Goal: Transaction & Acquisition: Purchase product/service

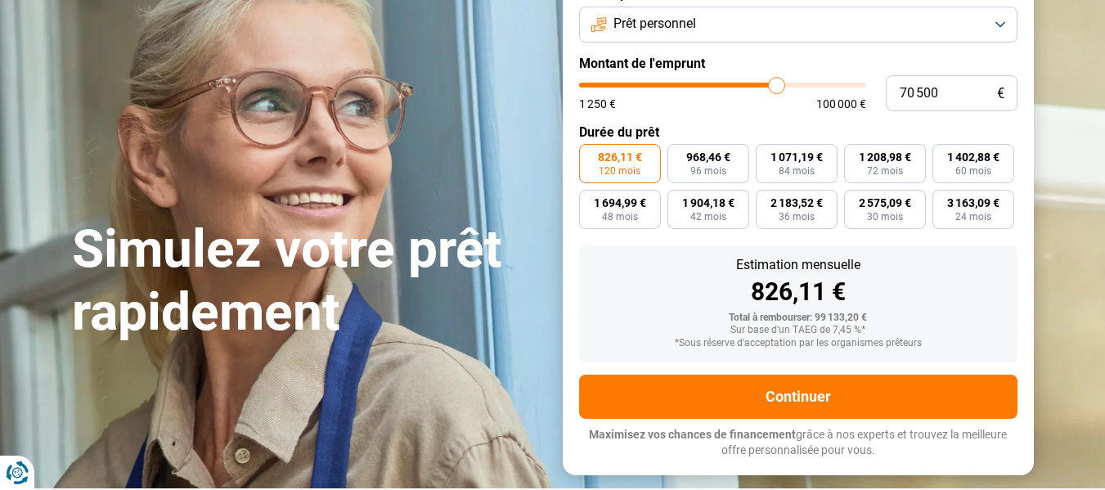
scroll to position [110, 0]
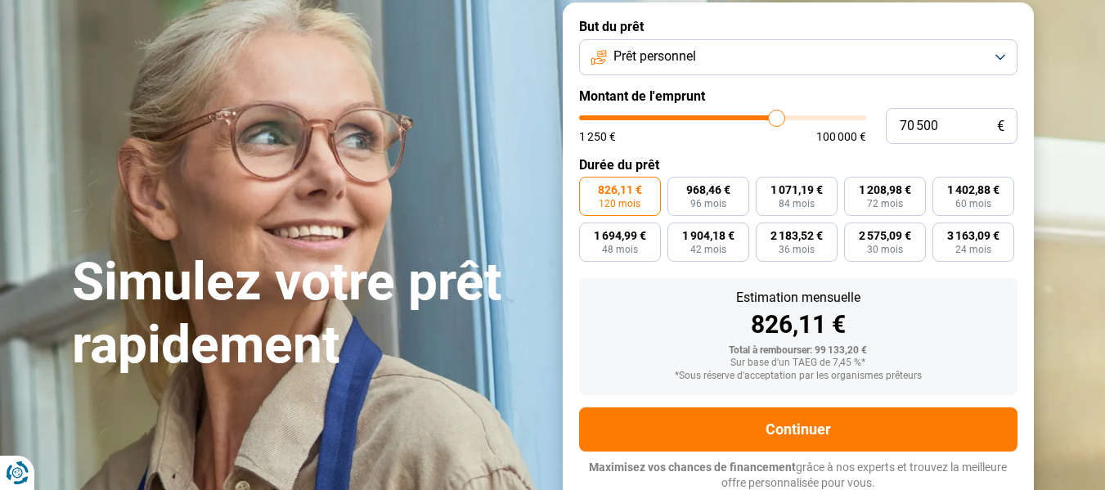
type input "69 500"
type input "69500"
type input "68 250"
type input "68250"
type input "66 750"
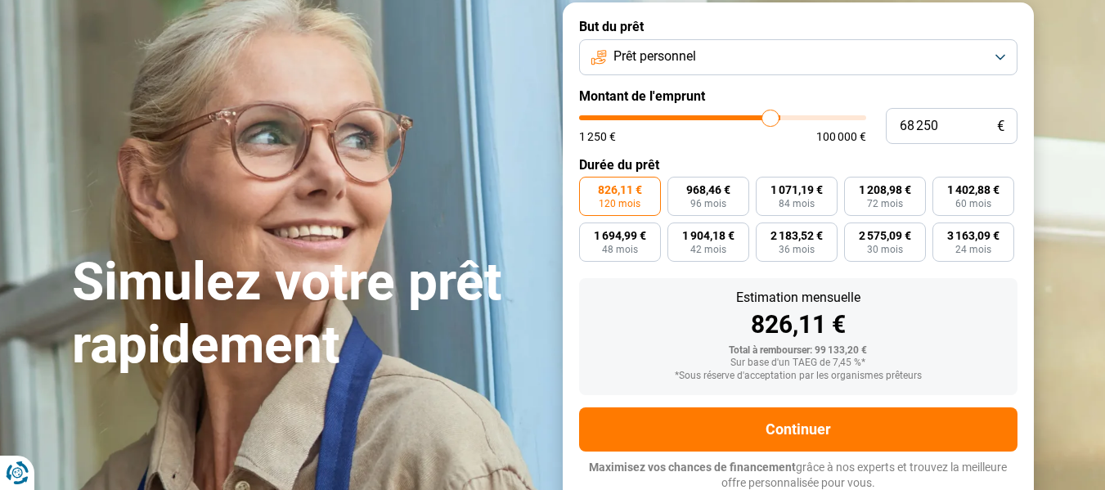
type input "66750"
type input "66 000"
type input "66000"
type input "64 500"
type input "64500"
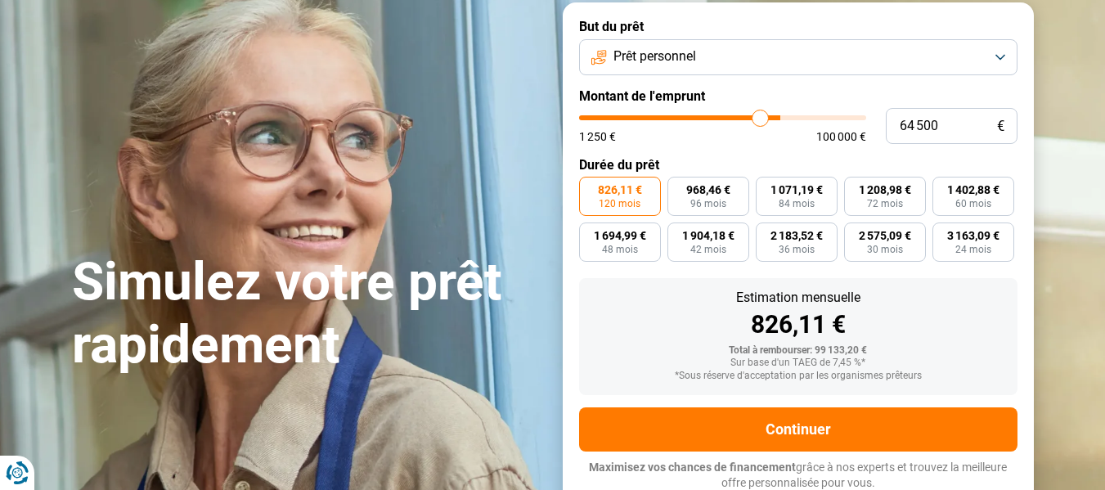
type input "64 250"
type input "64250"
type input "63 750"
type input "63750"
type input "63 500"
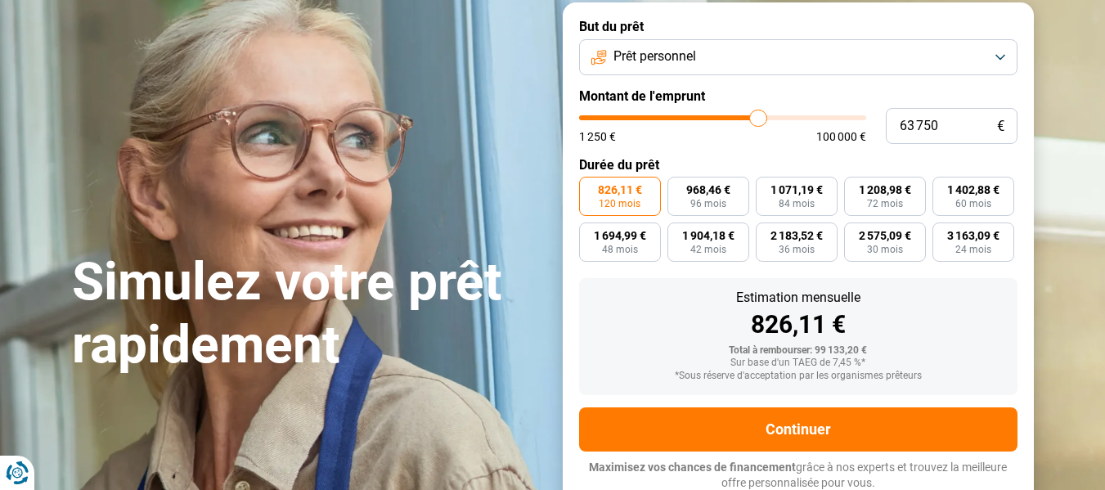
type input "63500"
type input "62 250"
type input "62250"
type input "60 250"
type input "60250"
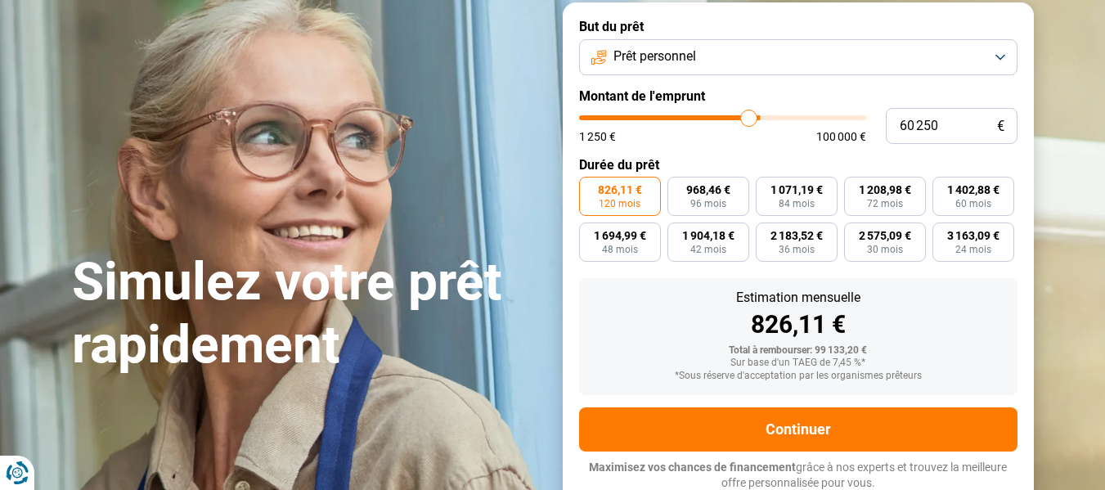
type input "58 000"
type input "58000"
type input "57 250"
type input "57250"
type input "56 250"
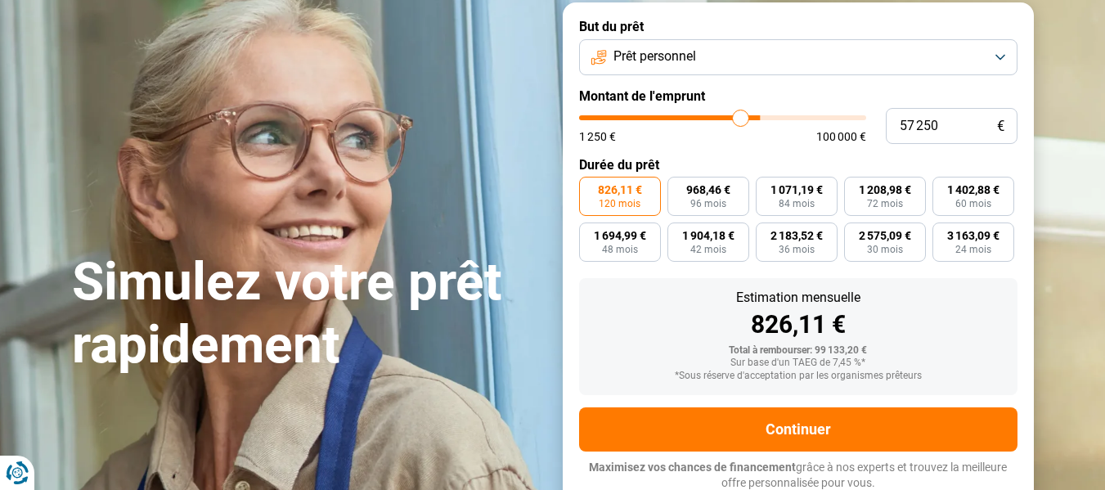
type input "56250"
type input "56 000"
type input "56000"
type input "54 750"
type input "54750"
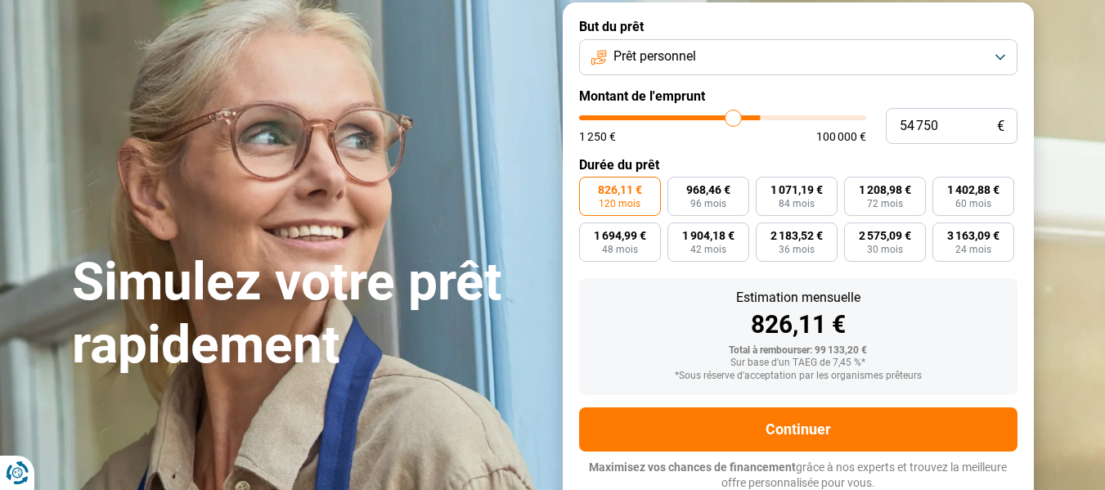
type input "51 500"
type input "51500"
type input "48 250"
type input "48250"
type input "46 000"
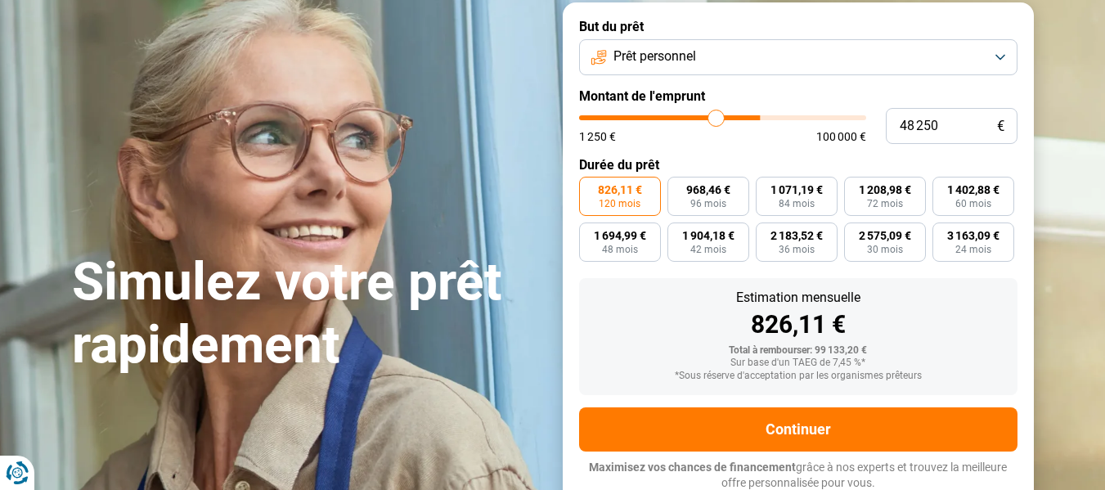
type input "46000"
type input "44 250"
type input "44250"
type input "42 750"
type input "42750"
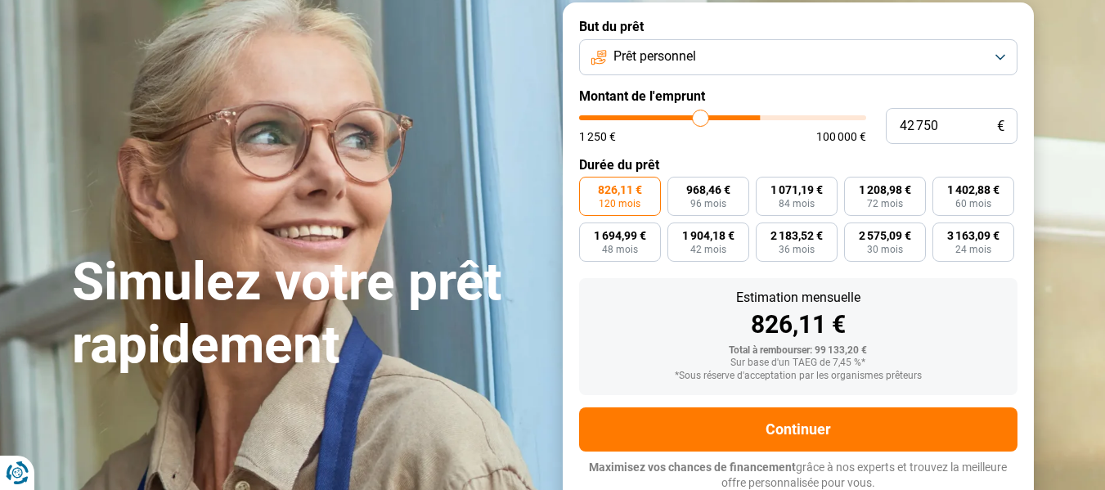
type input "42 500"
type input "42500"
type input "42 000"
type input "42000"
type input "41 000"
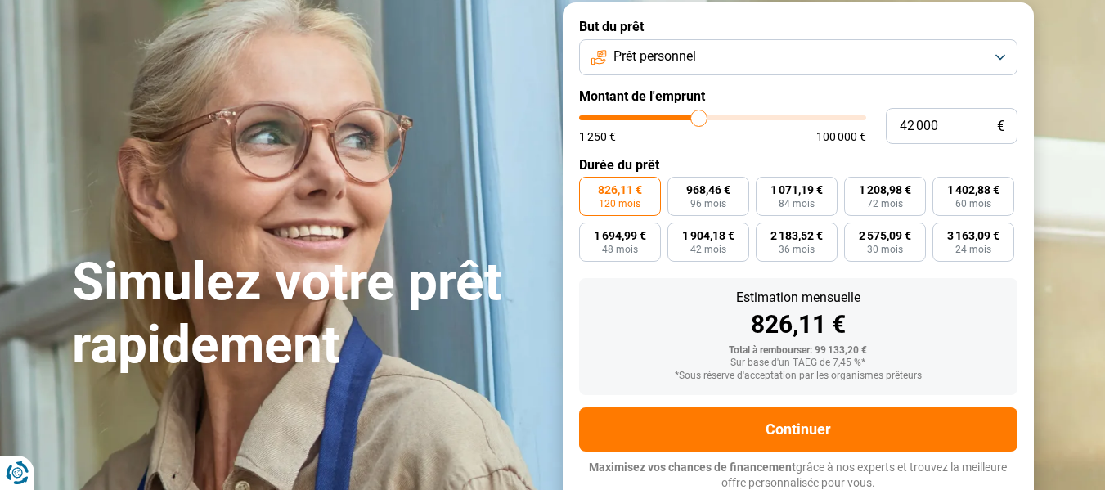
type input "41000"
type input "40 000"
type input "40000"
type input "39 500"
type input "39500"
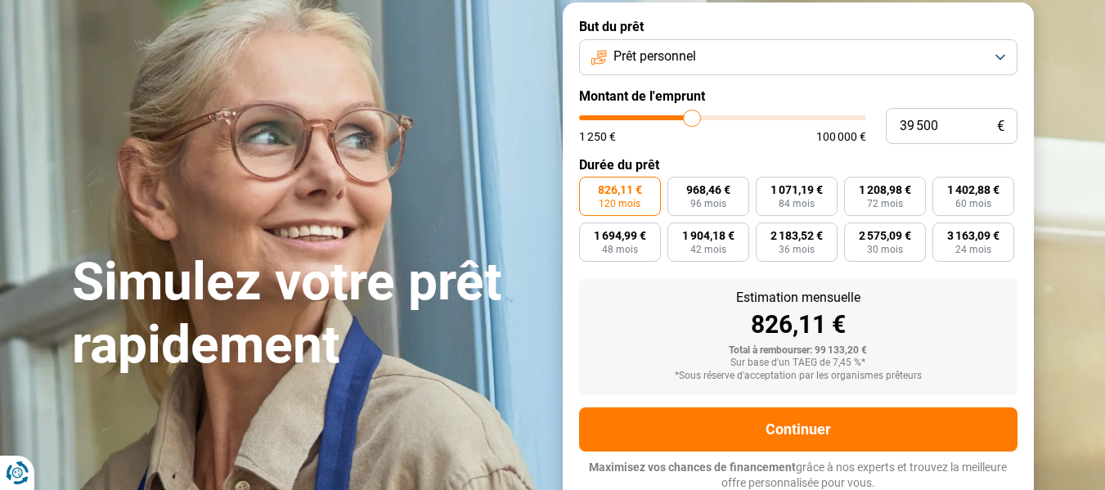
type input "37 750"
type input "37750"
type input "37 000"
type input "37000"
type input "34 000"
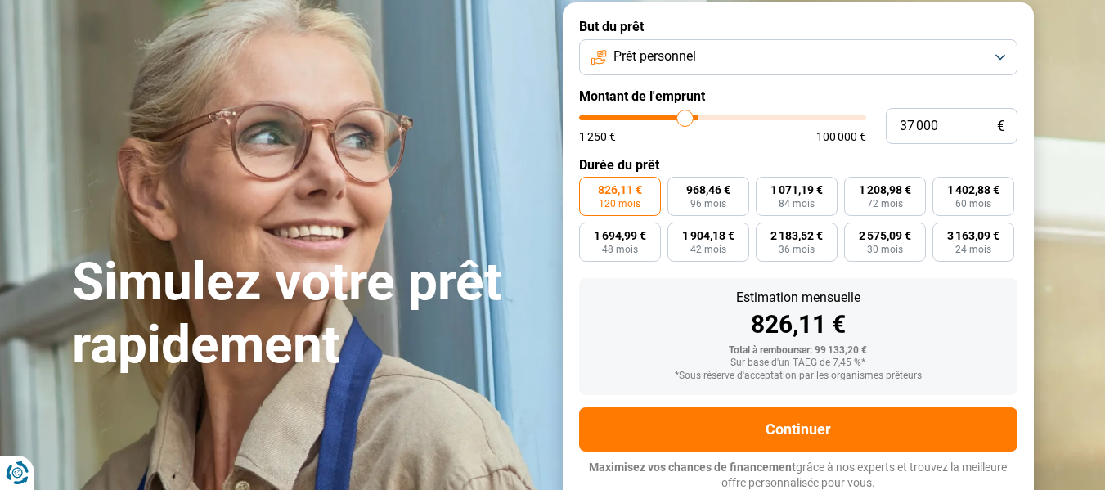
type input "34000"
type input "33 250"
type input "33250"
type input "31 750"
type input "31750"
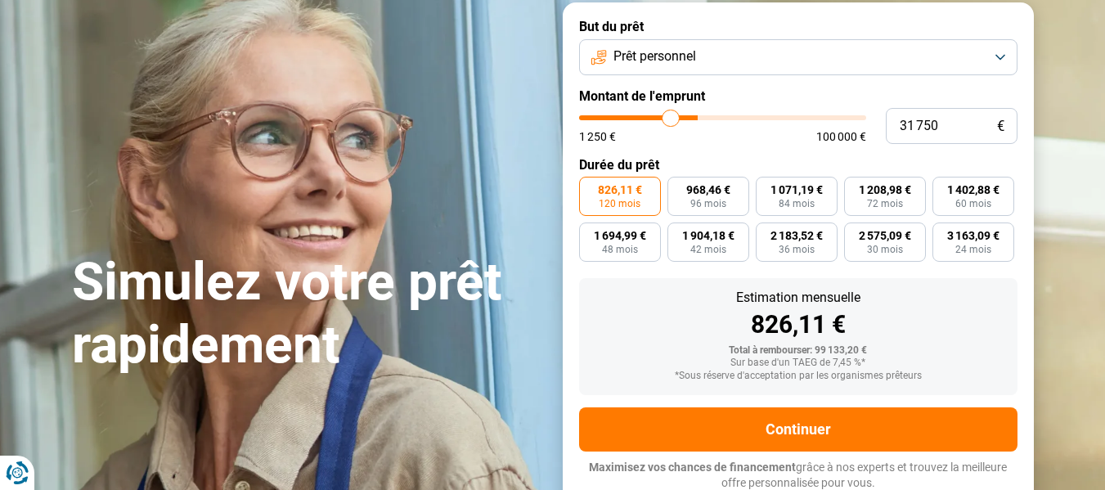
type input "30 750"
type input "30750"
type input "29 750"
type input "29750"
type input "29 000"
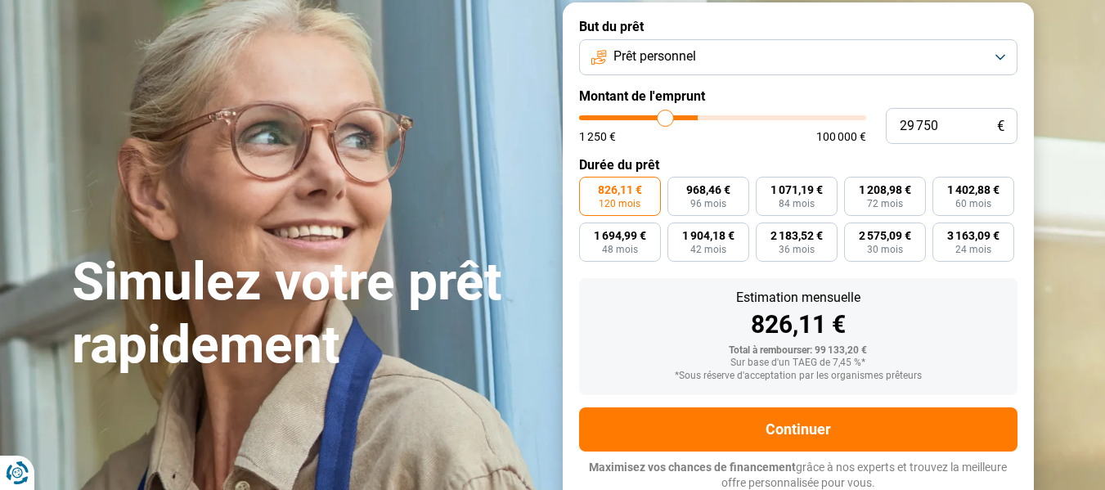
type input "29000"
type input "27 750"
type input "27750"
type input "26 750"
type input "26750"
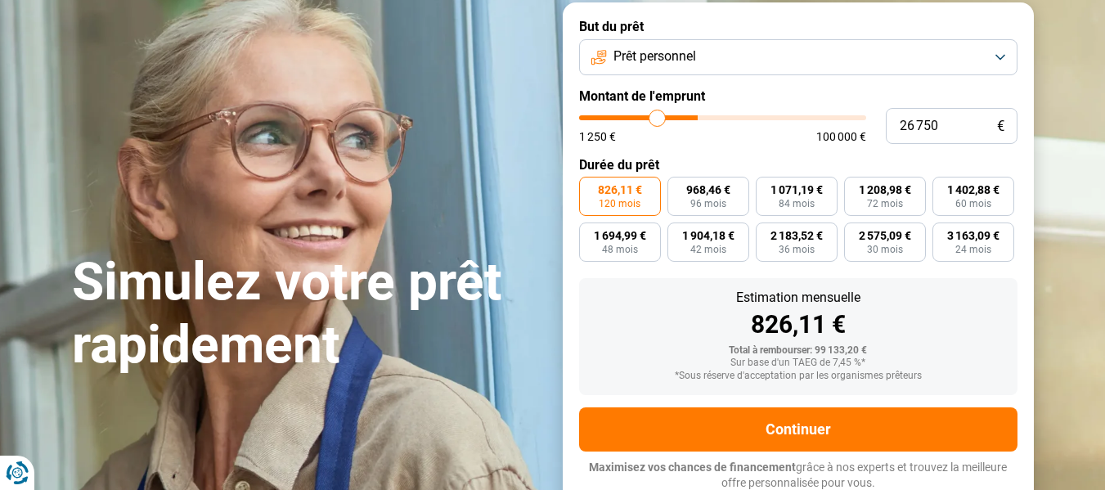
type input "25 250"
type input "25250"
type input "23 750"
type input "23750"
type input "23 250"
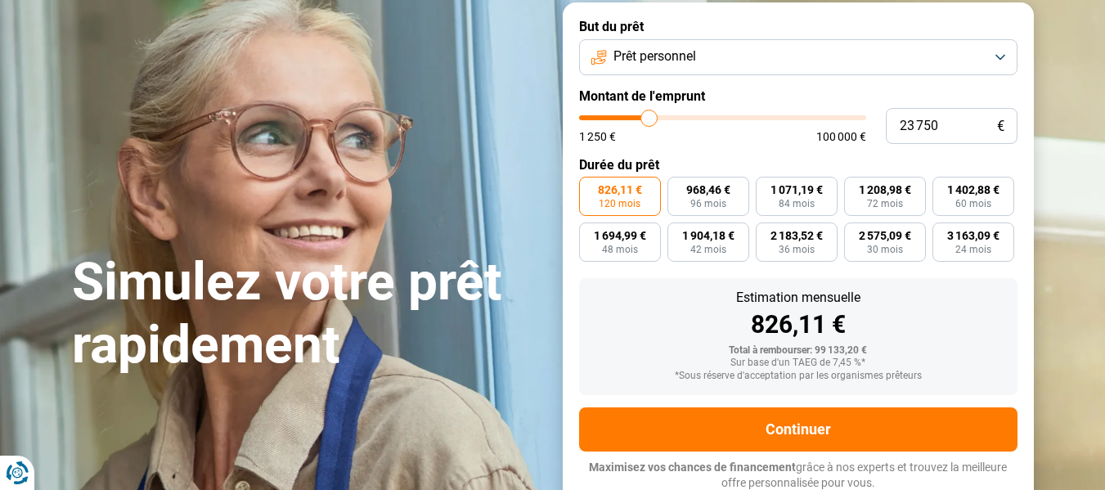
type input "23250"
type input "23 000"
type input "23000"
type input "22 750"
type input "22750"
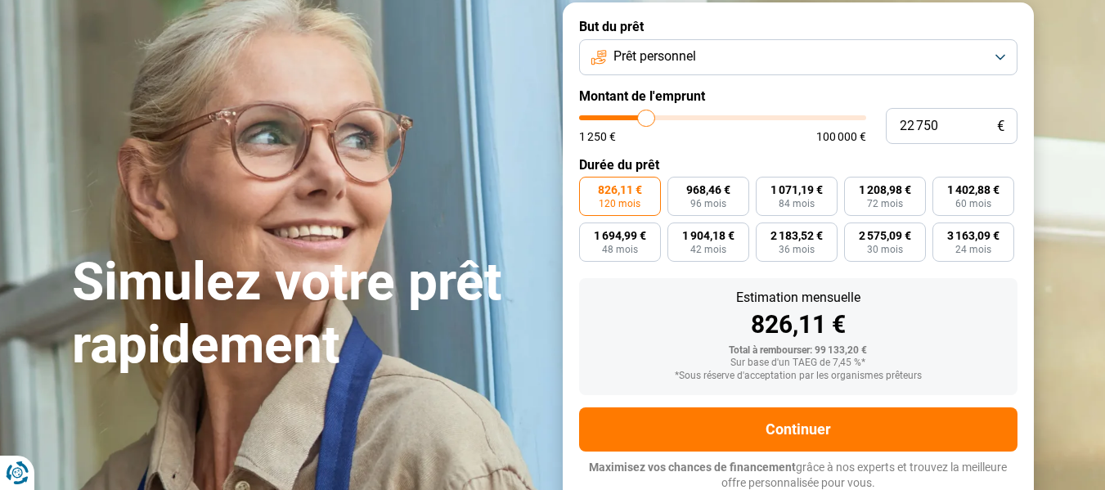
type input "22 250"
type input "22250"
type input "22 000"
type input "22000"
type input "21 750"
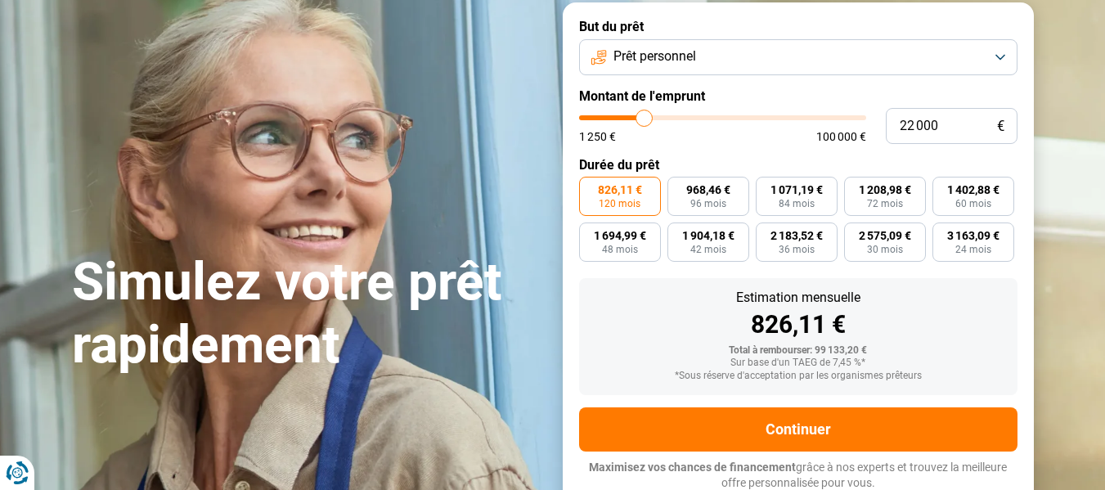
type input "21750"
type input "21 500"
type input "21500"
type input "20 000"
type input "20000"
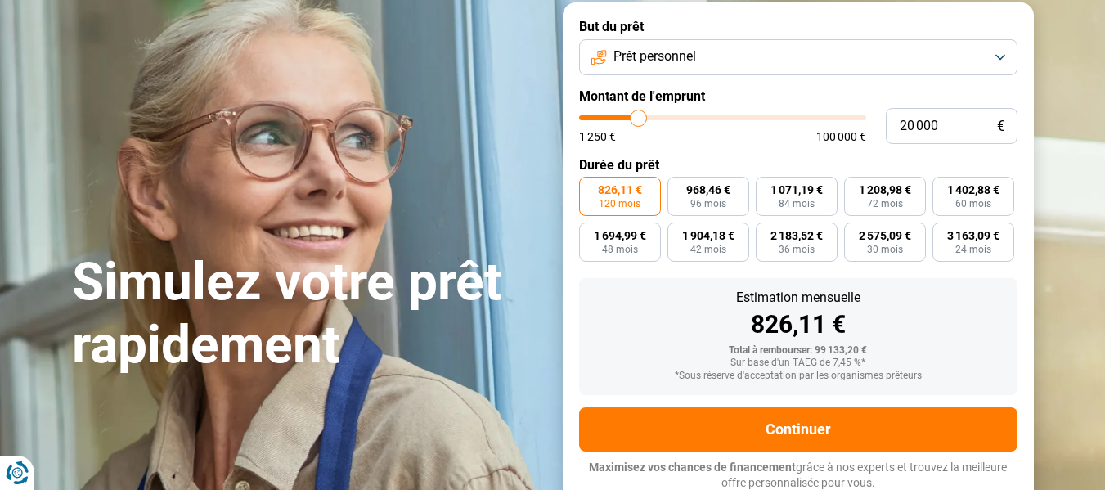
type input "18 750"
type input "18750"
type input "16 500"
type input "16500"
type input "13 500"
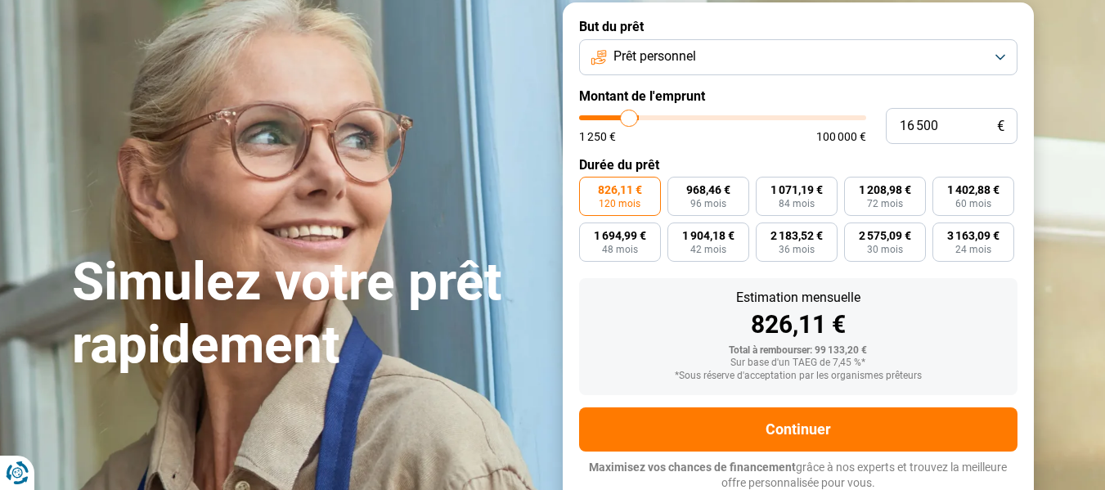
type input "13500"
type input "12 500"
drag, startPoint x: 776, startPoint y: 112, endPoint x: 618, endPoint y: 149, distance: 162.1
type input "12500"
click at [618, 120] on input "range" at bounding box center [722, 117] width 287 height 5
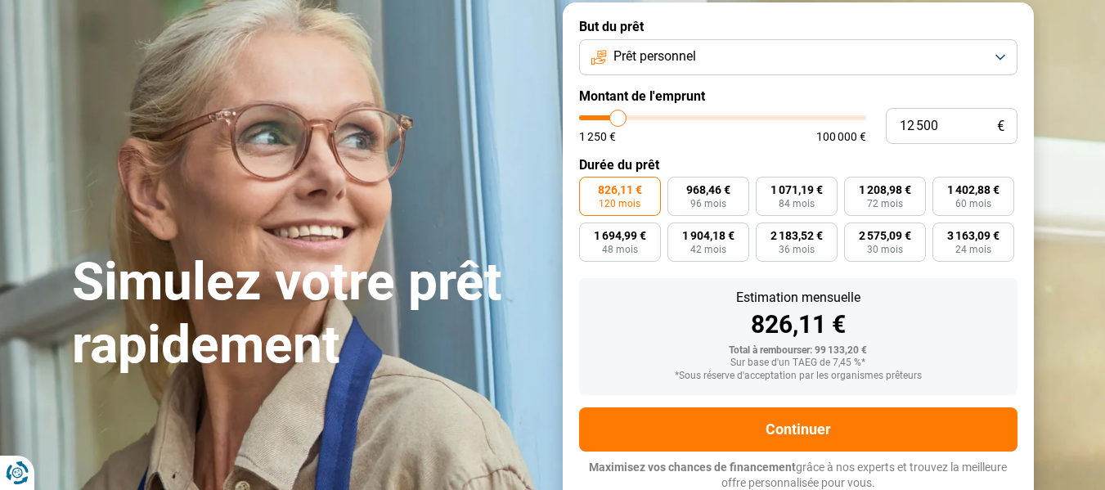
radio input "true"
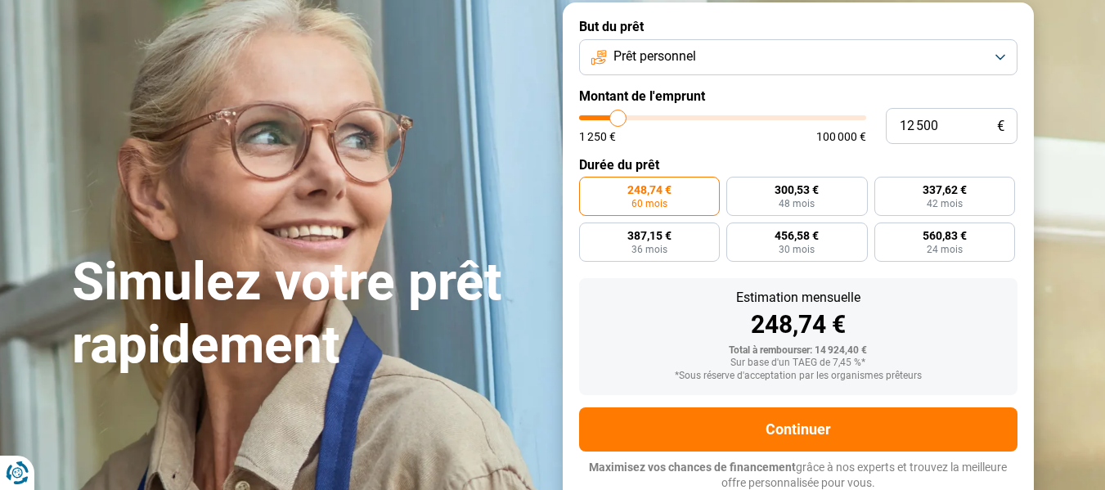
type input "13 250"
type input "13250"
type input "13 000"
type input "13000"
type input "12 500"
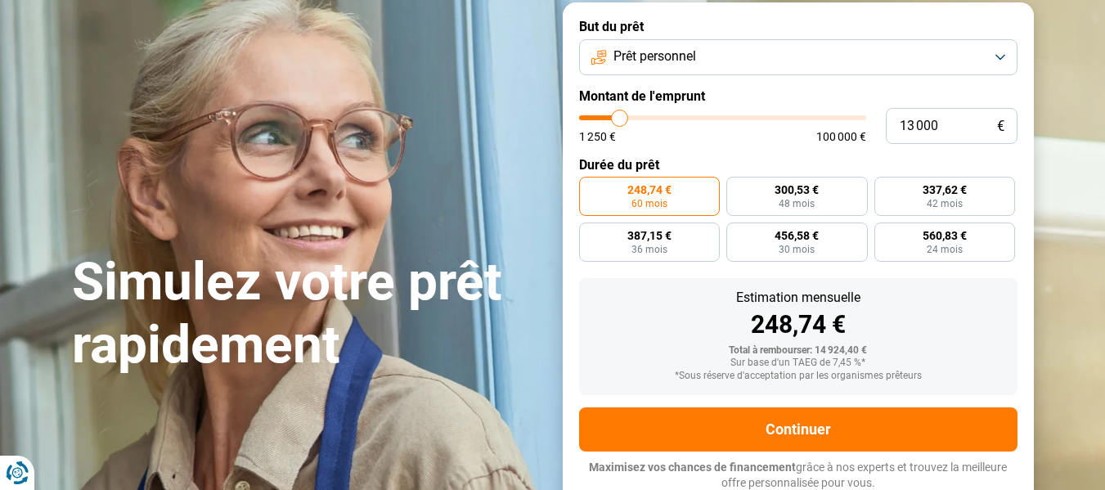
type input "12500"
type input "11 750"
type input "11750"
type input "11 500"
type input "11500"
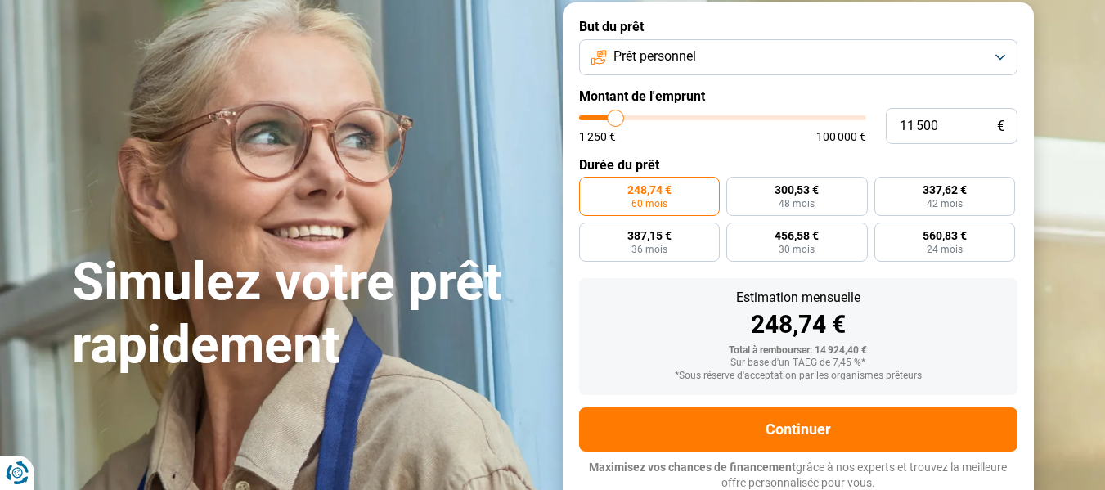
type input "11 250"
type input "11250"
type input "11 000"
type input "11000"
type input "10 250"
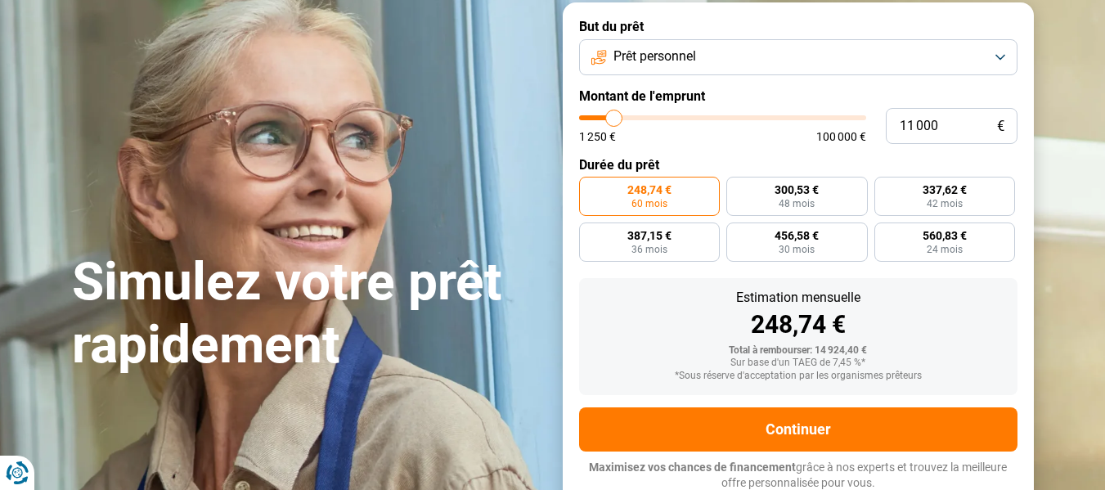
type input "10250"
type input "9 750"
type input "9750"
type input "9 500"
type input "9500"
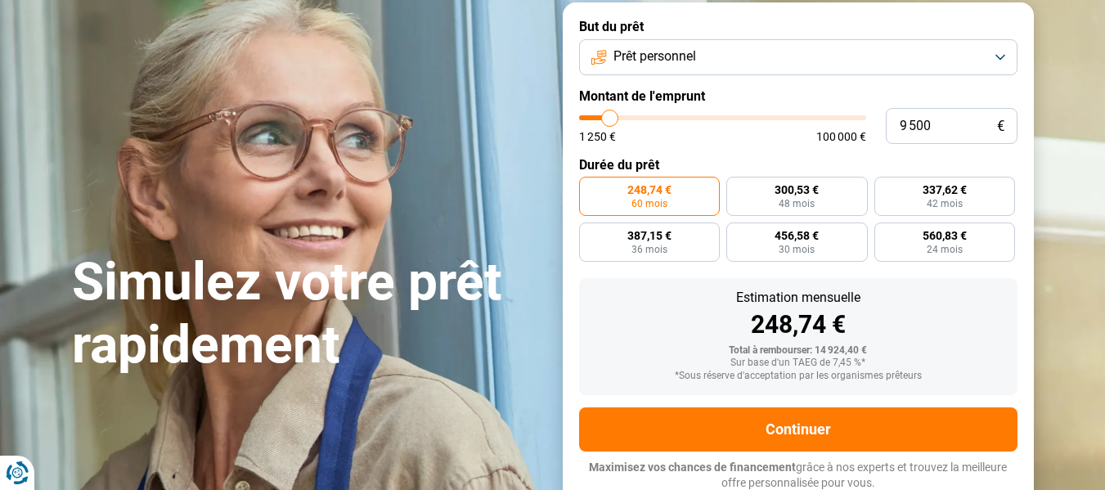
type input "9 000"
type input "9000"
type input "8 750"
type input "8750"
type input "8 500"
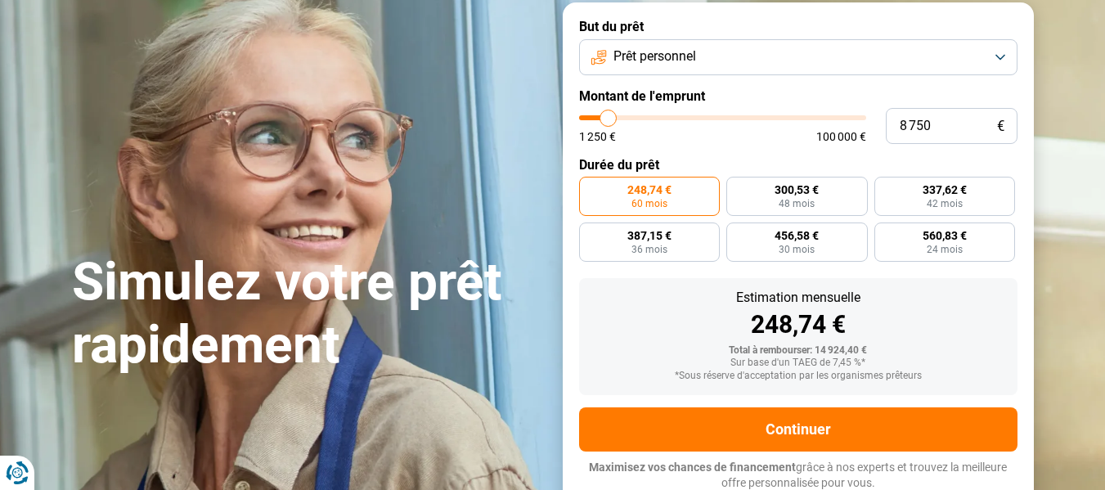
type input "8500"
type input "8 250"
type input "8250"
type input "8 000"
drag, startPoint x: 622, startPoint y: 120, endPoint x: 606, endPoint y: 124, distance: 15.9
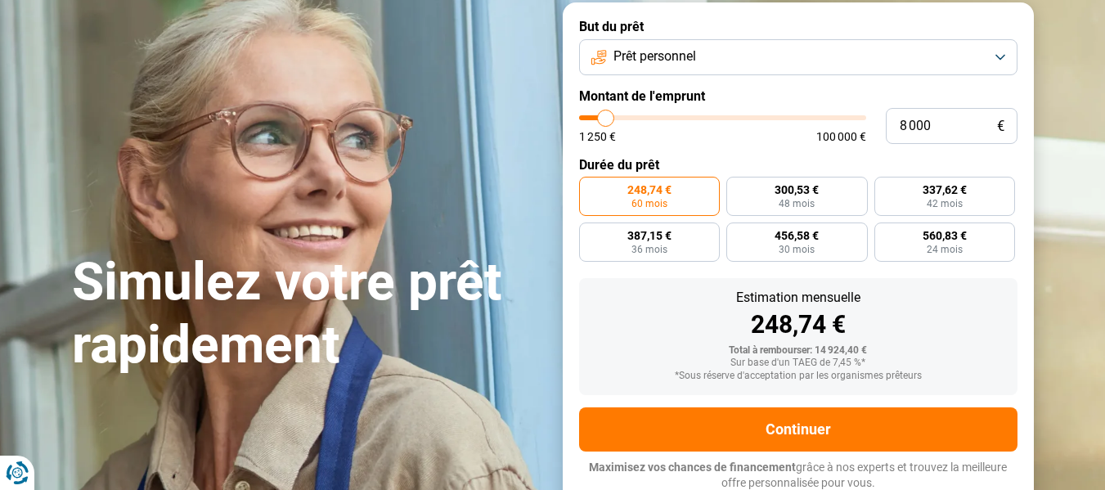
type input "8000"
click at [606, 120] on input "range" at bounding box center [722, 117] width 287 height 5
radio input "true"
type input "8 750"
type input "8750"
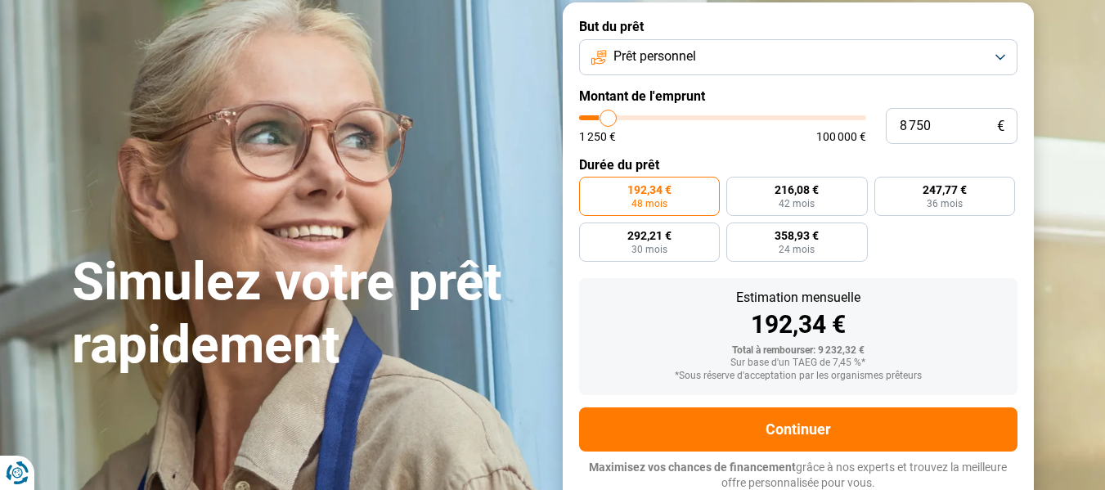
type input "9 000"
type input "9000"
type input "10 000"
type input "10000"
type input "11 500"
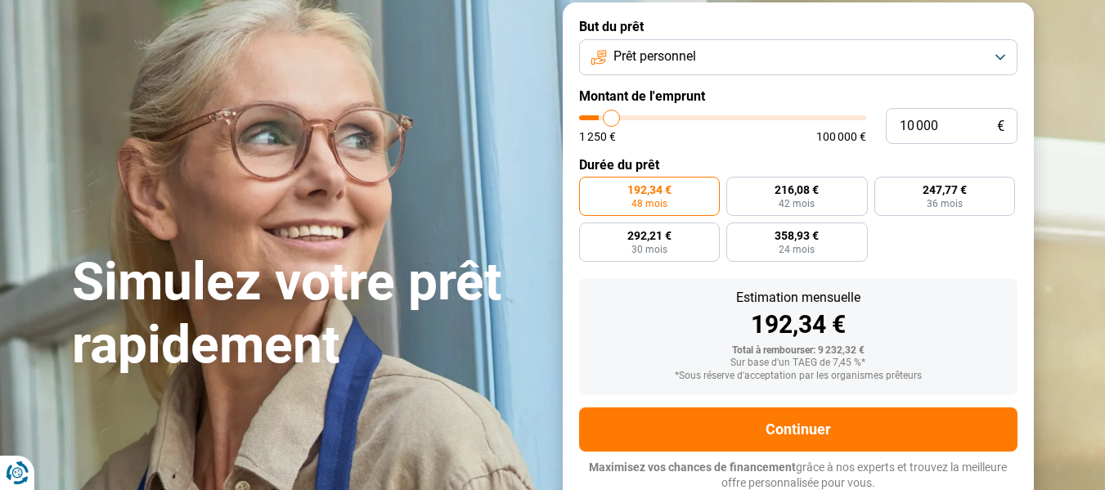
type input "11500"
type input "12 750"
type input "12750"
type input "13 500"
drag, startPoint x: 609, startPoint y: 115, endPoint x: 622, endPoint y: 115, distance: 13.1
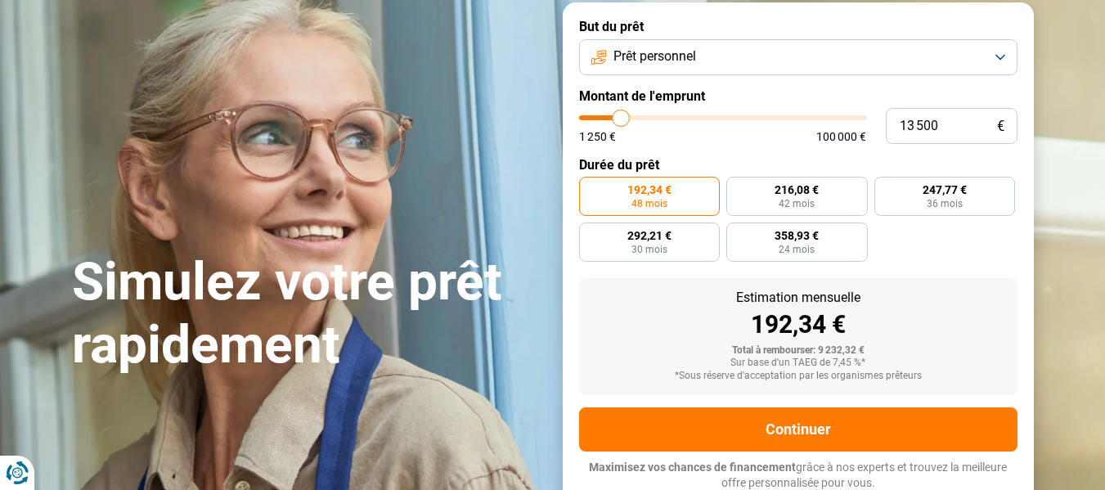
type input "13500"
click at [622, 115] on input "range" at bounding box center [722, 117] width 287 height 5
radio input "false"
type input "14 250"
type input "14250"
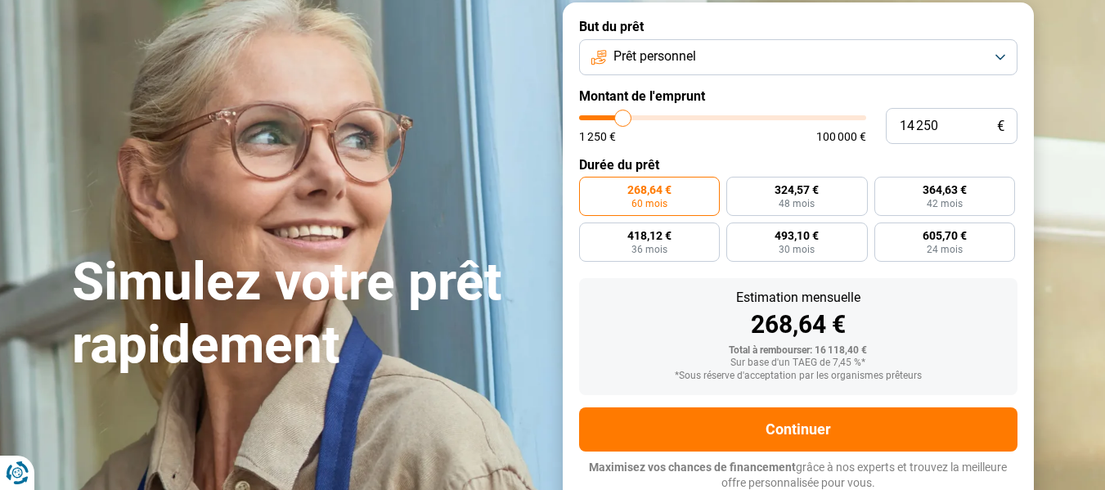
type input "14 750"
type input "14750"
type input "16 000"
type input "16000"
type input "16 500"
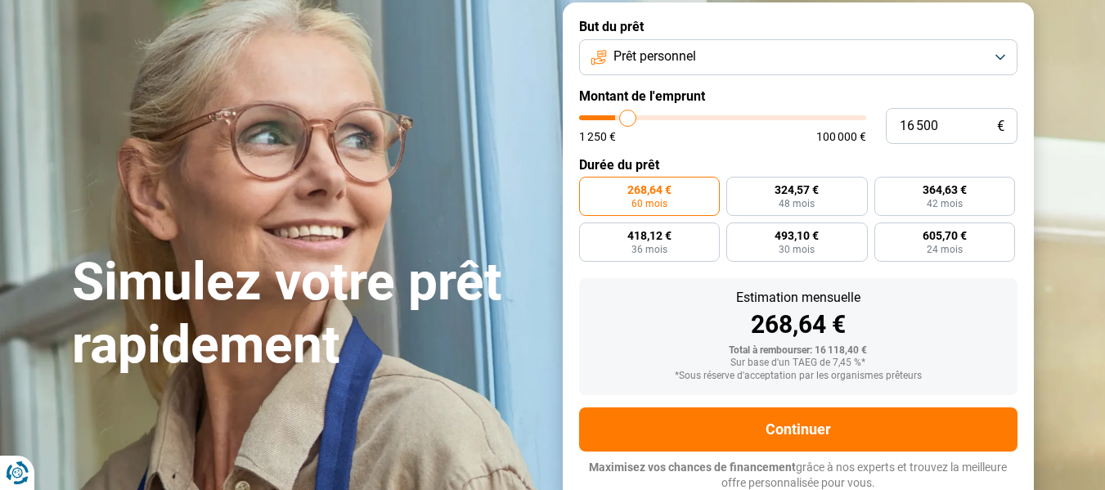
type input "16500"
type input "17 750"
type input "17750"
type input "18 750"
type input "18750"
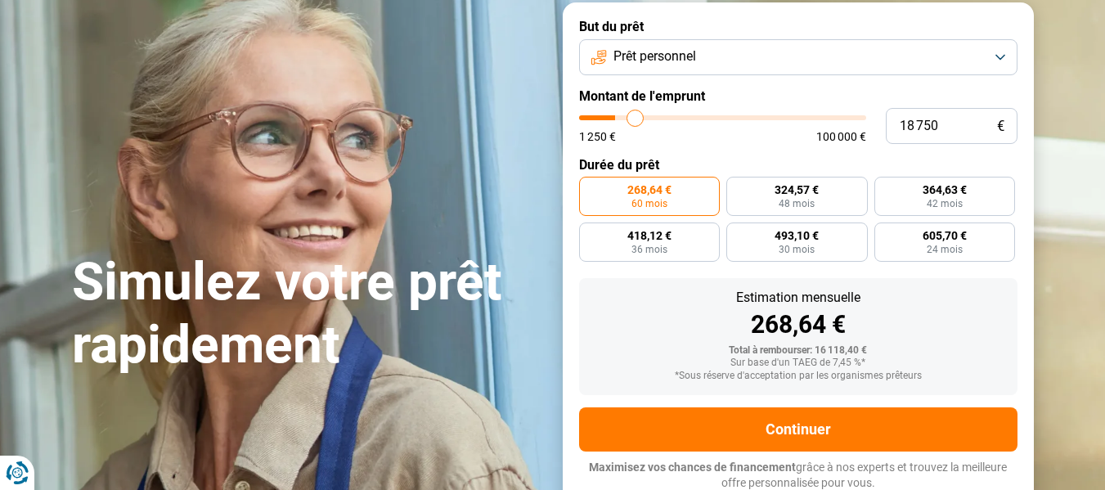
type input "20 000"
drag, startPoint x: 623, startPoint y: 115, endPoint x: 639, endPoint y: 115, distance: 16.4
type input "20000"
click at [639, 115] on input "range" at bounding box center [722, 117] width 287 height 5
radio input "false"
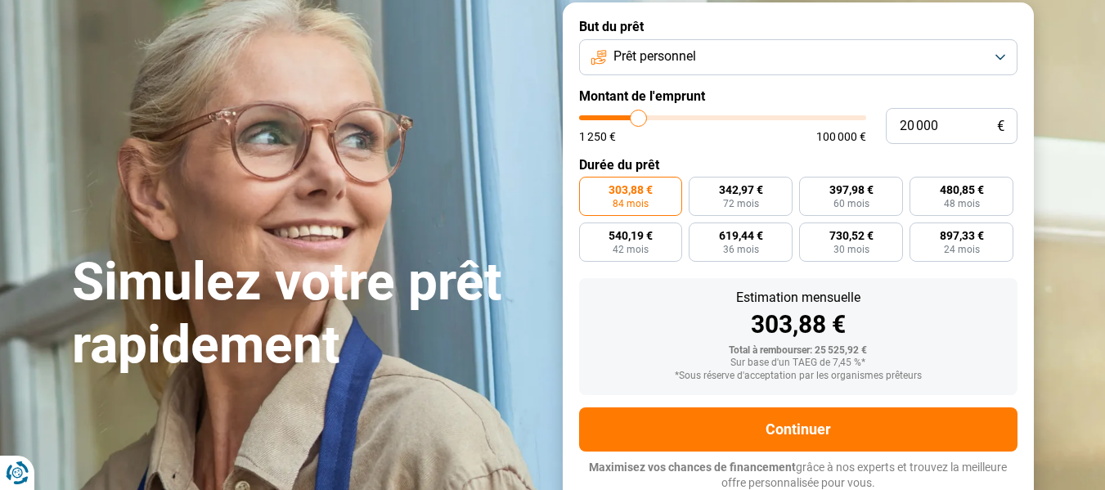
type input "21 500"
type input "21500"
type input "22 250"
type input "22250"
type input "23 500"
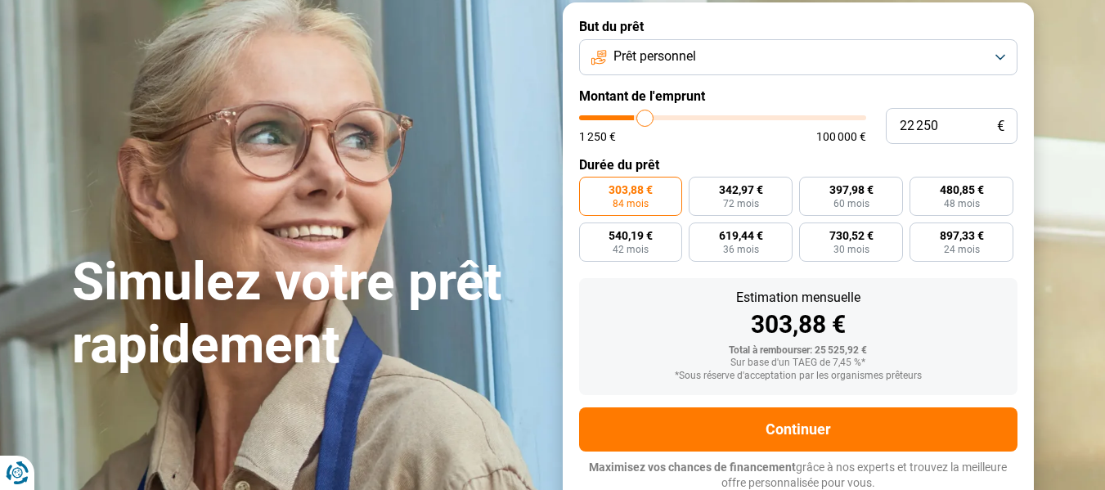
type input "23500"
type input "24 750"
type input "24750"
type input "26 000"
type input "26000"
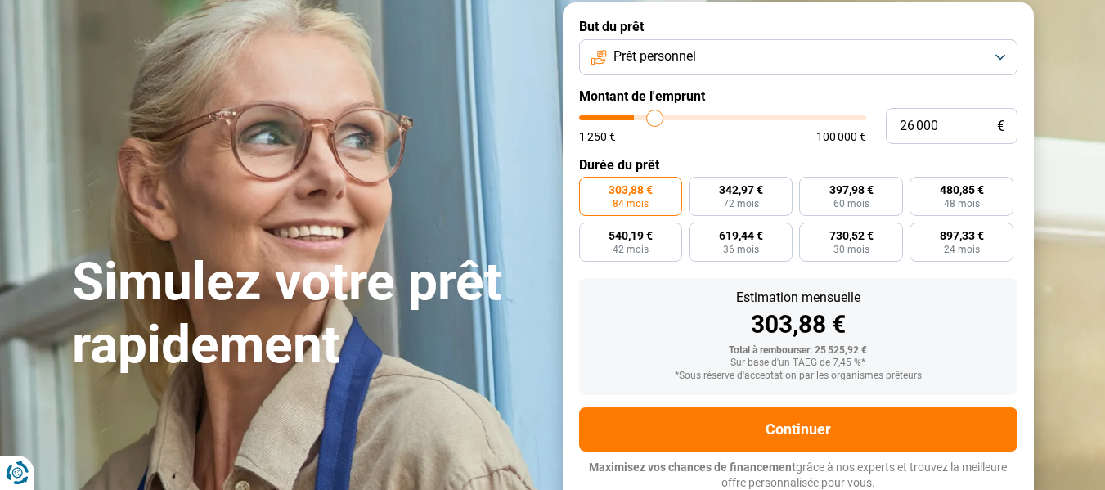
type input "26 250"
type input "26250"
type input "26 500"
type input "26500"
type input "26 750"
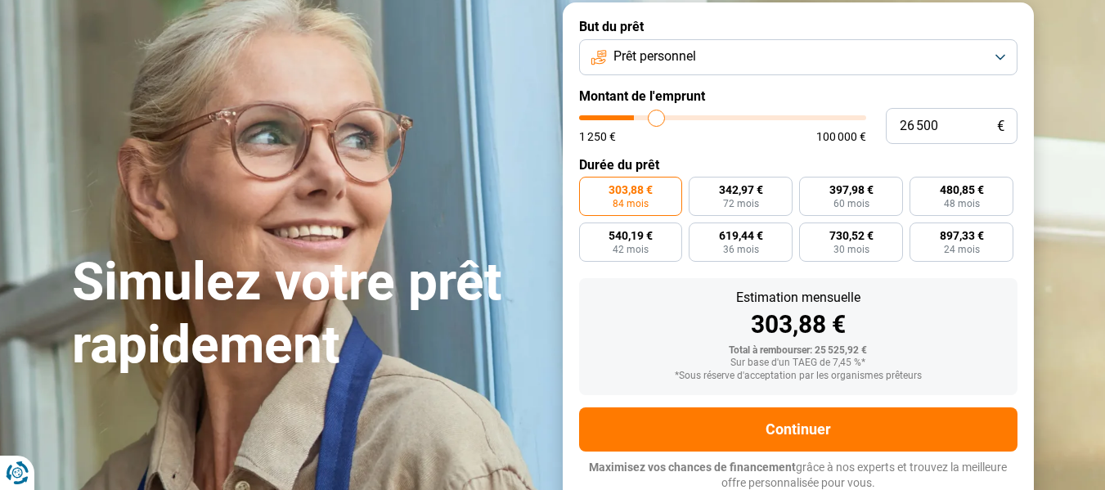
type input "26750"
type input "27 250"
type input "27250"
type input "27 500"
type input "27500"
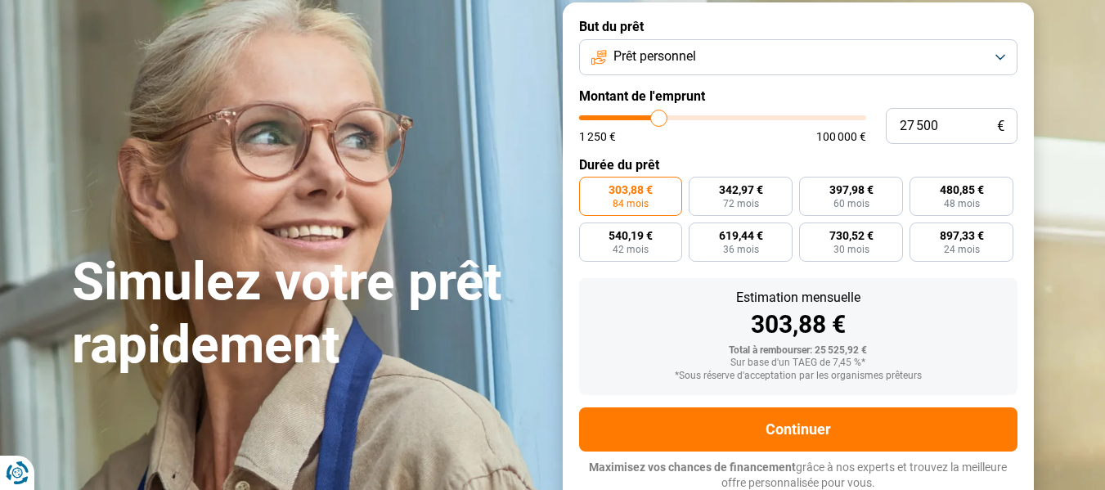
type input "28 000"
drag, startPoint x: 642, startPoint y: 115, endPoint x: 661, endPoint y: 113, distance: 19.0
type input "28000"
click at [661, 115] on input "range" at bounding box center [722, 117] width 287 height 5
radio input "false"
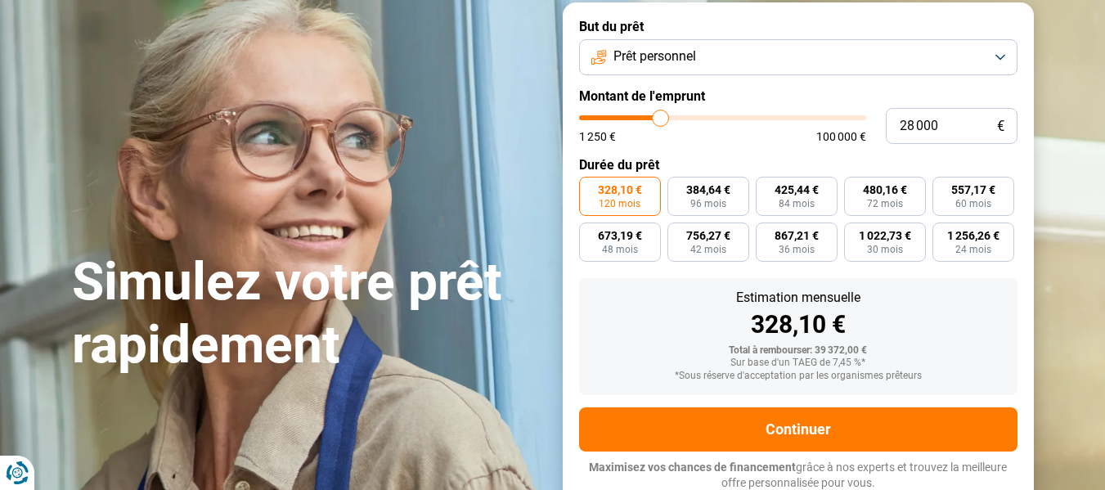
type input "25 000"
type input "25000"
type input "23 750"
type input "23750"
type input "22 000"
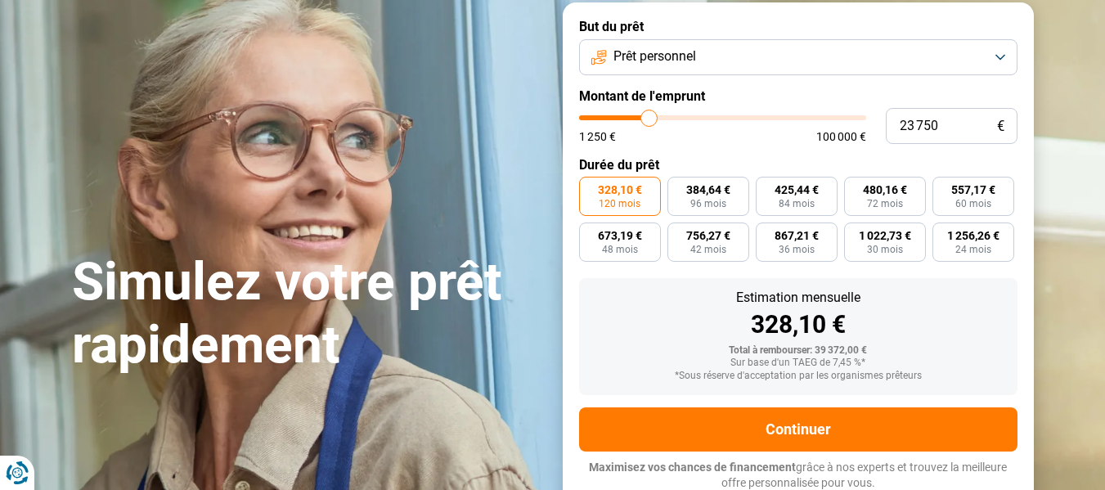
type input "22000"
type input "17 750"
type input "17750"
type input "12 500"
type input "12500"
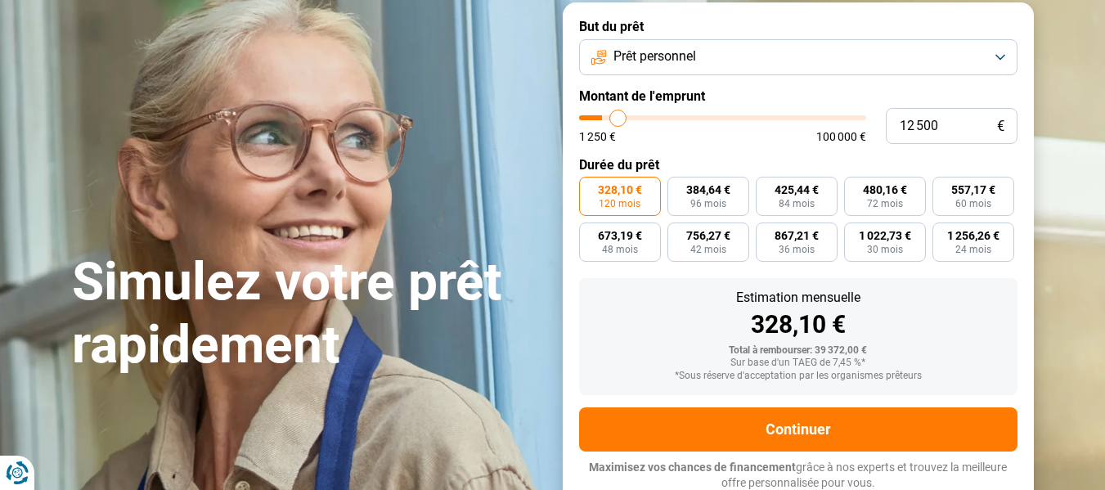
type input "9 000"
type input "9000"
type input "8 000"
type input "8000"
type input "7 000"
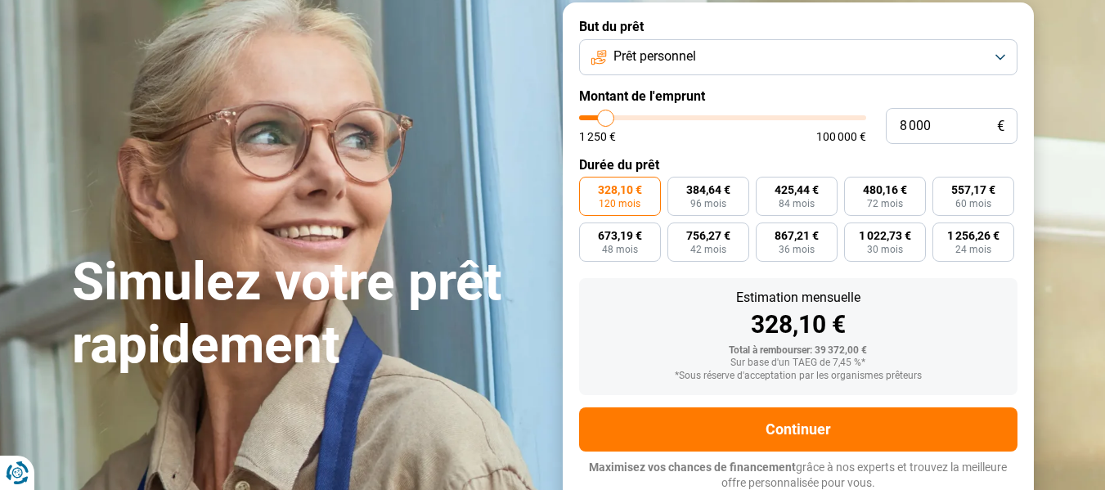
type input "7000"
type input "6 750"
drag, startPoint x: 653, startPoint y: 113, endPoint x: 603, endPoint y: 116, distance: 50.0
type input "6750"
click at [603, 116] on input "range" at bounding box center [722, 117] width 287 height 5
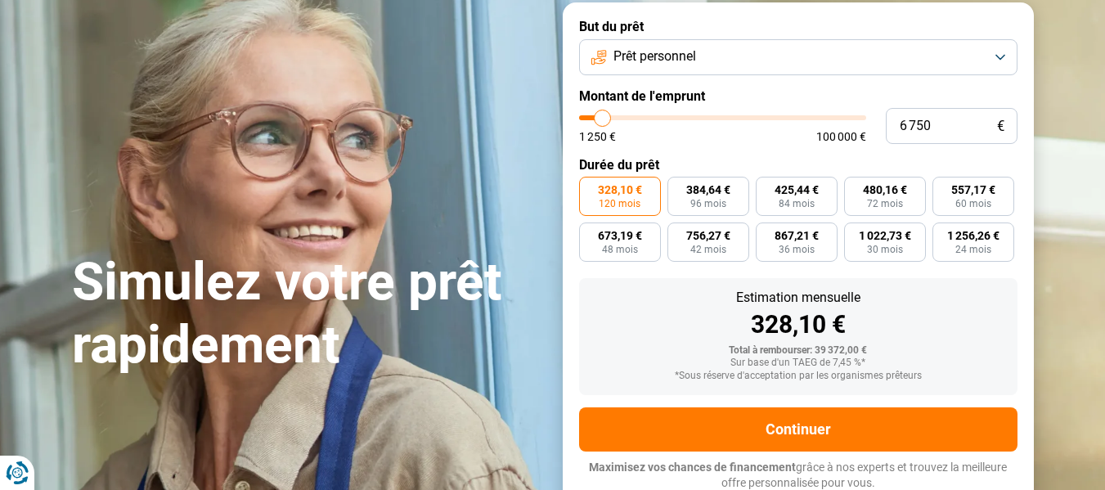
radio input "true"
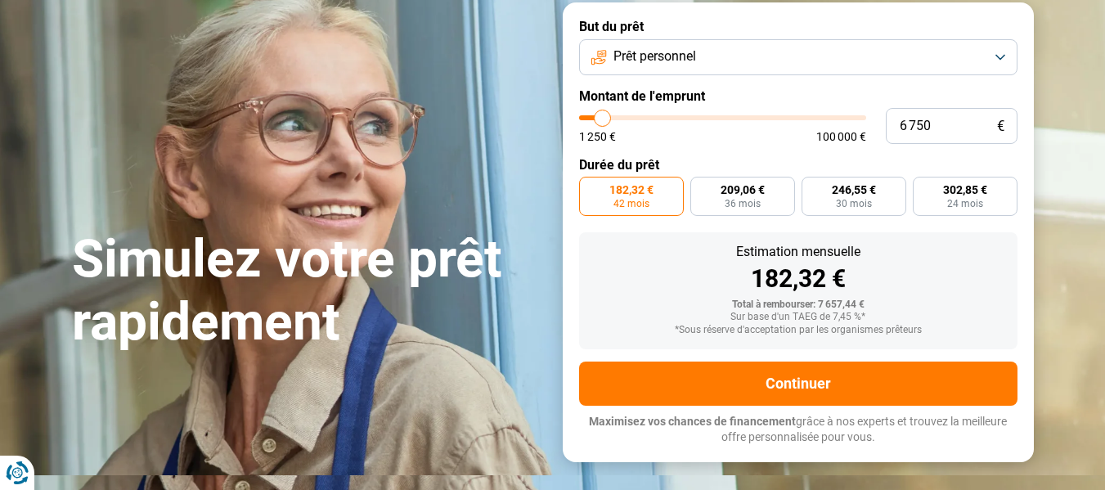
scroll to position [65, 0]
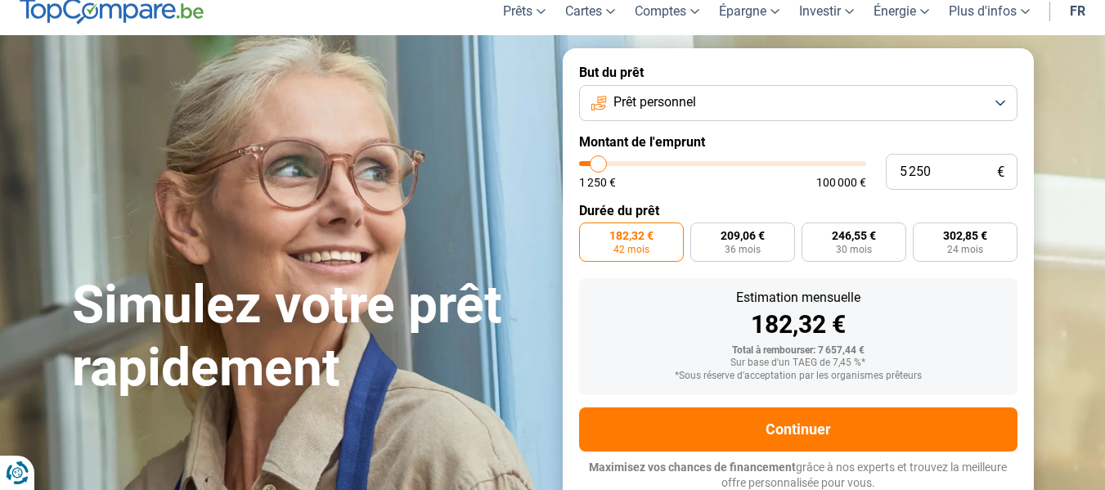
click at [599, 161] on input "range" at bounding box center [722, 163] width 287 height 5
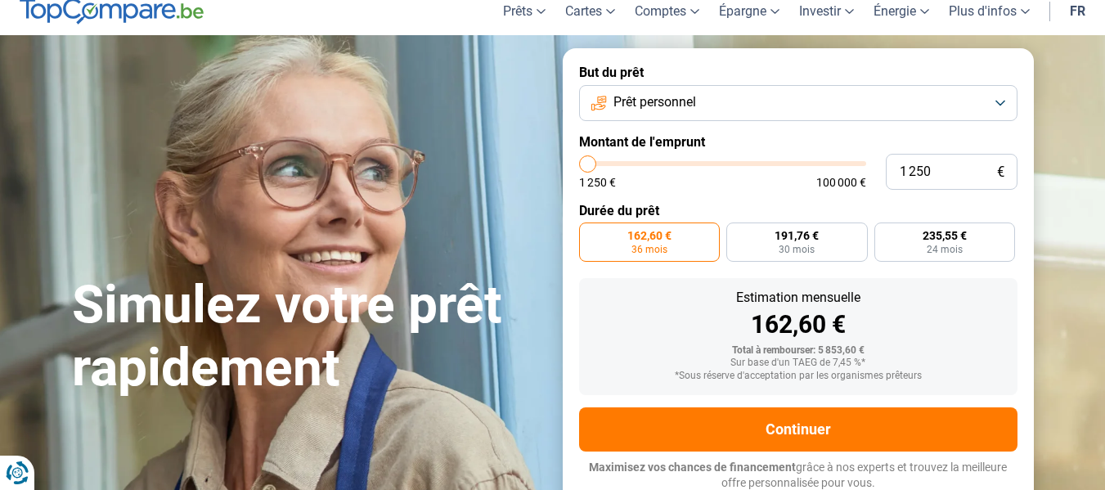
drag, startPoint x: 600, startPoint y: 161, endPoint x: 587, endPoint y: 169, distance: 15.0
click at [587, 166] on input "range" at bounding box center [722, 163] width 287 height 5
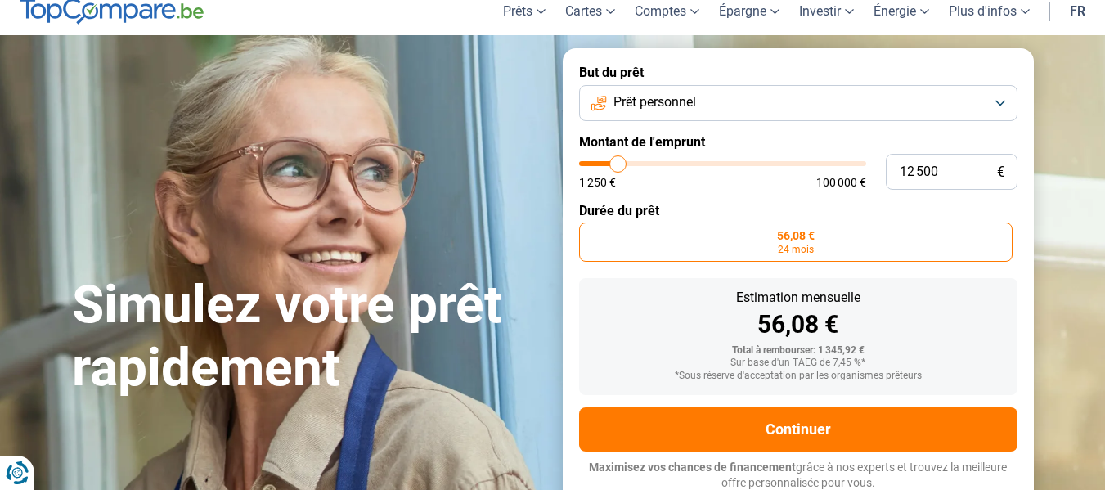
drag, startPoint x: 587, startPoint y: 162, endPoint x: 618, endPoint y: 164, distance: 31.2
click at [618, 164] on input "range" at bounding box center [722, 163] width 287 height 5
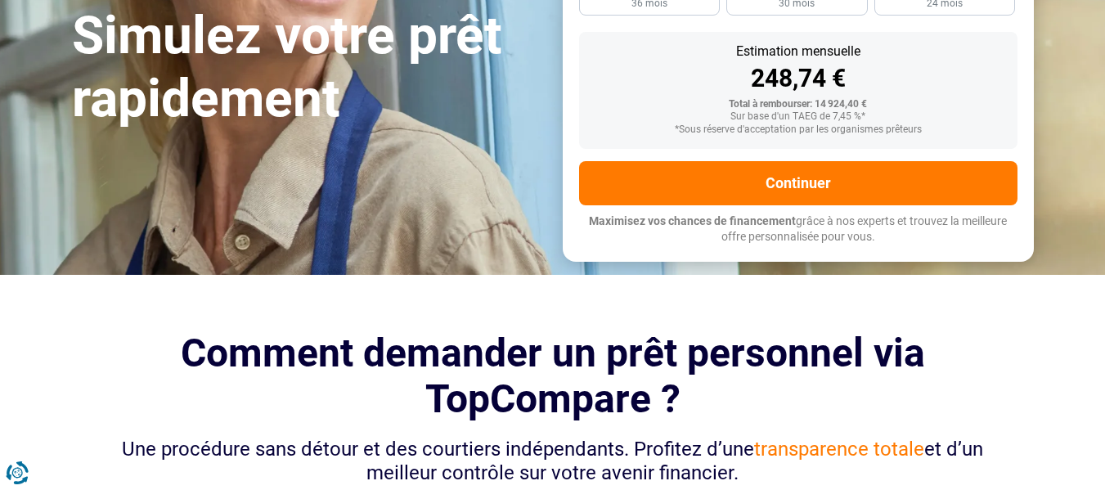
scroll to position [683, 0]
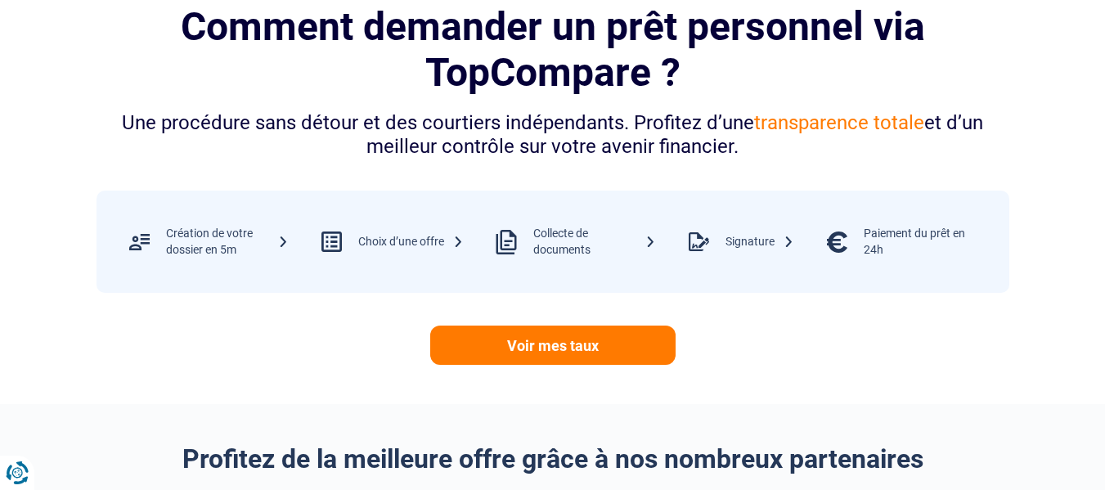
click at [241, 248] on div "Création de votre dossier en 5m" at bounding box center [227, 242] width 123 height 32
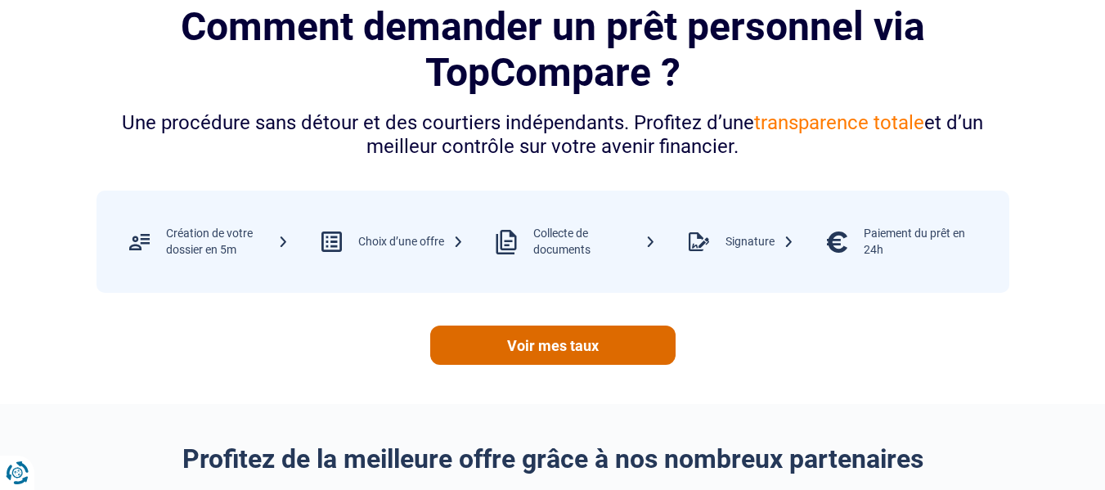
click at [577, 344] on link "Voir mes taux" at bounding box center [552, 345] width 245 height 39
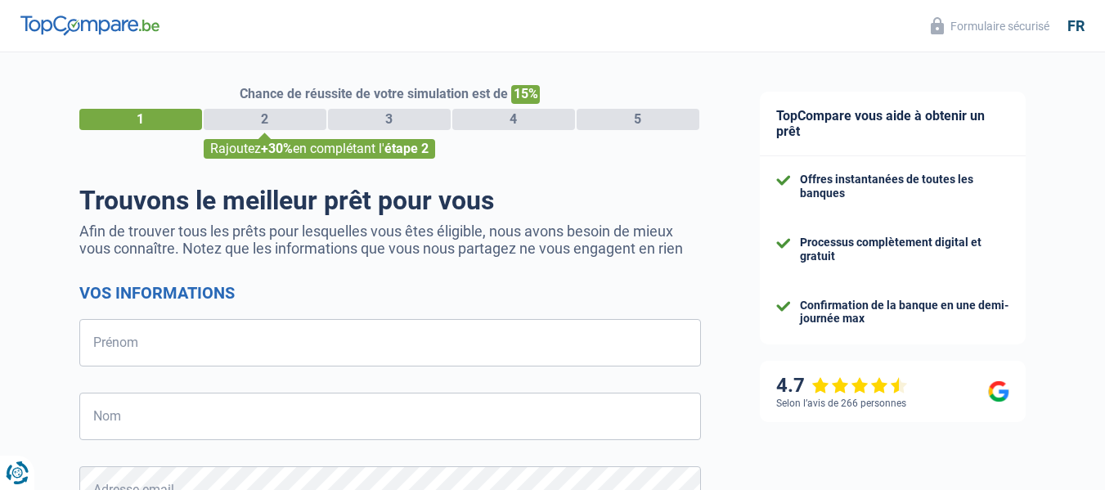
select select "32"
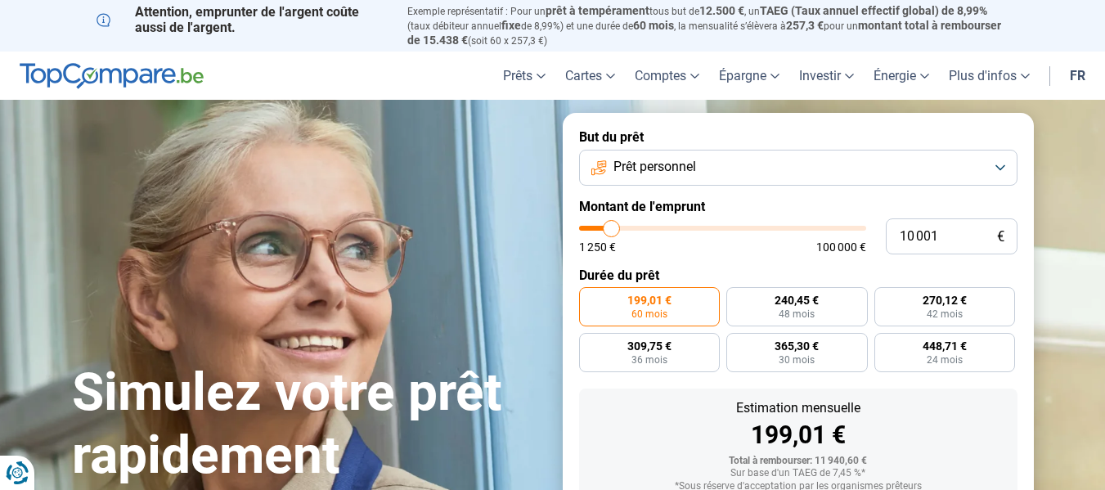
type input "11 250"
type input "11250"
type input "12 000"
type input "12000"
type input "13 250"
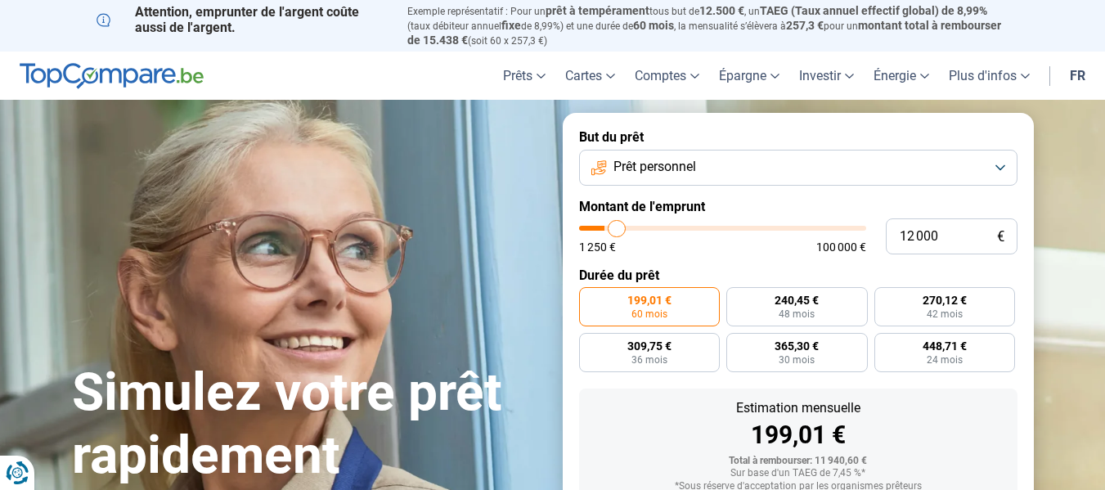
type input "13250"
type input "14 500"
type input "14500"
type input "15 750"
type input "15750"
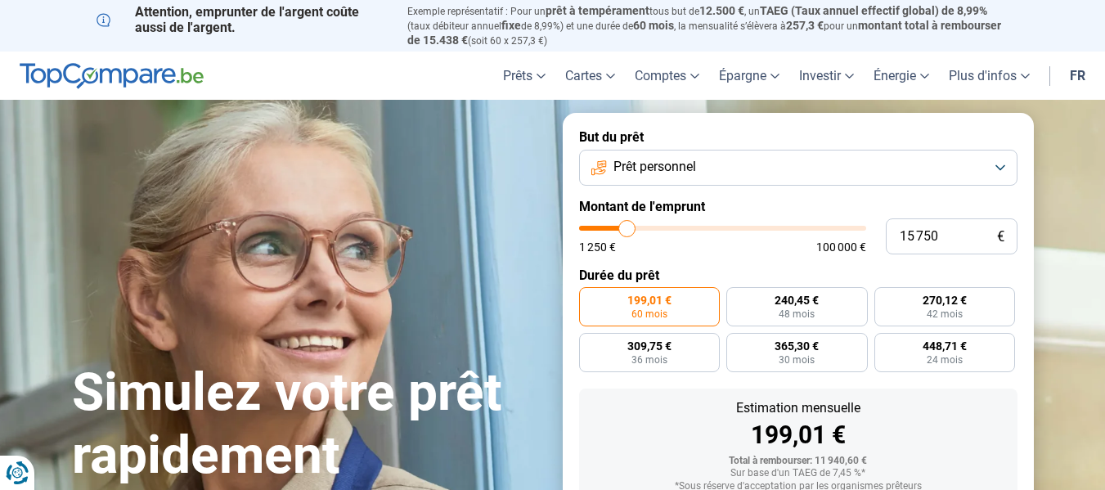
type input "17 250"
type input "17250"
type input "17 750"
type input "17750"
type input "18 750"
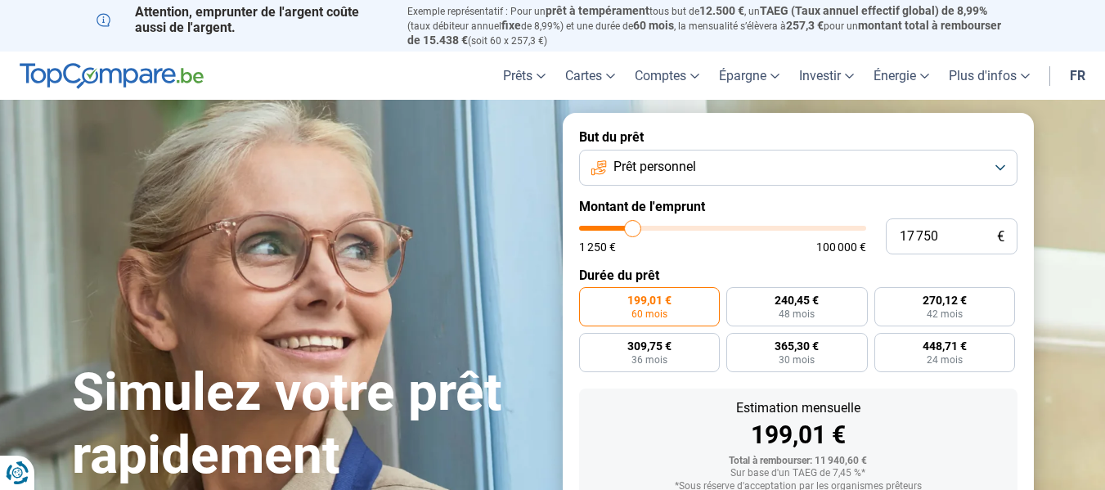
type input "18750"
type input "20 000"
type input "20000"
type input "20 250"
drag, startPoint x: 614, startPoint y: 225, endPoint x: 640, endPoint y: 228, distance: 26.4
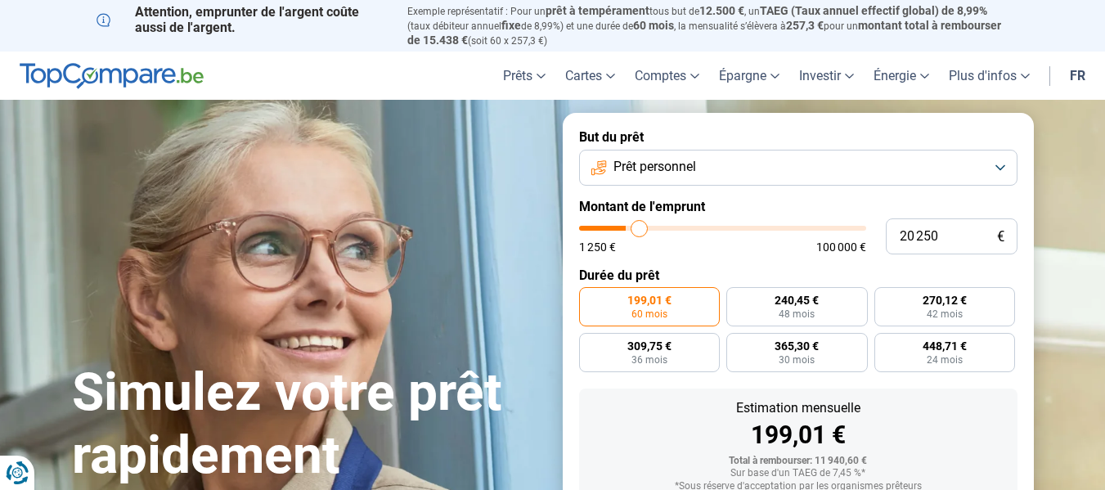
type input "20250"
click at [640, 228] on input "range" at bounding box center [722, 228] width 287 height 5
radio input "false"
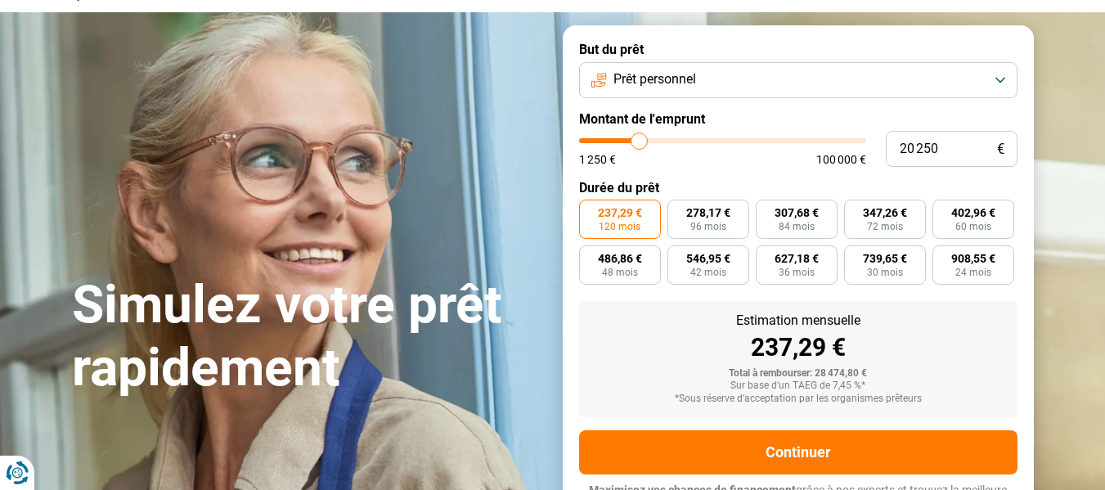
scroll to position [110, 0]
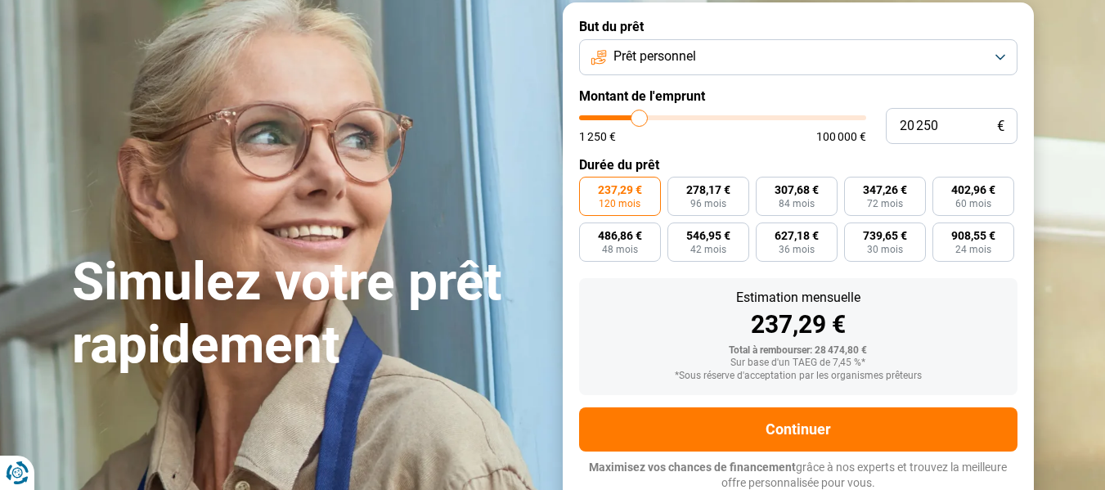
type input "20 750"
type input "20750"
type input "20 250"
type input "20250"
type input "20 000"
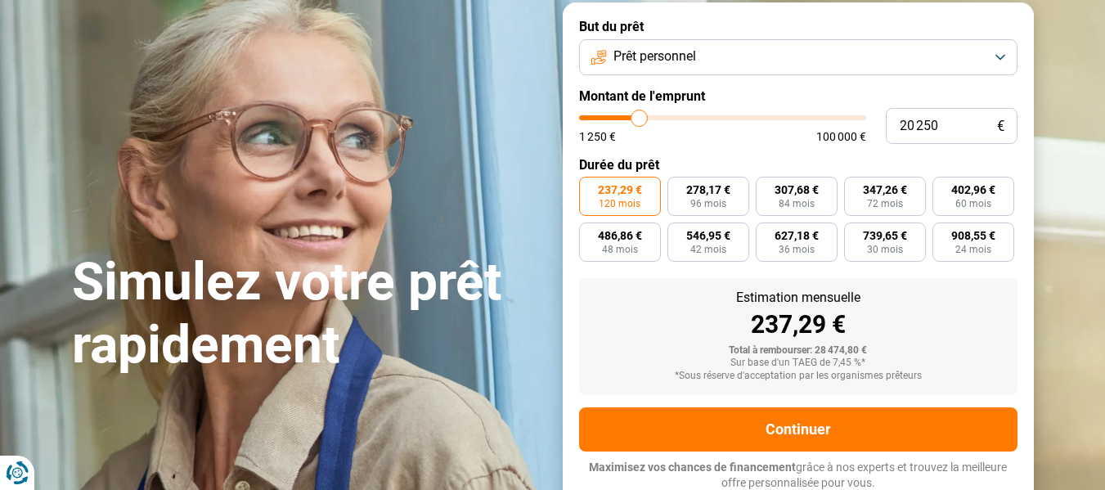
type input "20000"
type input "19 750"
type input "19750"
type input "19 000"
type input "19000"
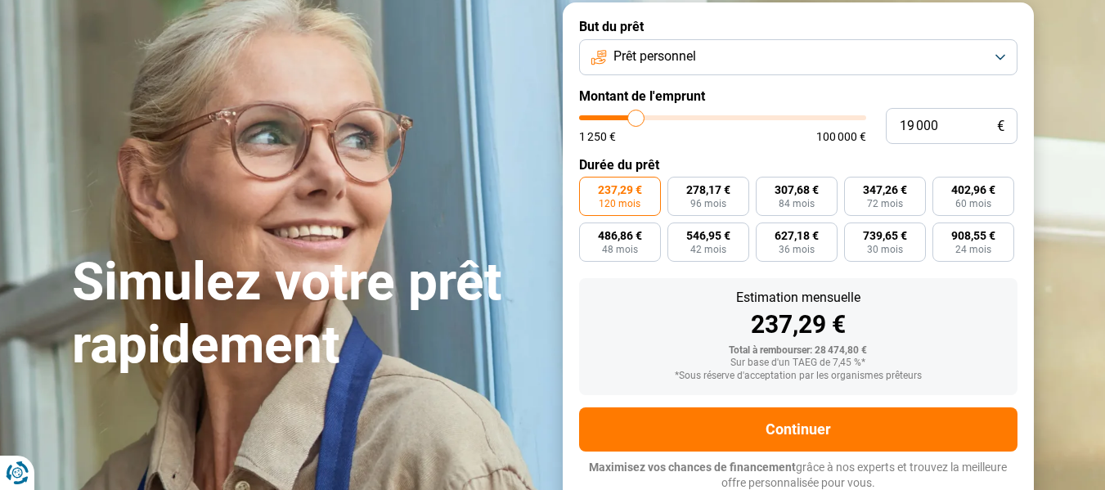
type input "18 500"
type input "18500"
type input "17 750"
drag, startPoint x: 642, startPoint y: 112, endPoint x: 633, endPoint y: 115, distance: 9.3
type input "17750"
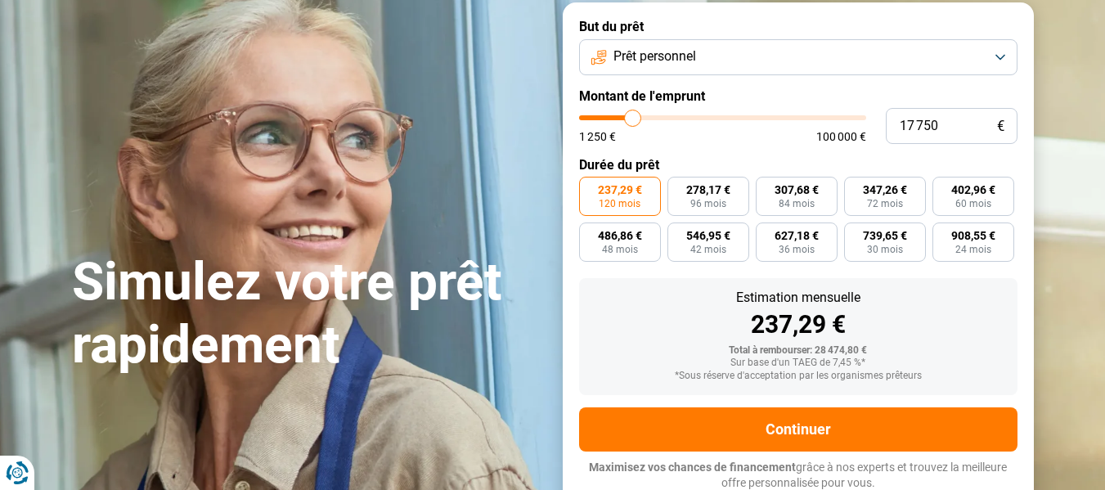
click at [633, 115] on input "range" at bounding box center [722, 117] width 287 height 5
radio input "true"
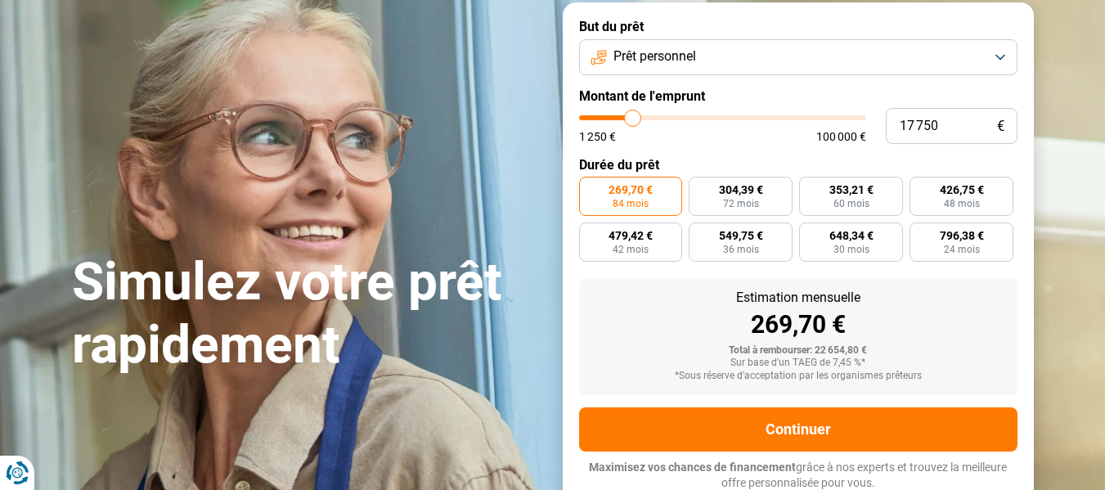
type input "17 250"
type input "17250"
type input "17 000"
type input "17000"
type input "16 500"
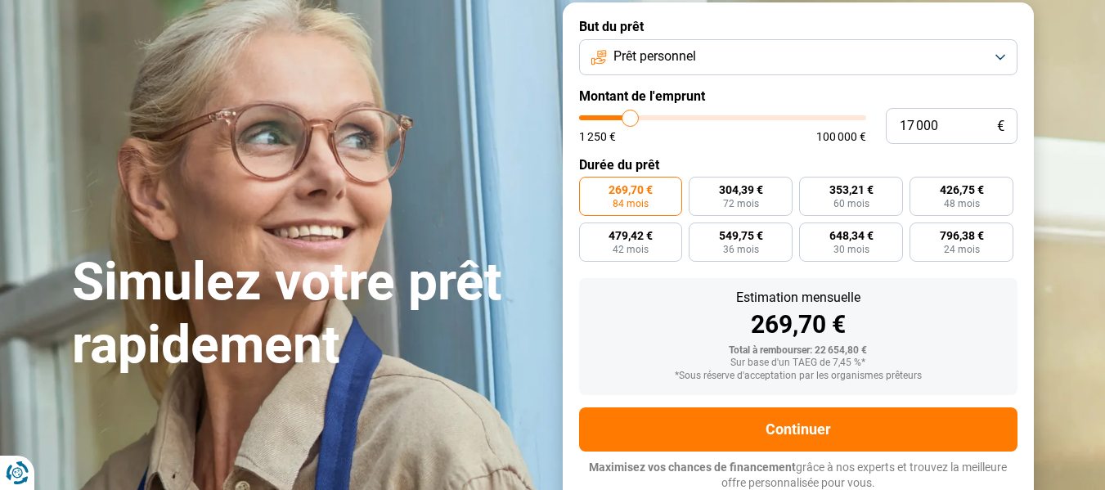
type input "16500"
type input "16 250"
type input "16250"
click at [629, 115] on input "range" at bounding box center [722, 117] width 287 height 5
type input "16 000"
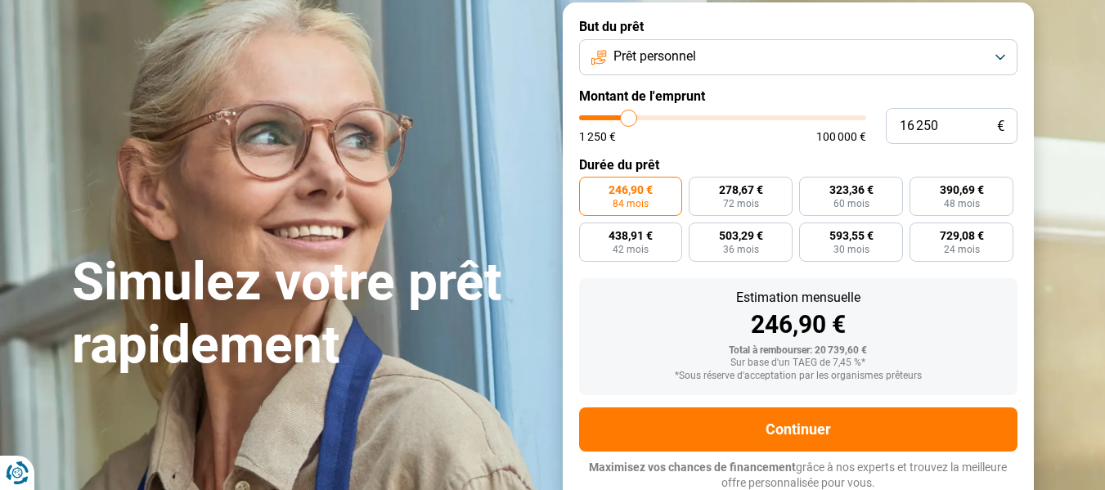
type input "16000"
type input "15 500"
type input "15500"
type input "15 000"
type input "15000"
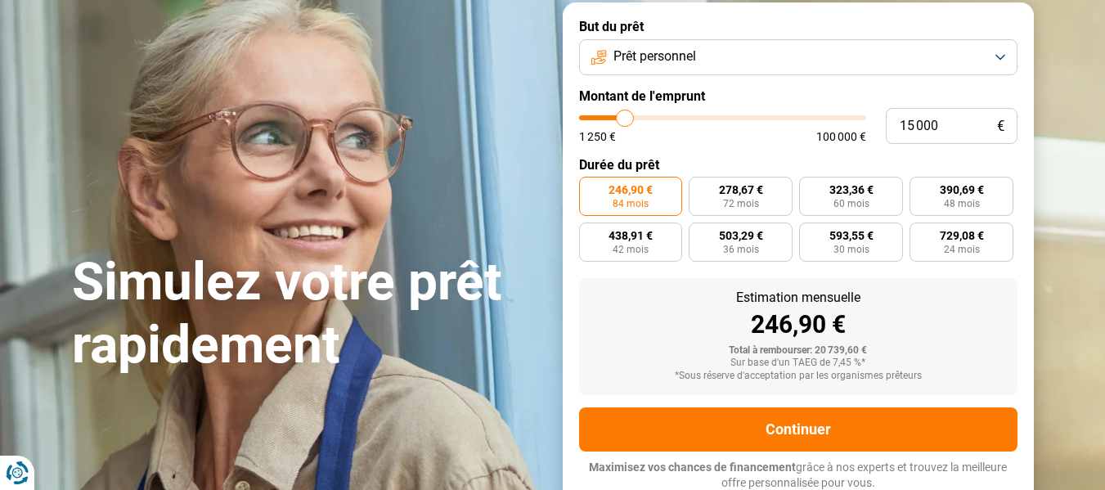
type input "14 250"
type input "14250"
type input "13 000"
type input "13000"
type input "11 750"
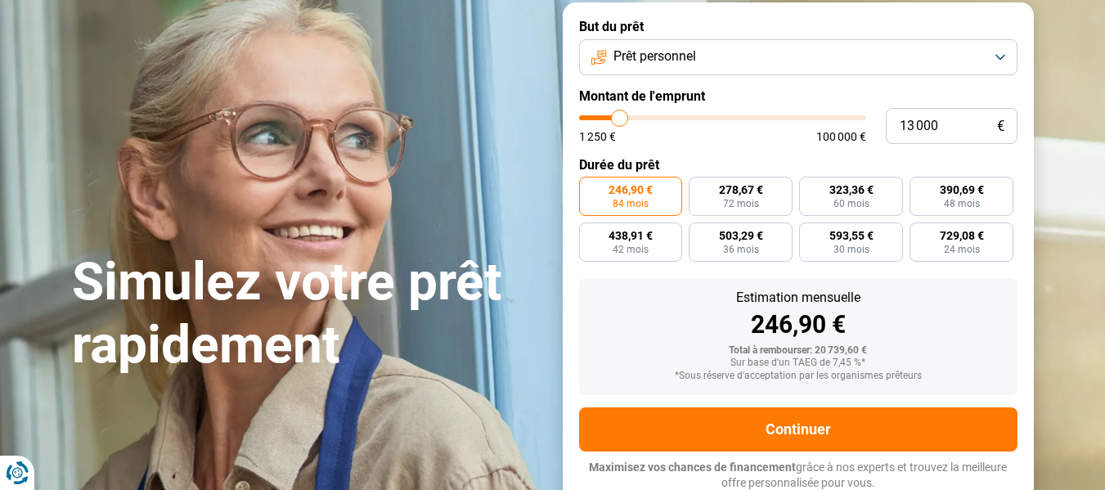
type input "11750"
type input "11 250"
drag, startPoint x: 630, startPoint y: 110, endPoint x: 615, endPoint y: 115, distance: 15.8
type input "11250"
click at [615, 115] on input "range" at bounding box center [722, 117] width 287 height 5
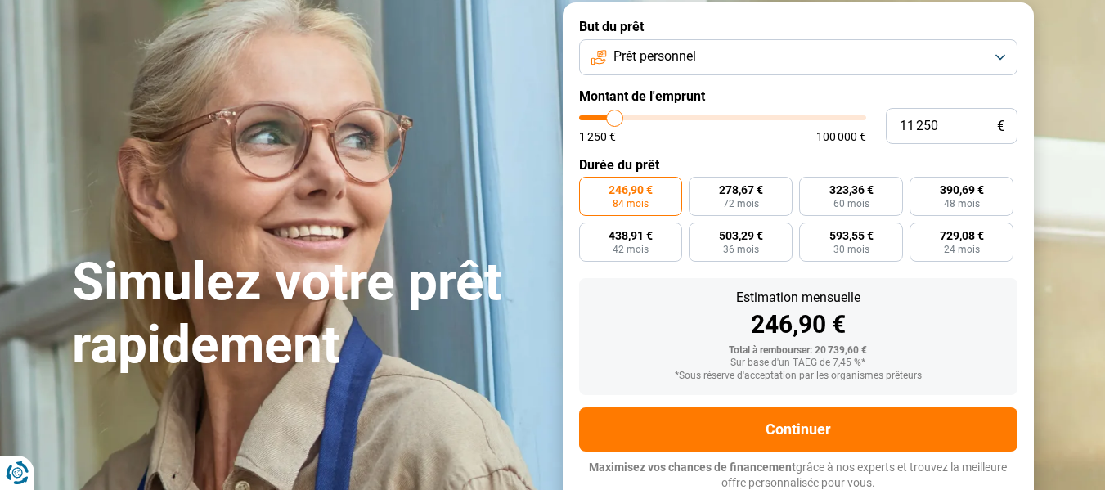
radio input "true"
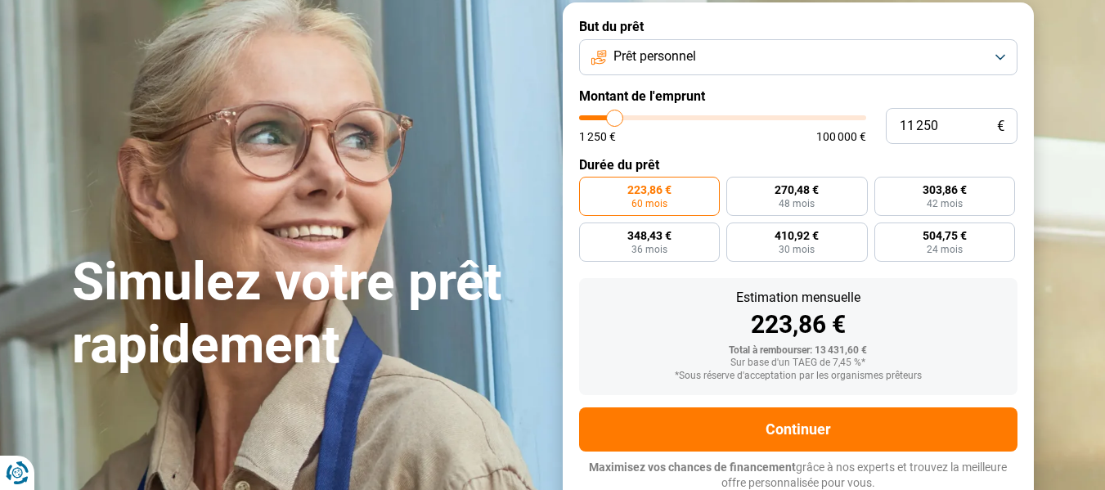
type input "10 500"
type input "10500"
type input "9 500"
type input "9500"
type input "8 750"
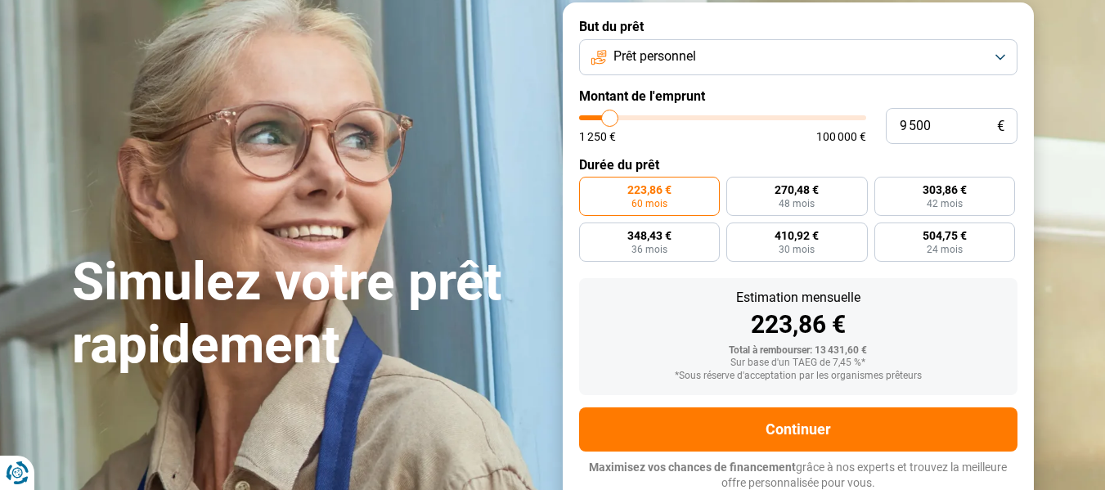
type input "8750"
type input "8 500"
drag, startPoint x: 617, startPoint y: 110, endPoint x: 608, endPoint y: 110, distance: 9.0
type input "8500"
click at [608, 115] on input "range" at bounding box center [722, 117] width 287 height 5
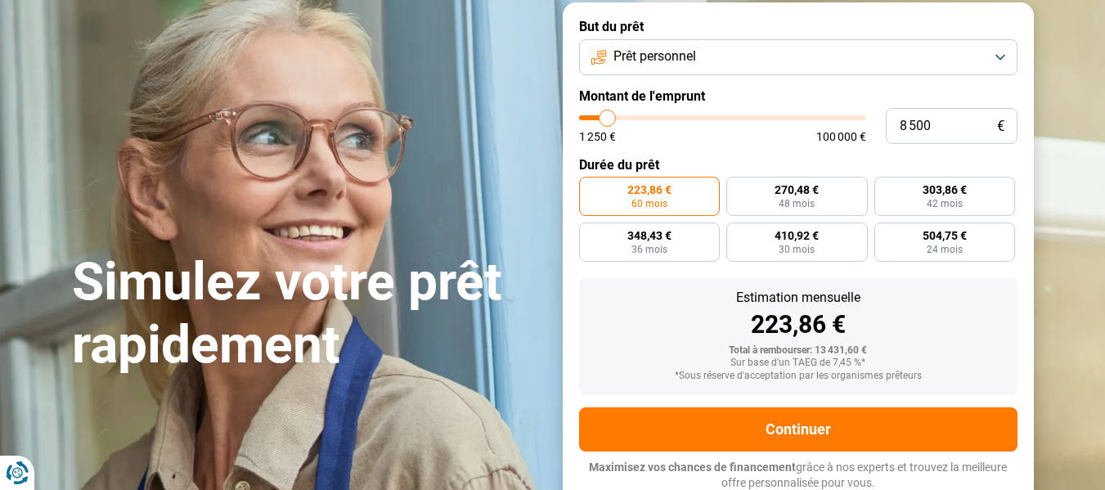
radio input "true"
type input "9 000"
type input "9000"
type input "10 250"
type input "10250"
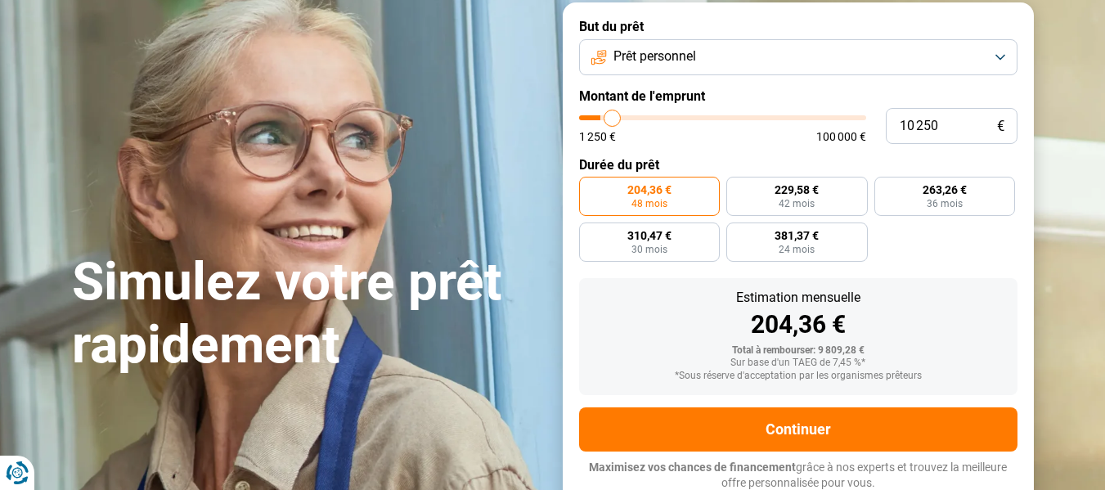
type input "11 000"
type input "11000"
type input "11 750"
type input "11750"
type input "12 000"
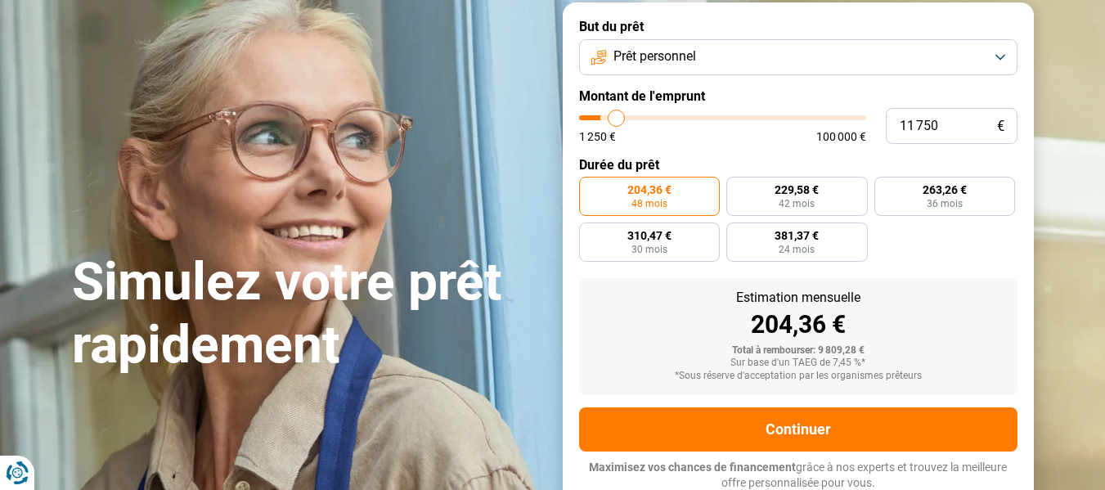
type input "12000"
type input "12 500"
type input "12500"
type input "12 750"
drag, startPoint x: 608, startPoint y: 117, endPoint x: 619, endPoint y: 117, distance: 11.5
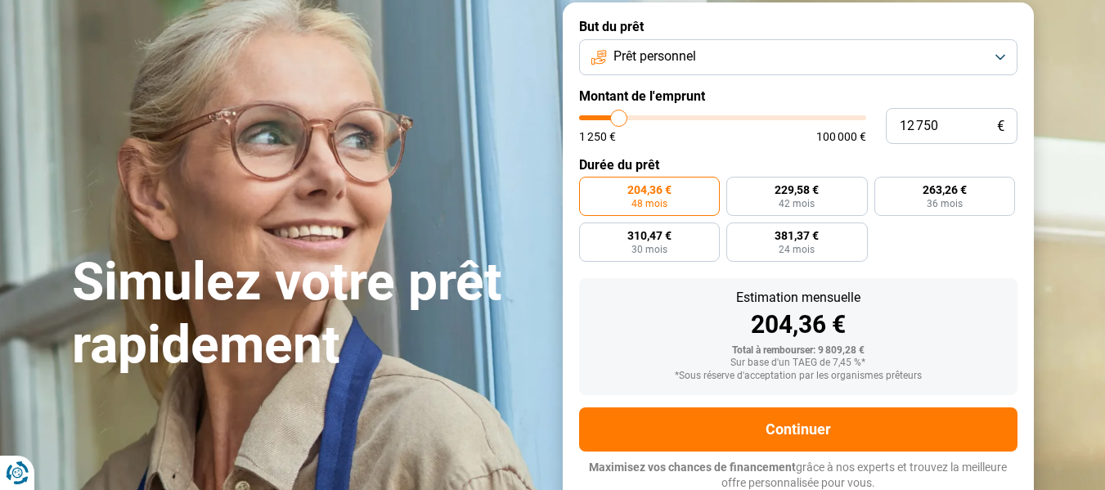
type input "12750"
click at [619, 117] on input "range" at bounding box center [722, 117] width 287 height 5
radio input "false"
type input "11 250"
type input "11250"
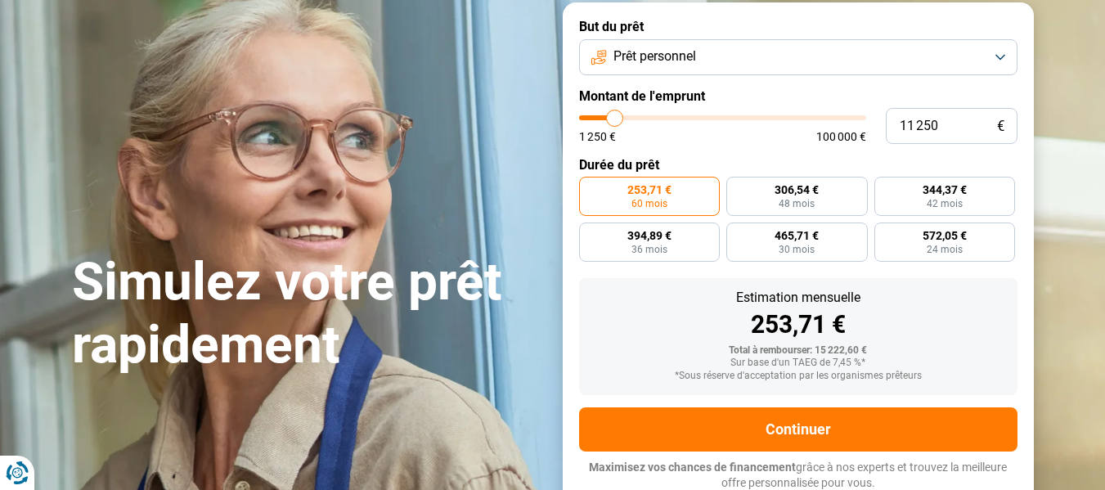
type input "10 500"
type input "10500"
type input "9 750"
type input "9750"
type input "9 000"
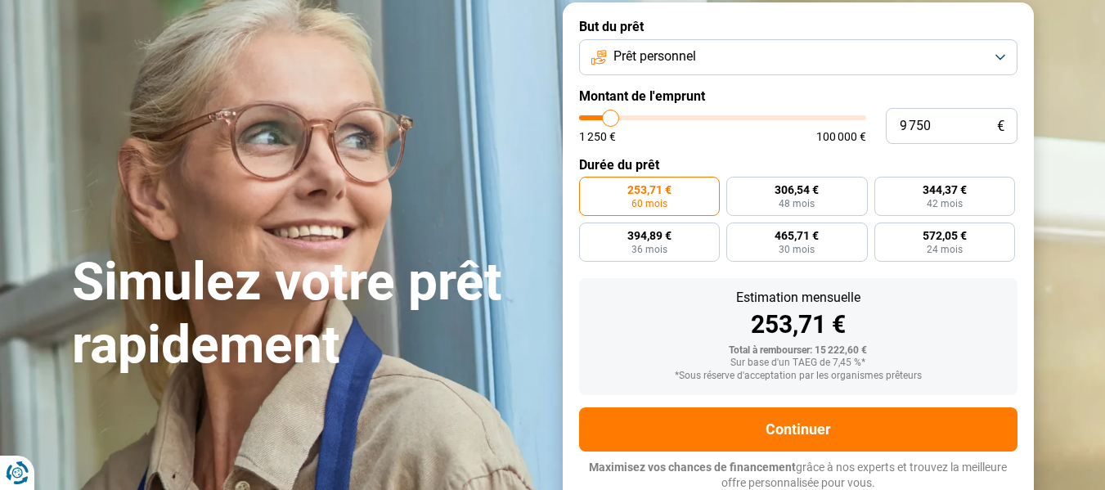
type input "9000"
type input "8 750"
type input "8750"
type input "8 500"
drag, startPoint x: 617, startPoint y: 115, endPoint x: 608, endPoint y: 116, distance: 9.0
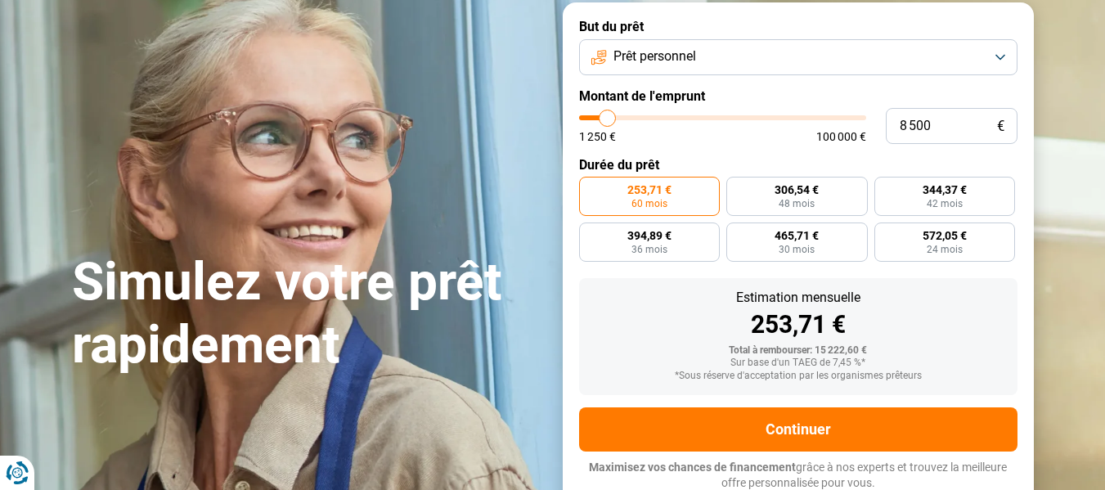
type input "8500"
click at [608, 116] on input "range" at bounding box center [722, 117] width 287 height 5
radio input "true"
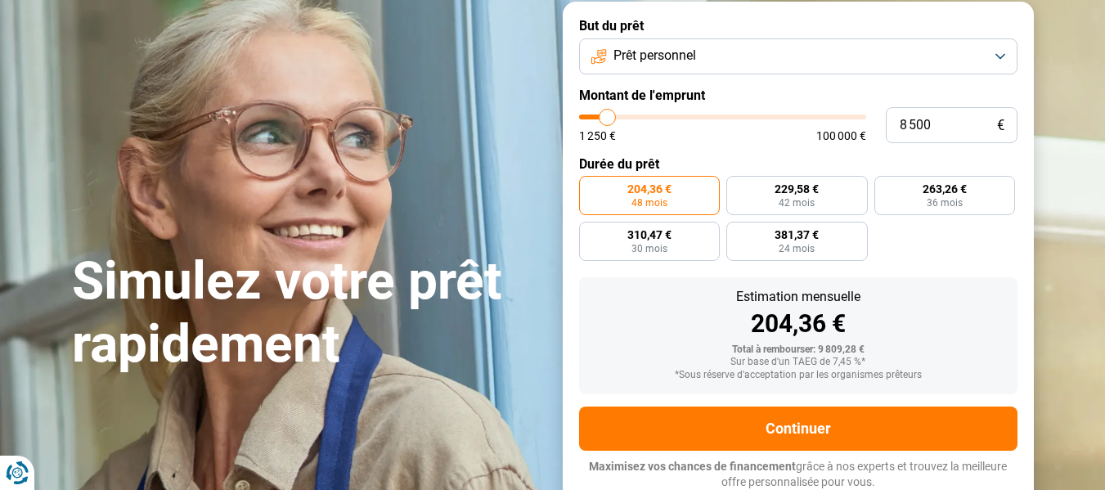
scroll to position [82, 0]
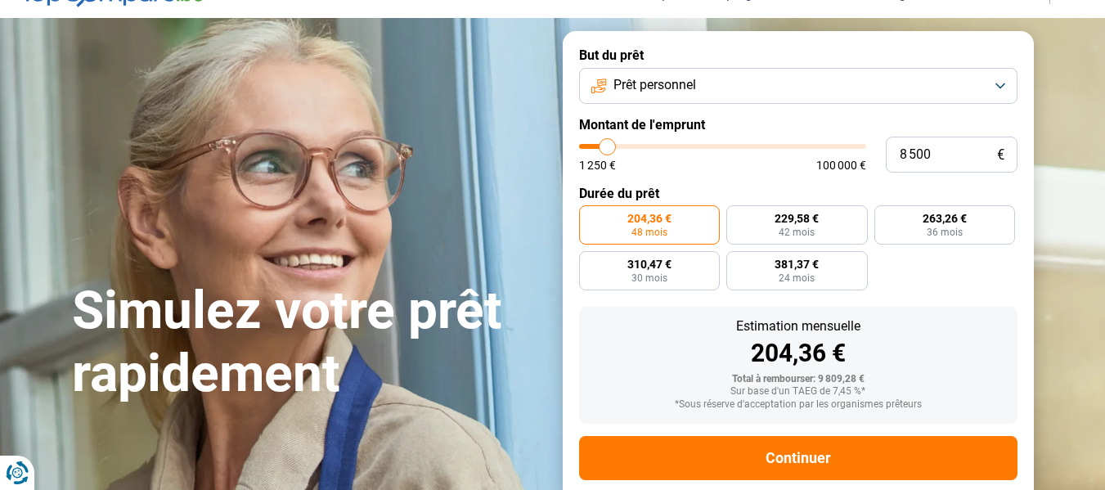
type input "10 250"
type input "10250"
type input "10 500"
type input "10500"
type input "11 000"
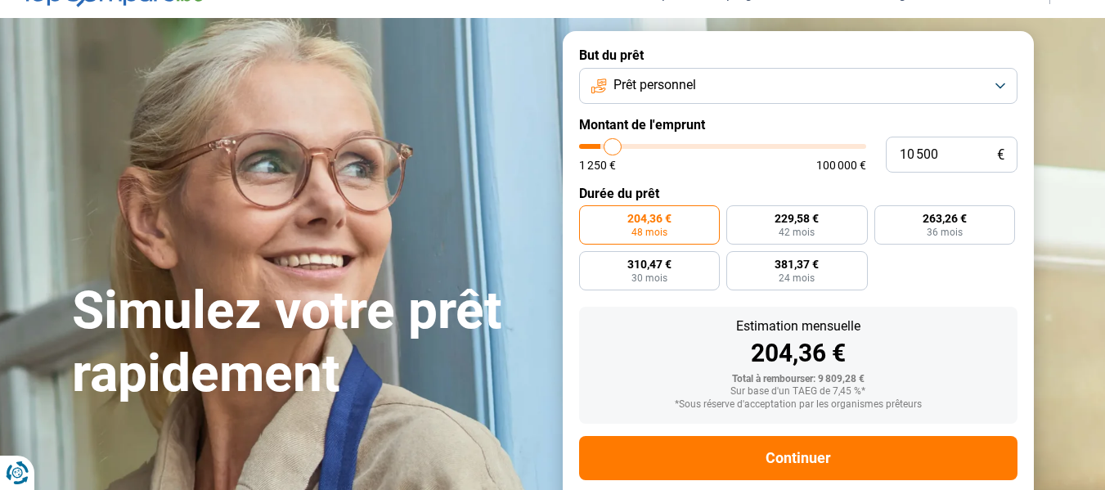
type input "11000"
type input "11 500"
type input "11500"
type input "11 750"
type input "11750"
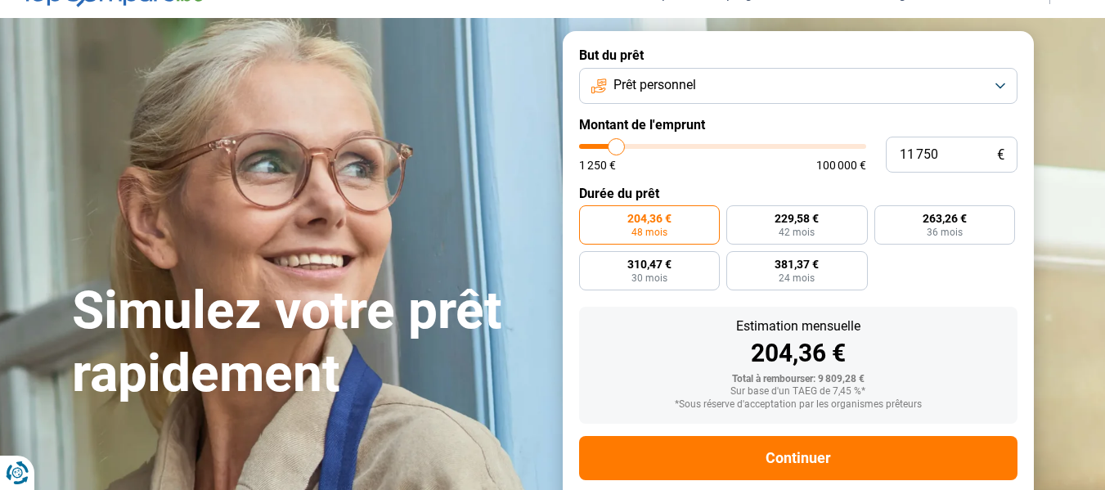
type input "12 000"
type input "12000"
click at [618, 144] on input "range" at bounding box center [722, 146] width 287 height 5
radio input "false"
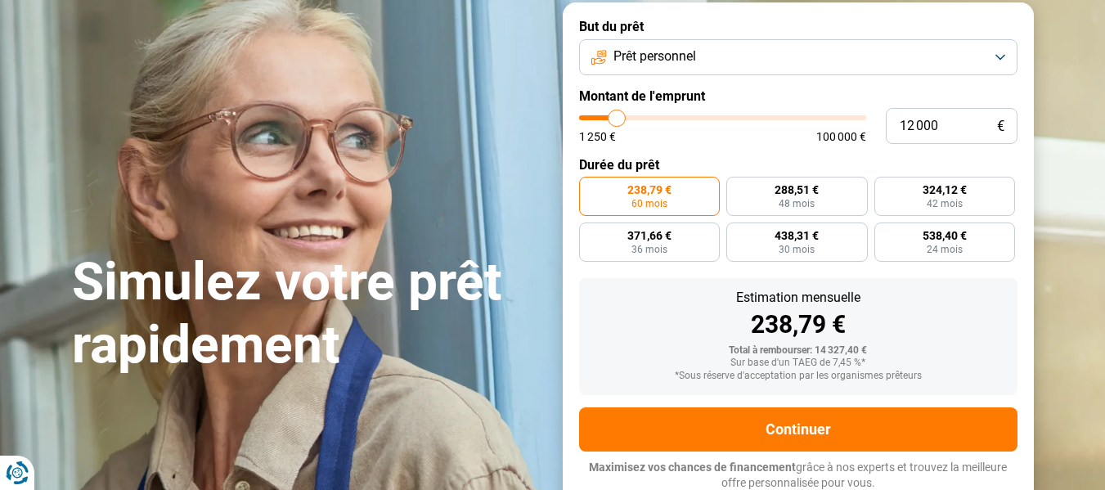
click at [645, 199] on span "60 mois" at bounding box center [650, 204] width 36 height 10
click at [590, 187] on input "238,79 € 60 mois" at bounding box center [584, 182] width 11 height 11
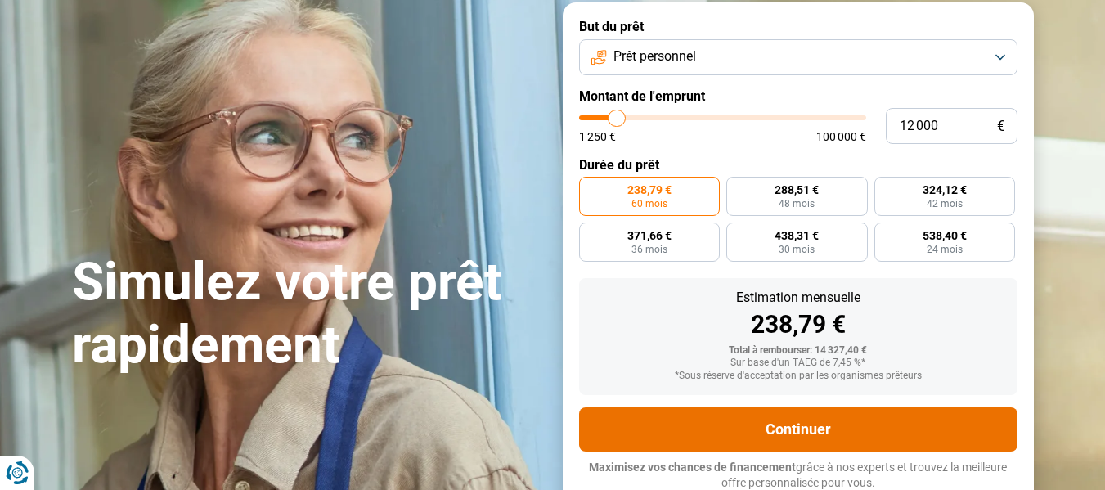
click at [818, 425] on button "Continuer" at bounding box center [798, 429] width 439 height 44
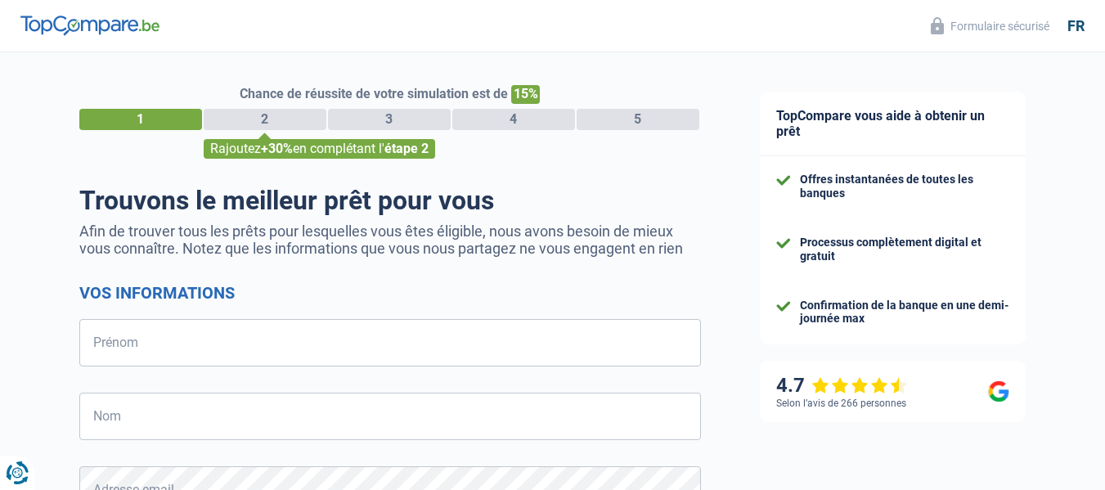
select select "32"
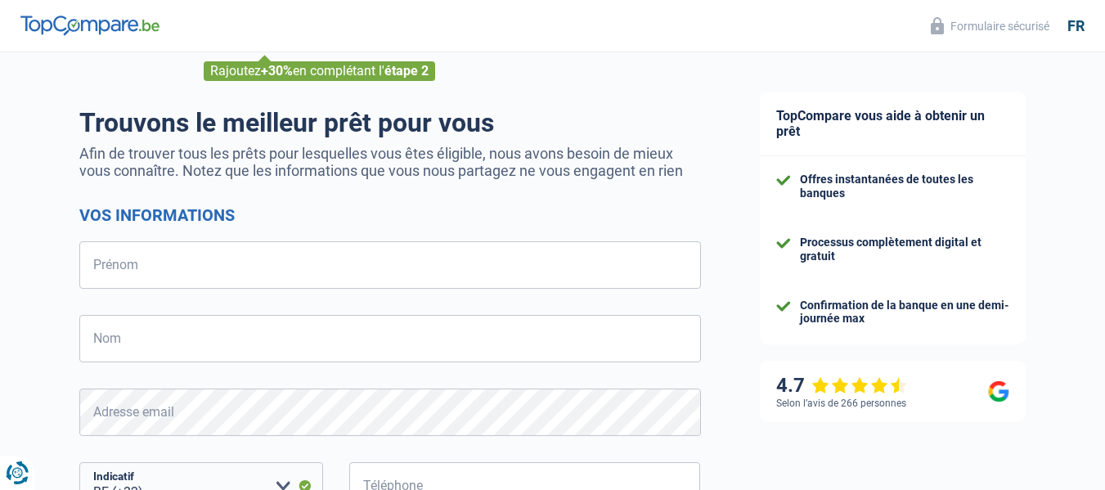
scroll to position [71, 0]
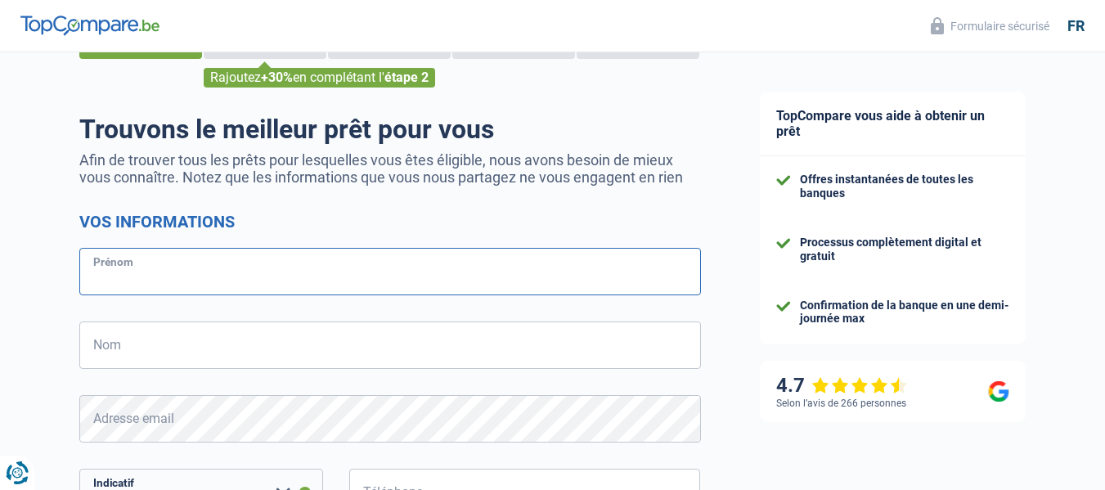
click at [278, 278] on input "Prénom" at bounding box center [390, 271] width 622 height 47
type input "[PERSON_NAME]"
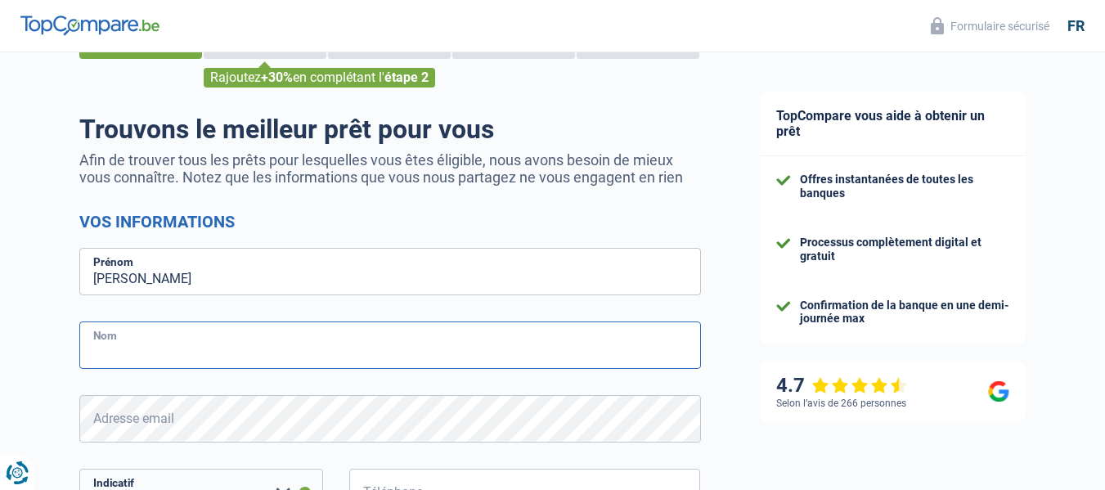
type input "Capone"
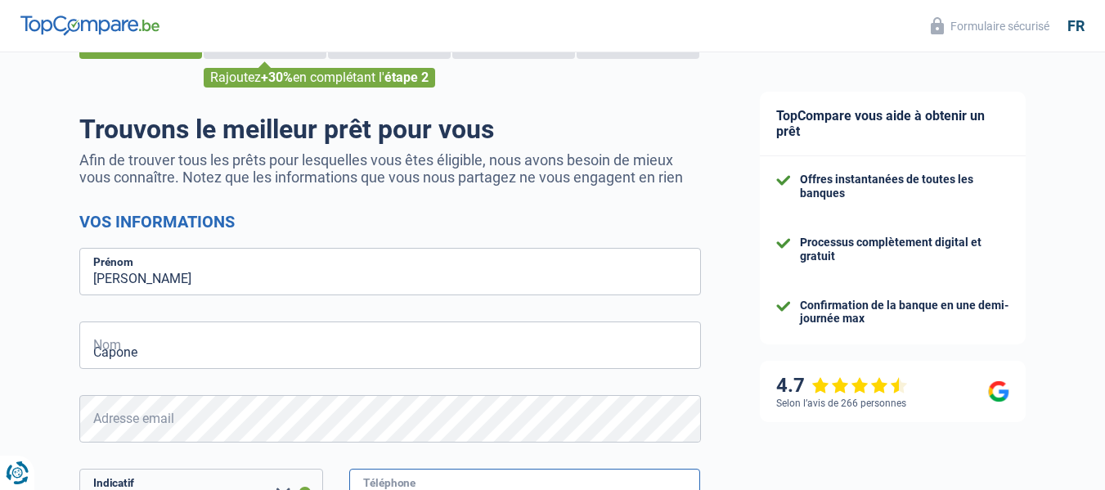
type input "484583219"
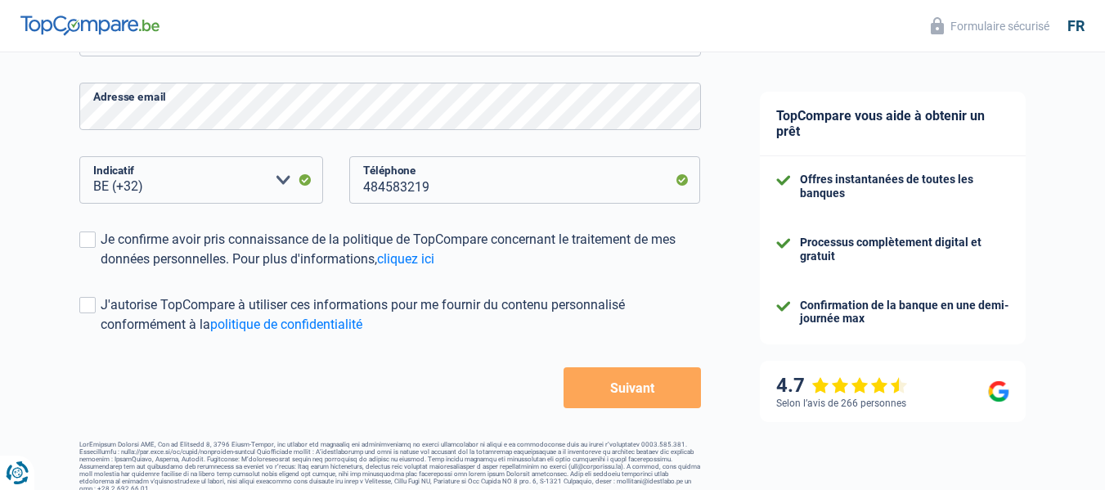
scroll to position [398, 0]
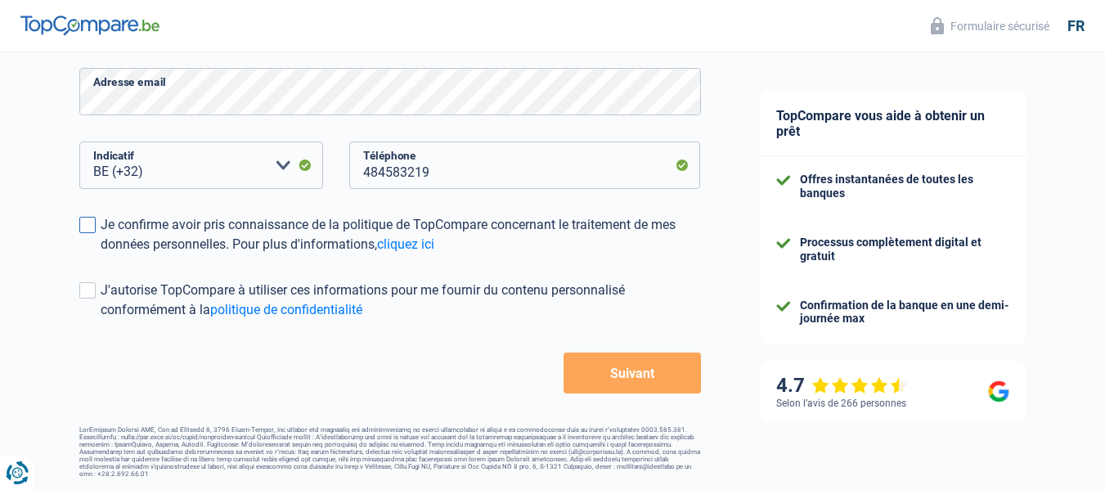
click at [88, 228] on span at bounding box center [87, 225] width 16 height 16
click at [101, 254] on input "Je confirme avoir pris connaissance de la politique de TopCompare concernant le…" at bounding box center [101, 254] width 0 height 0
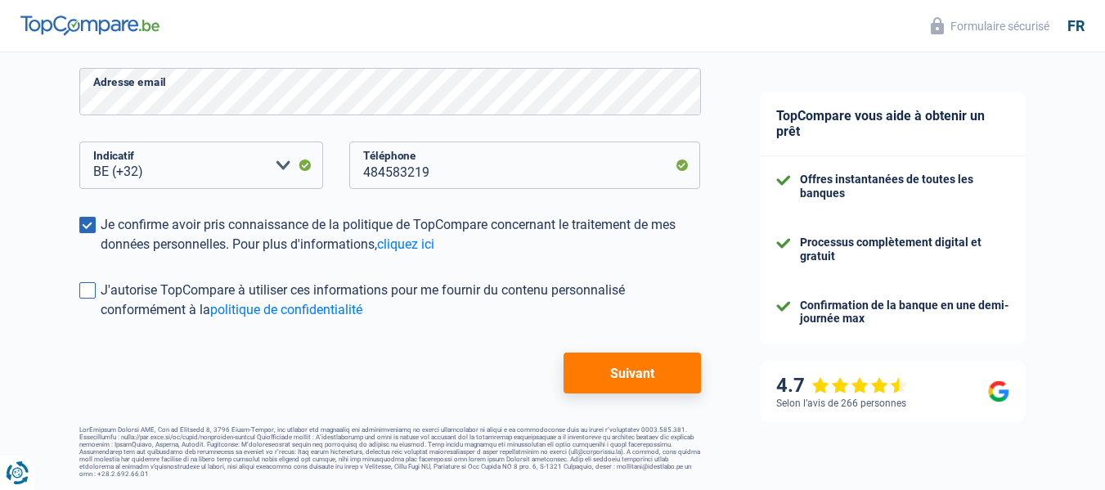
click at [84, 294] on span at bounding box center [87, 290] width 16 height 16
click at [101, 320] on input "J'autorise TopCompare à utiliser ces informations pour me fournir du contenu pe…" at bounding box center [101, 320] width 0 height 0
click at [659, 383] on button "Suivant" at bounding box center [632, 373] width 137 height 41
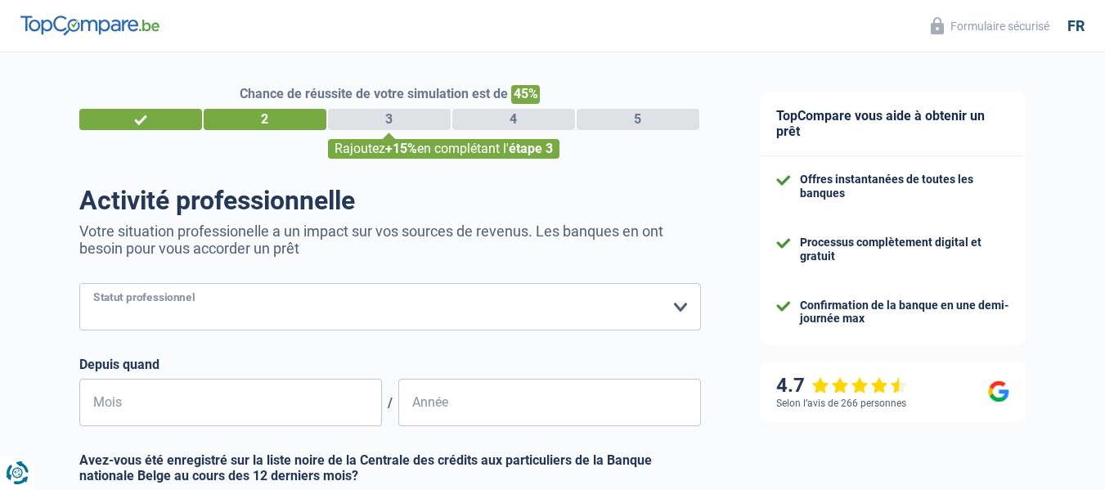
click at [685, 311] on select "Ouvrier Employé privé Employé public Invalide Indépendant Pensionné Chômeur Mut…" at bounding box center [390, 306] width 622 height 47
select select "independent"
click at [79, 285] on select "Ouvrier Employé privé Employé public Invalide Indépendant Pensionné Chômeur Mut…" at bounding box center [390, 306] width 622 height 47
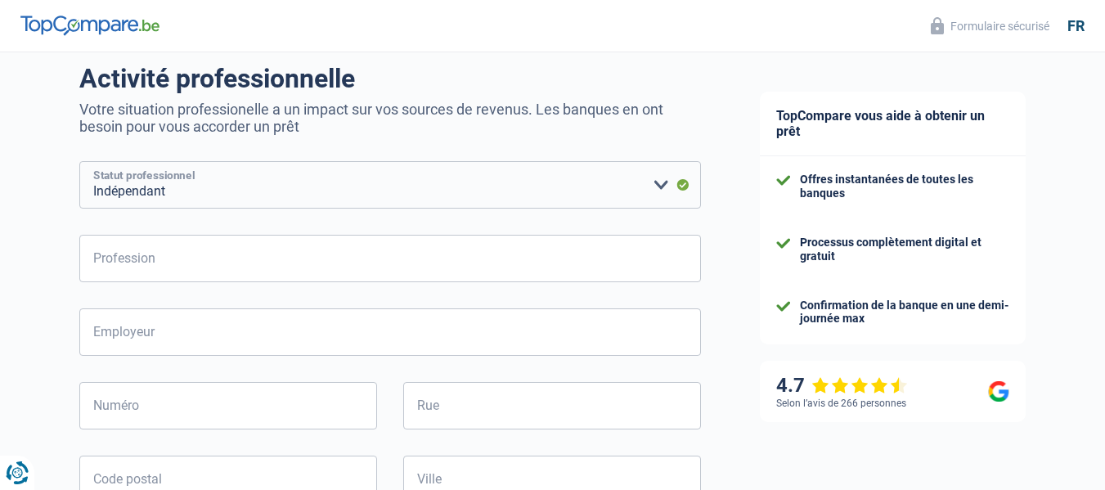
scroll to position [164, 0]
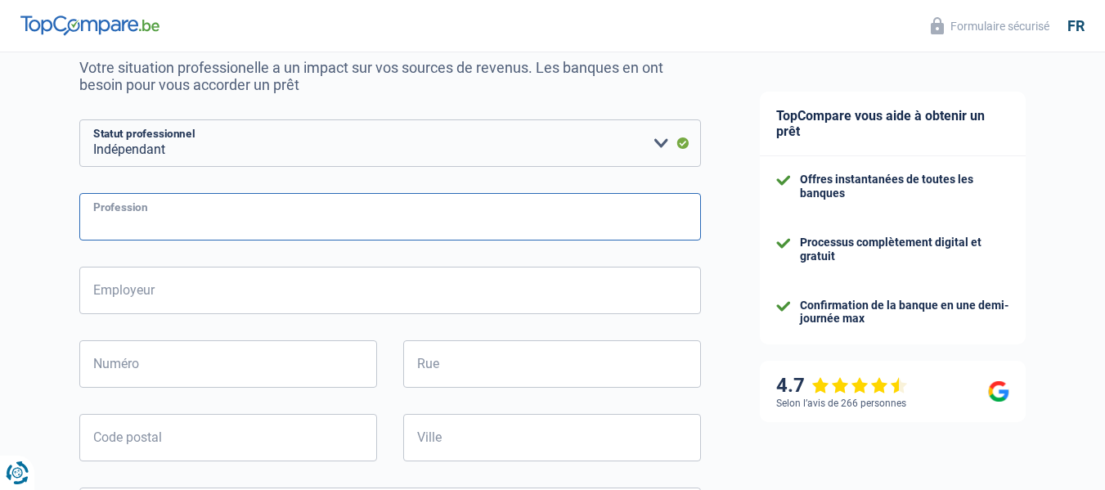
click at [457, 236] on input "Profession" at bounding box center [390, 216] width 622 height 47
click at [403, 230] on input "Profession" at bounding box center [390, 216] width 622 height 47
type input "Bâtiment"
select select "32"
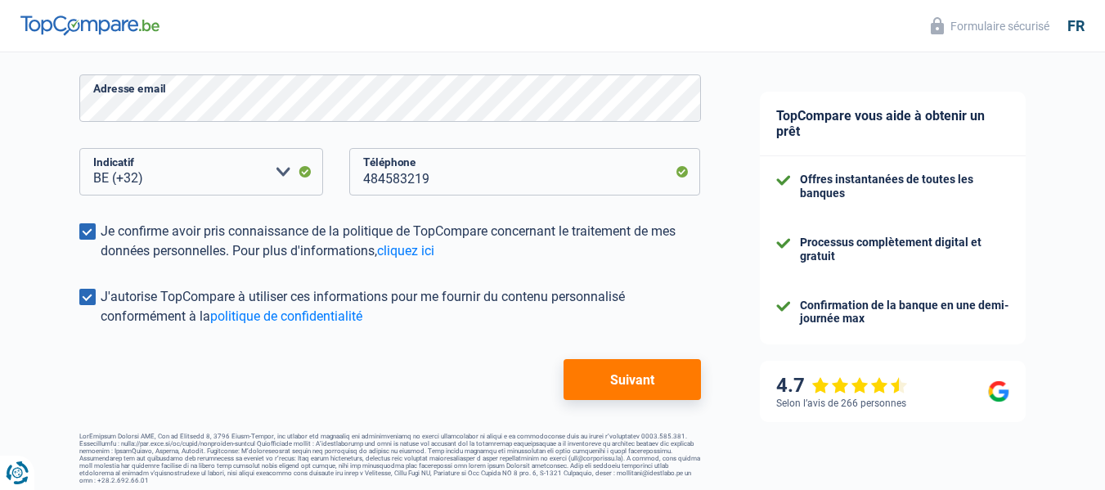
scroll to position [398, 0]
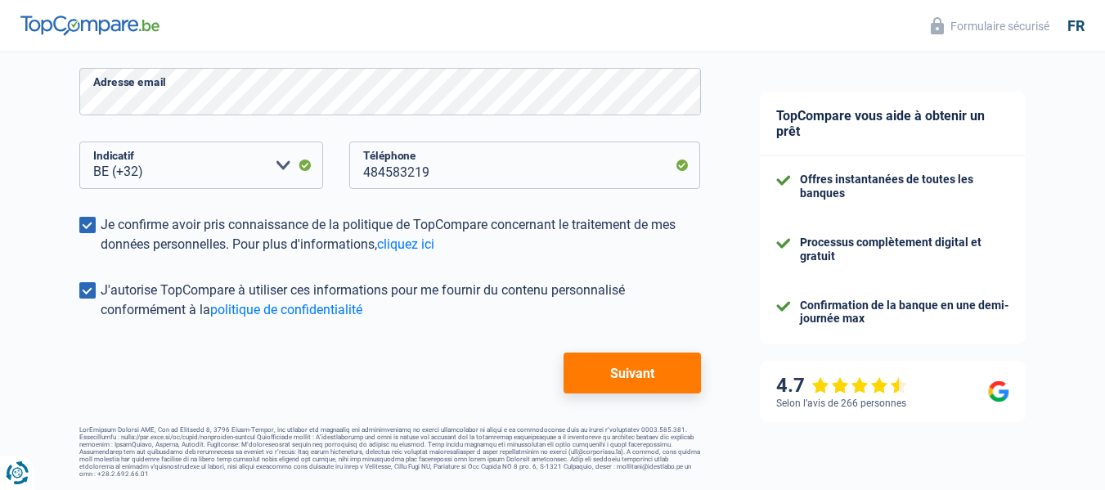
click at [641, 379] on button "Suivant" at bounding box center [632, 373] width 137 height 41
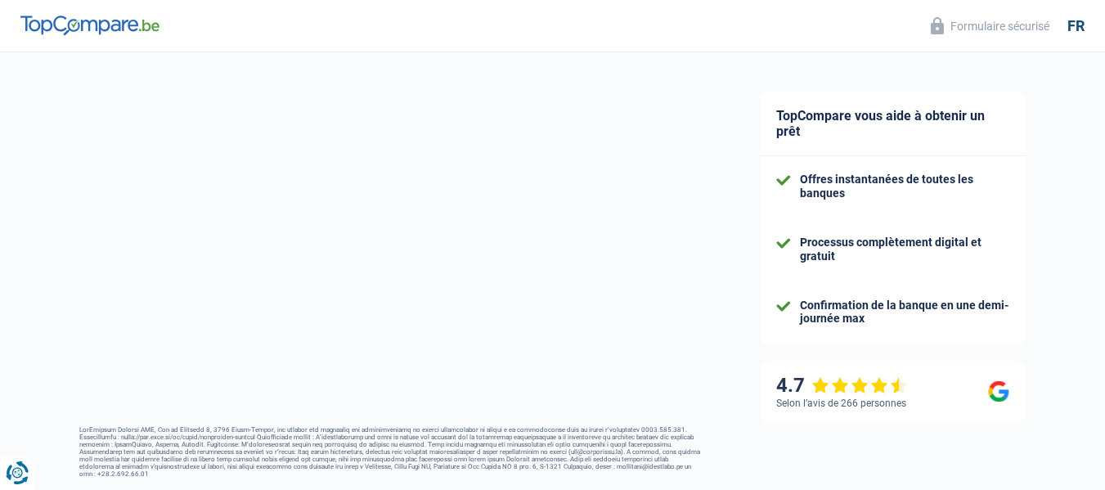
select select "independent"
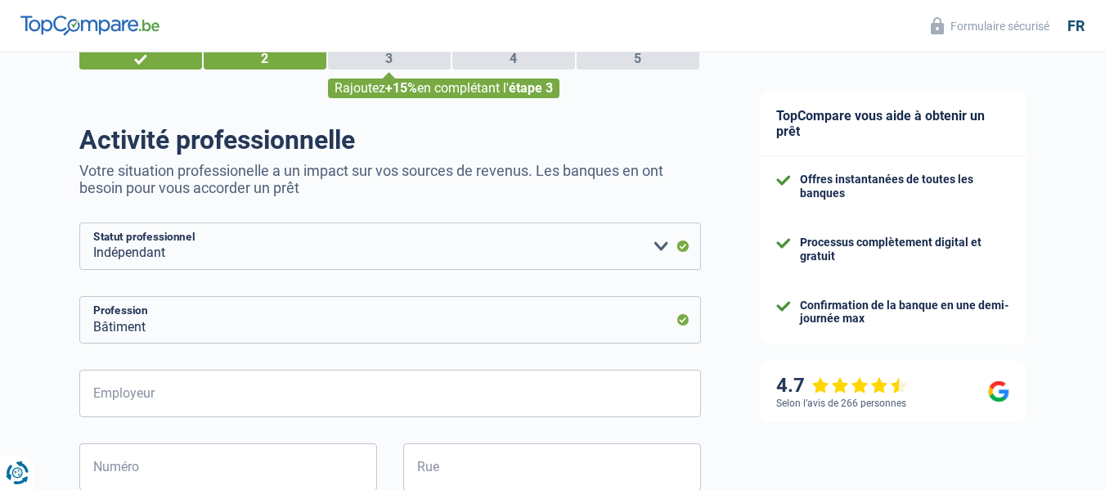
scroll to position [164, 0]
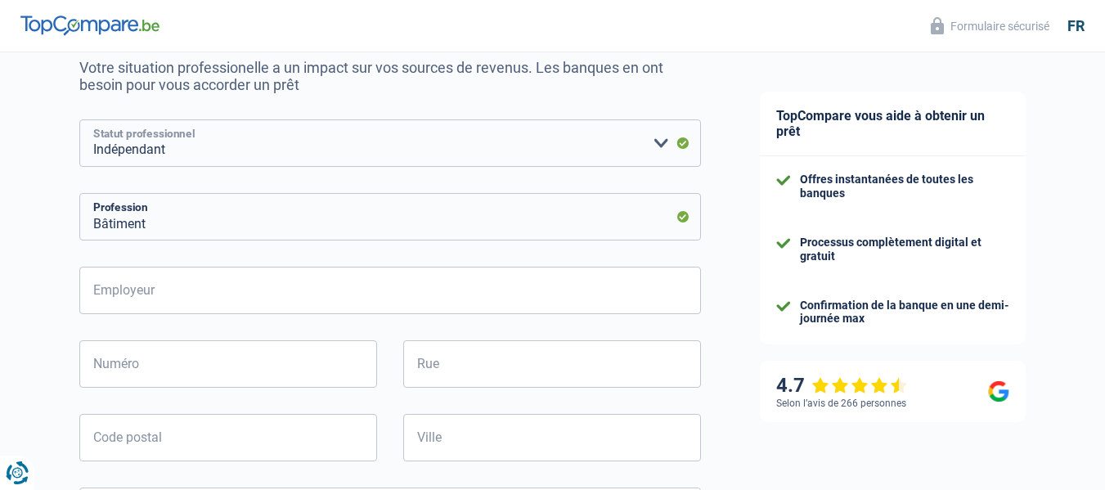
click at [591, 161] on select "Ouvrier Employé privé Employé public Invalide Indépendant Pensionné Chômeur Mut…" at bounding box center [390, 142] width 622 height 47
click at [79, 121] on select "Ouvrier Employé privé Employé public Invalide Indépendant Pensionné Chômeur Mut…" at bounding box center [390, 142] width 622 height 47
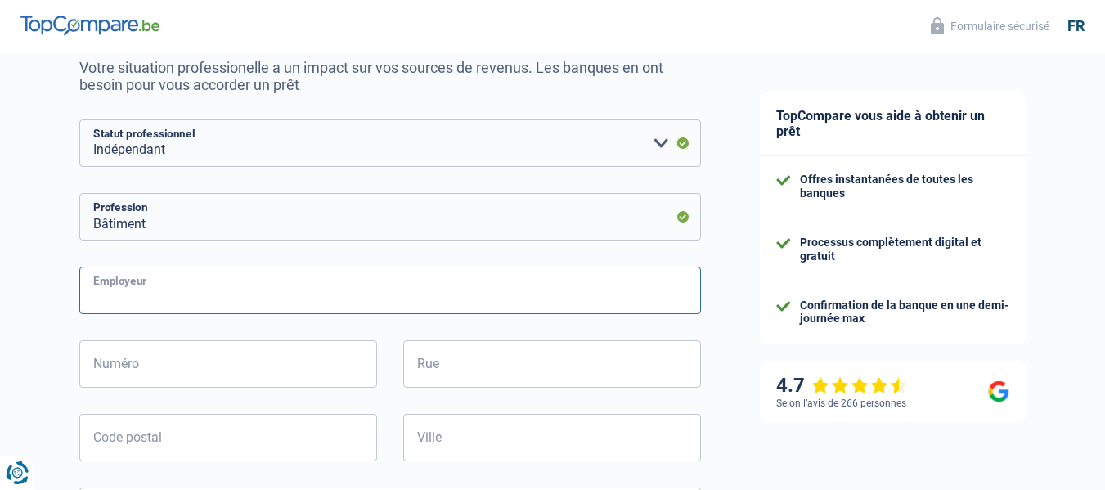
click at [282, 303] on input "Employeur" at bounding box center [390, 290] width 622 height 47
type input "Capone creation"
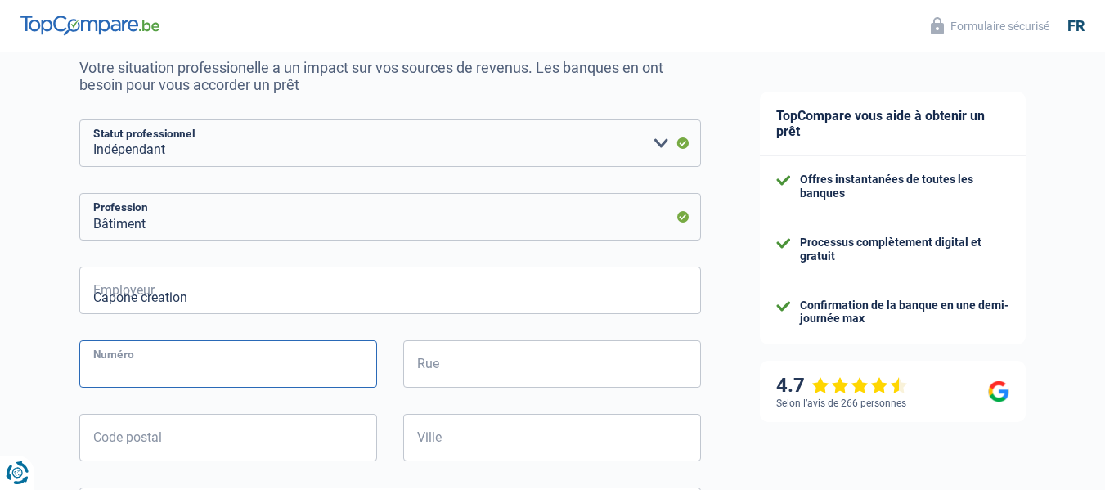
type input "47"
type input "rue de la Joncière 47"
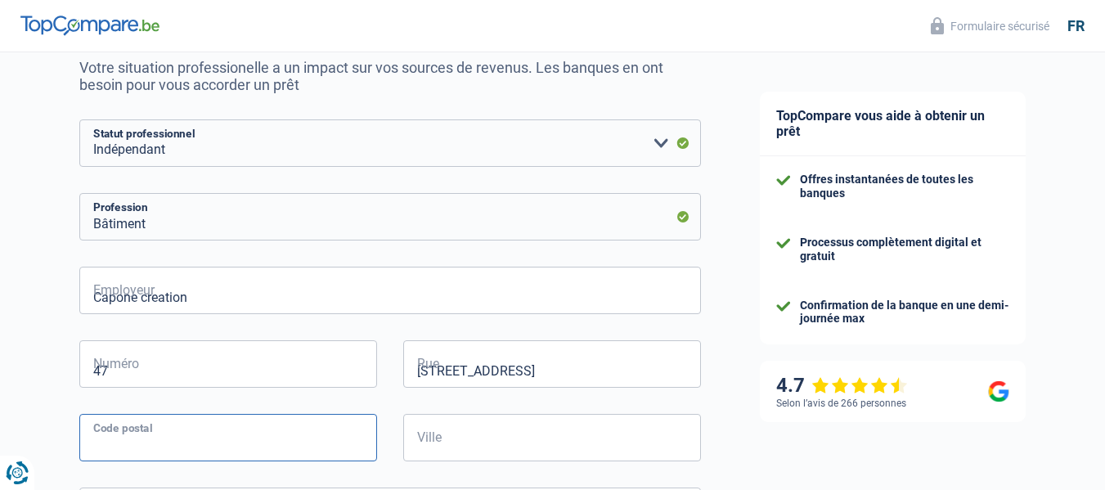
type input "7301"
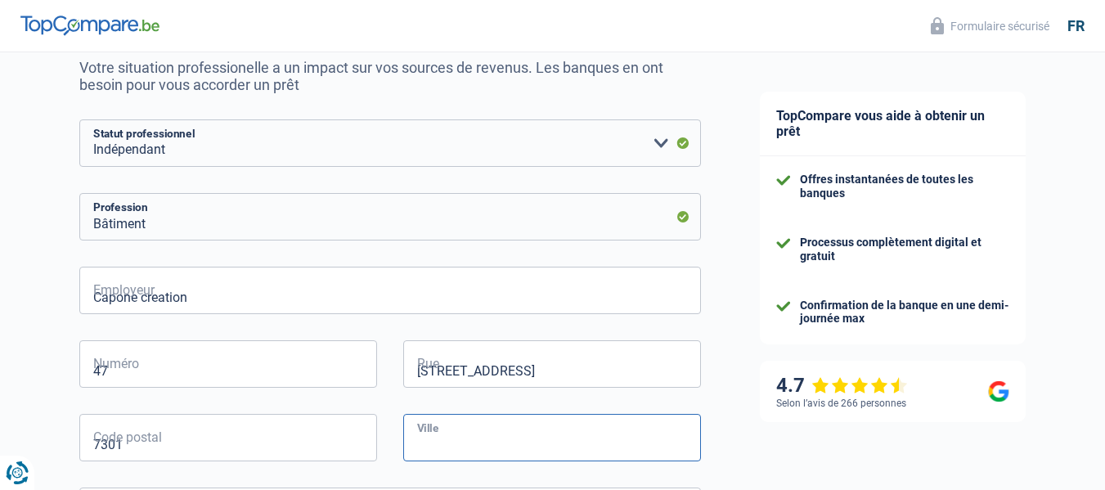
type input "Hornu"
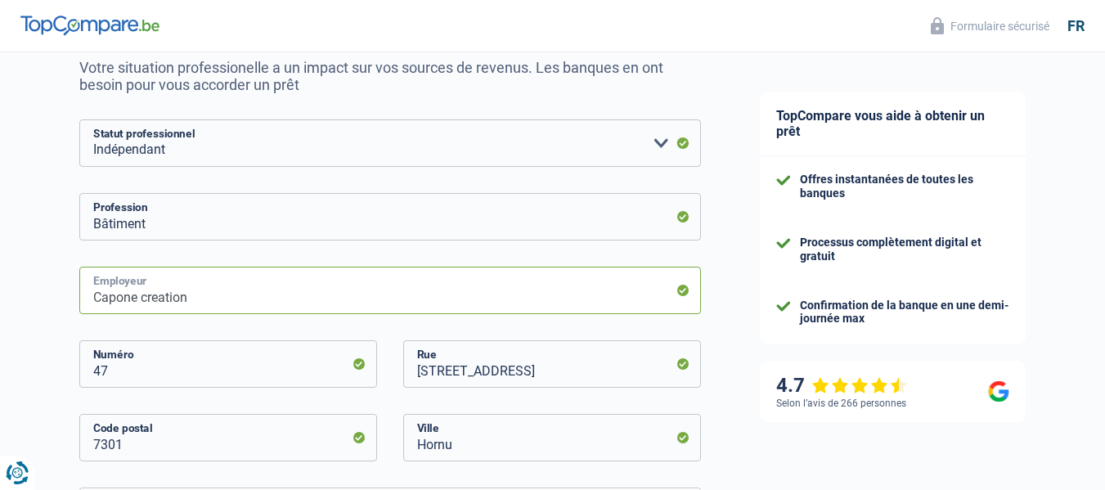
click at [158, 297] on input "Capone creation" at bounding box center [390, 290] width 622 height 47
type input "Capone création"
click at [34, 262] on div "Chance de réussite de votre simulation est de 45% 1 2 3 4 5 Rajoutez +15% en co…" at bounding box center [365, 497] width 731 height 1231
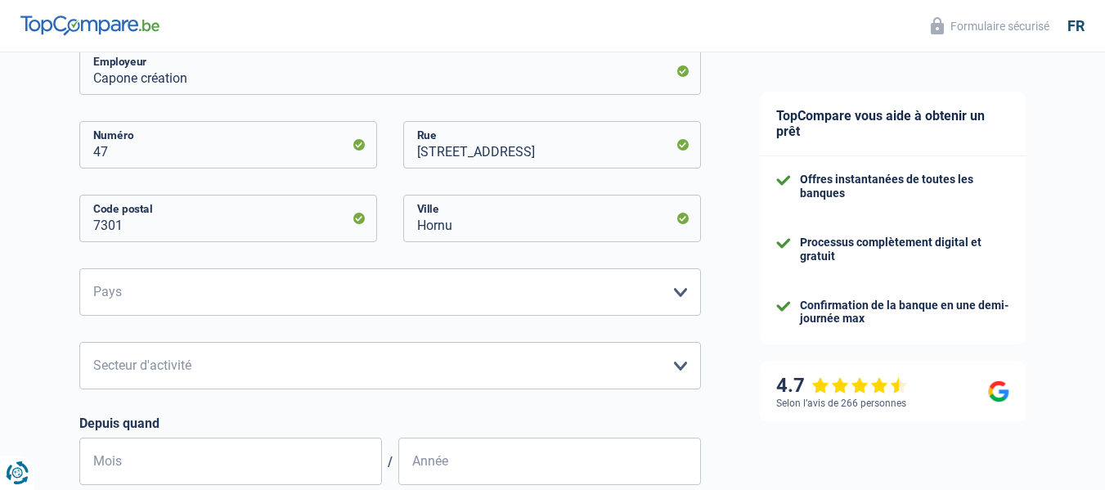
scroll to position [409, 0]
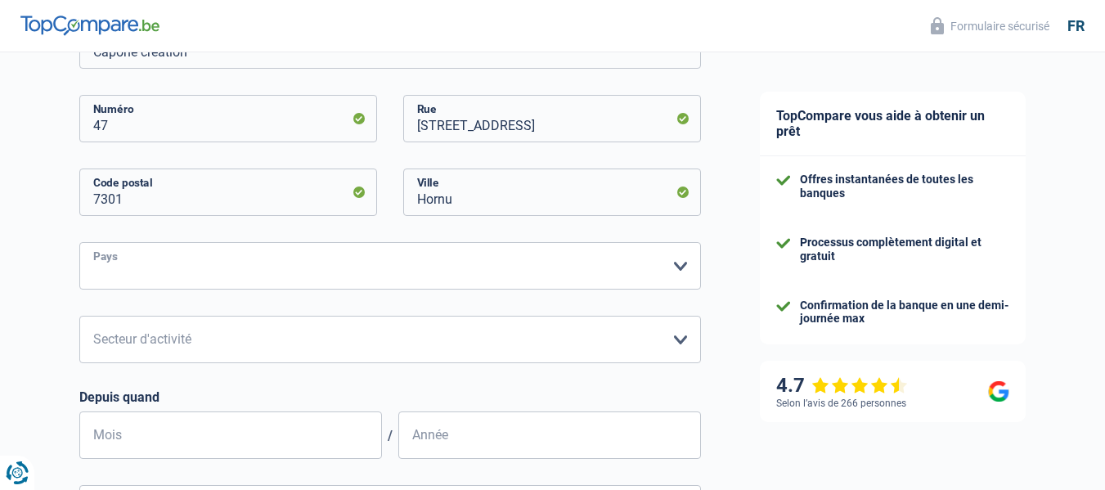
click at [683, 280] on select "Belgique Luxembourg Veuillez sélectionner une option" at bounding box center [390, 265] width 622 height 47
select select "BE"
click at [79, 244] on select "Belgique Luxembourg Veuillez sélectionner une option" at bounding box center [390, 265] width 622 height 47
click at [661, 343] on select "Agriculture/Pêche Industrie Horeca Courier/Fitness/Taxi Construction Banques/As…" at bounding box center [390, 339] width 622 height 47
select select "construction"
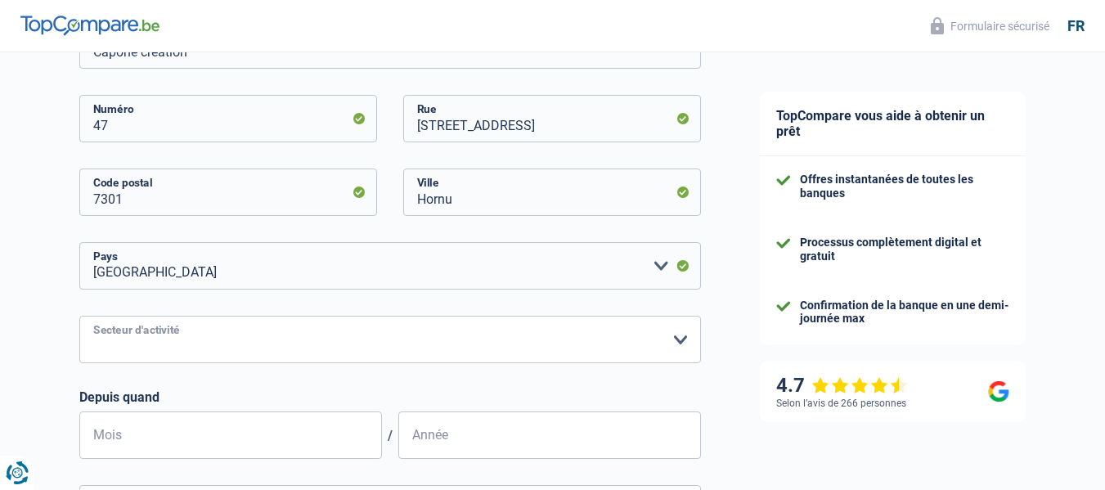
click at [79, 317] on select "Agriculture/Pêche Industrie Horeca Courier/Fitness/Taxi Construction Banques/As…" at bounding box center [390, 339] width 622 height 47
click at [23, 304] on div "Chance de réussite de votre simulation est de 45% 1 2 3 4 5 Rajoutez +15% en co…" at bounding box center [365, 252] width 731 height 1231
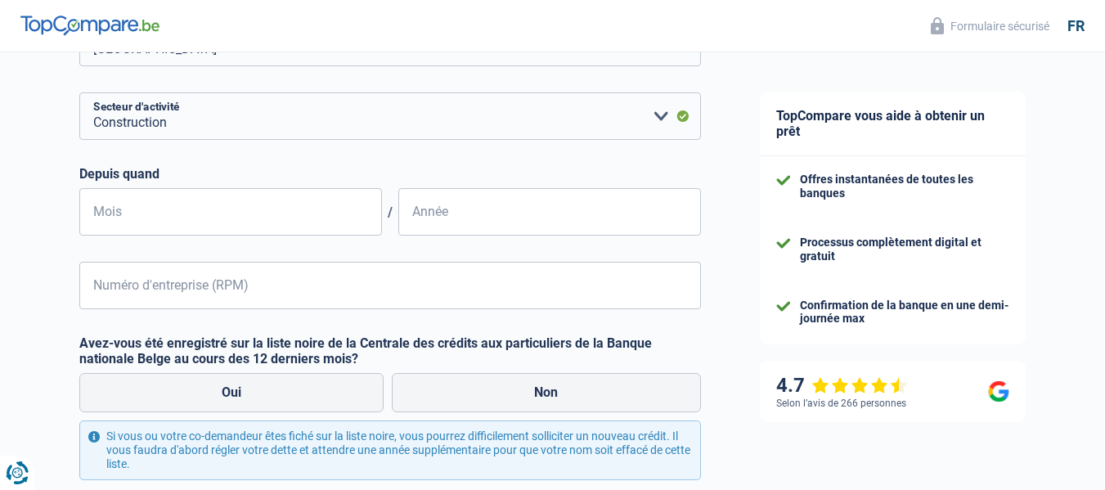
scroll to position [654, 0]
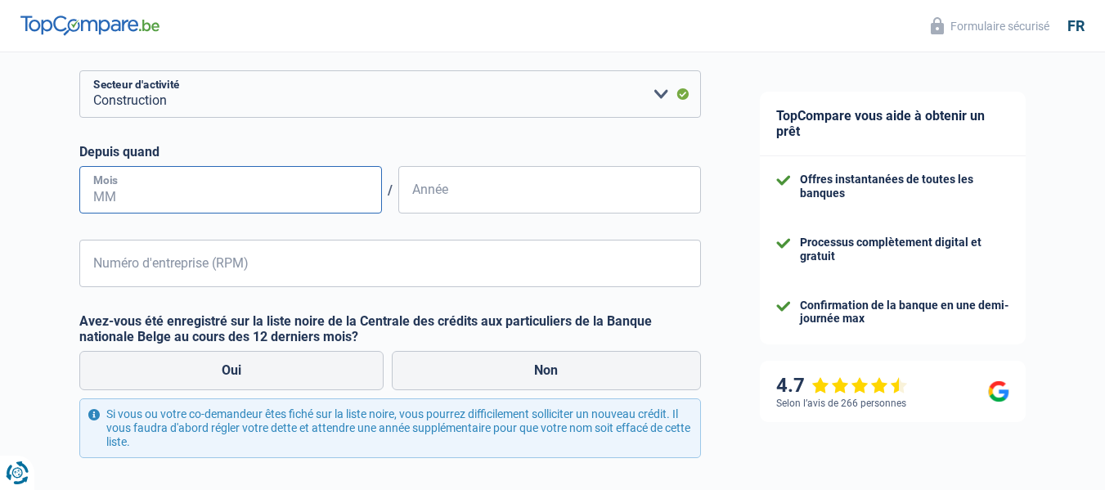
click at [189, 193] on input "Mois" at bounding box center [230, 189] width 303 height 47
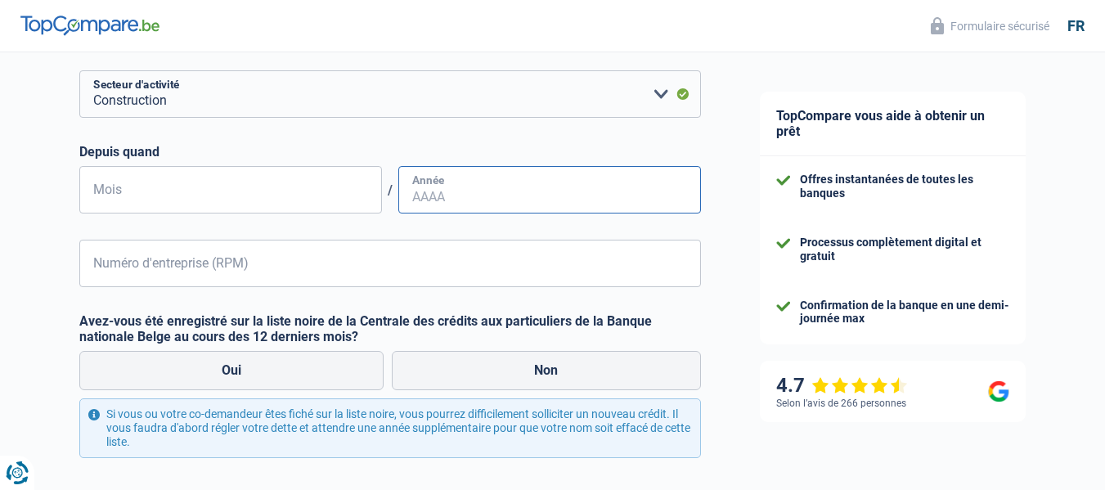
type input "04"
click at [416, 197] on input "Année" at bounding box center [549, 189] width 303 height 47
type input "2016"
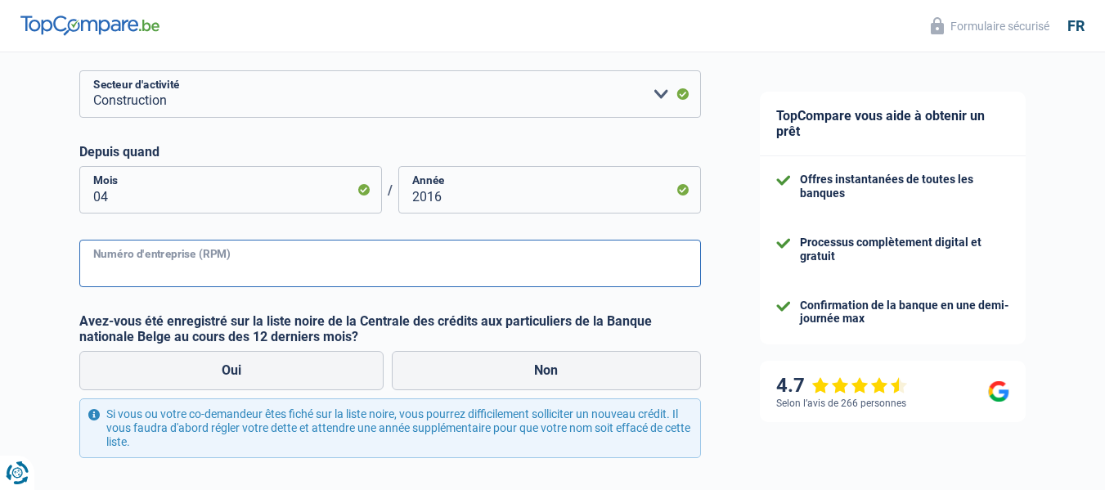
drag, startPoint x: 223, startPoint y: 272, endPoint x: 232, endPoint y: 268, distance: 9.1
click at [223, 272] on input "Numéro d'entreprise (RPM)" at bounding box center [390, 263] width 622 height 47
click at [119, 272] on input "Numéro d'entreprise (RPM)" at bounding box center [390, 263] width 622 height 47
type input "0829107696"
click at [618, 373] on label "Non" at bounding box center [546, 370] width 309 height 39
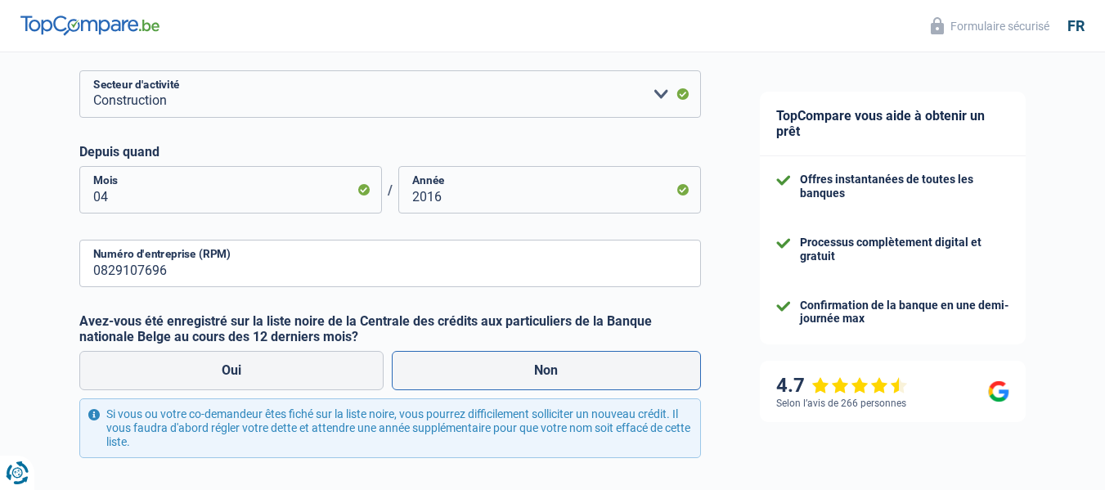
click at [618, 373] on input "Non" at bounding box center [546, 370] width 309 height 39
radio input "true"
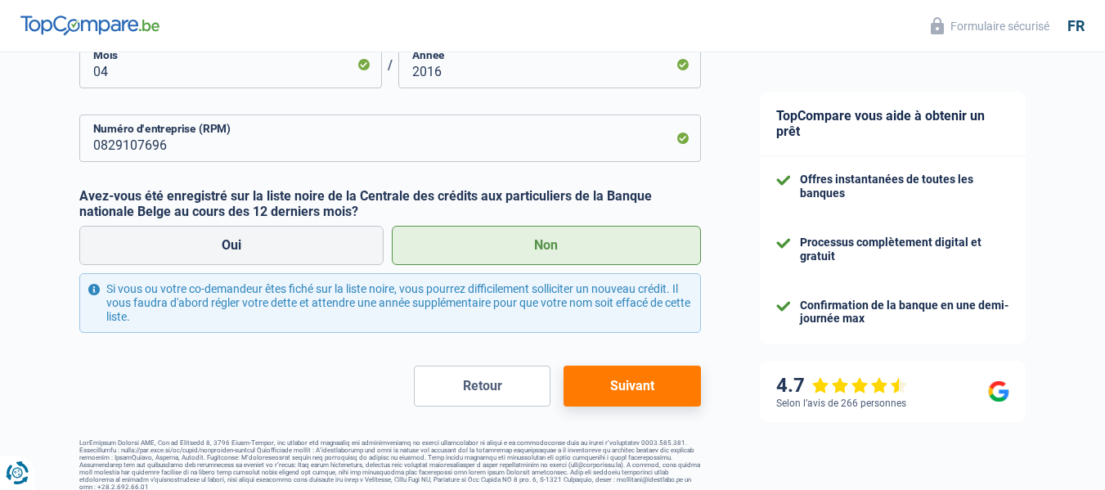
scroll to position [793, 0]
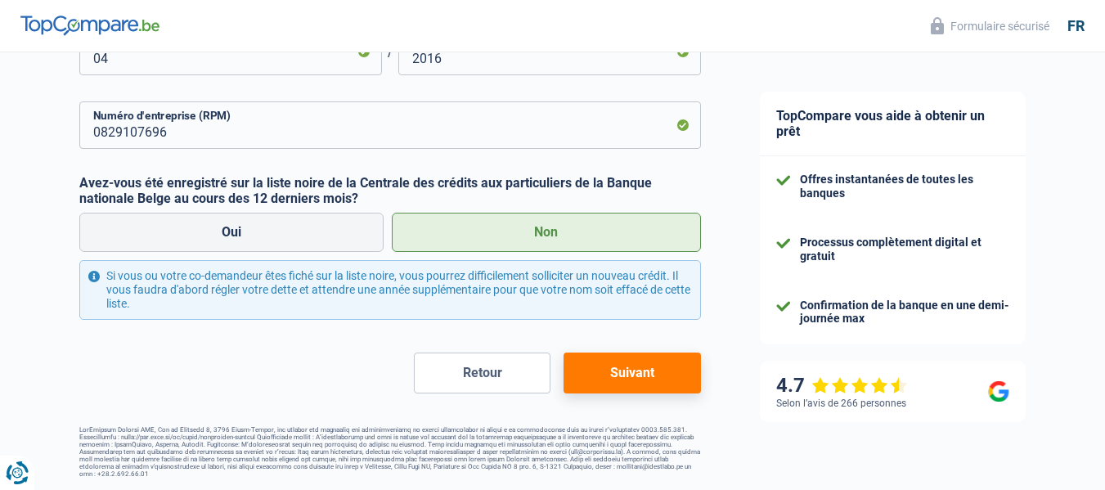
click at [648, 382] on button "Suivant" at bounding box center [632, 373] width 137 height 41
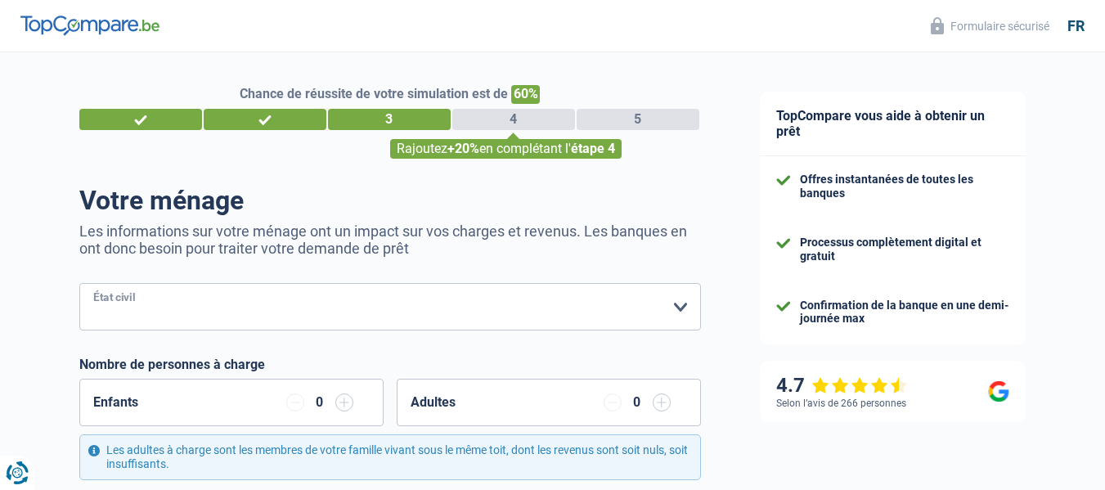
click at [287, 317] on select "Célibataire Marié(e) Cohabitant(e) légal(e) Divorcé(e) Veuf(ve) Séparé (de fait…" at bounding box center [390, 306] width 622 height 47
select select "married"
click at [79, 285] on select "Célibataire Marié(e) Cohabitant(e) légal(e) Divorcé(e) Veuf(ve) Séparé (de fait…" at bounding box center [390, 306] width 622 height 47
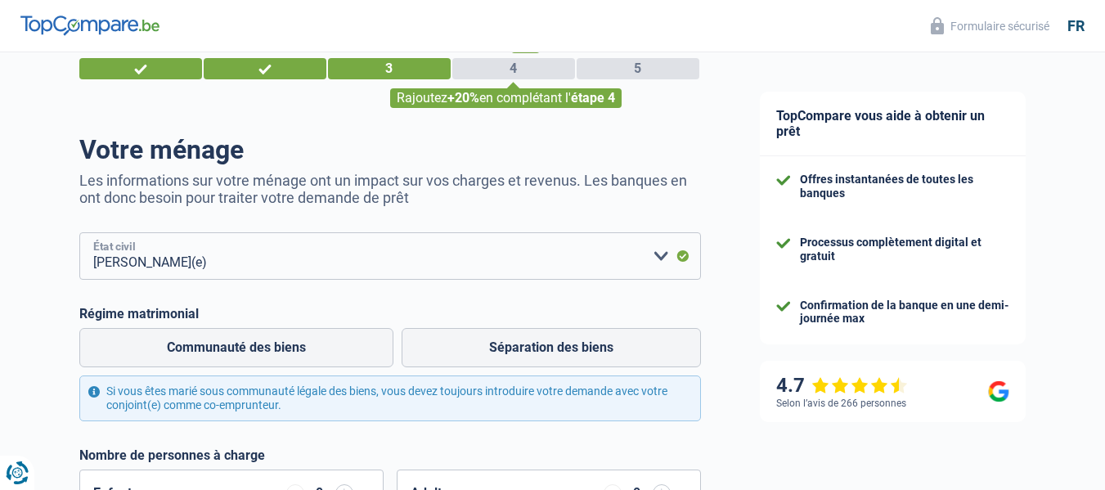
scroll to position [164, 0]
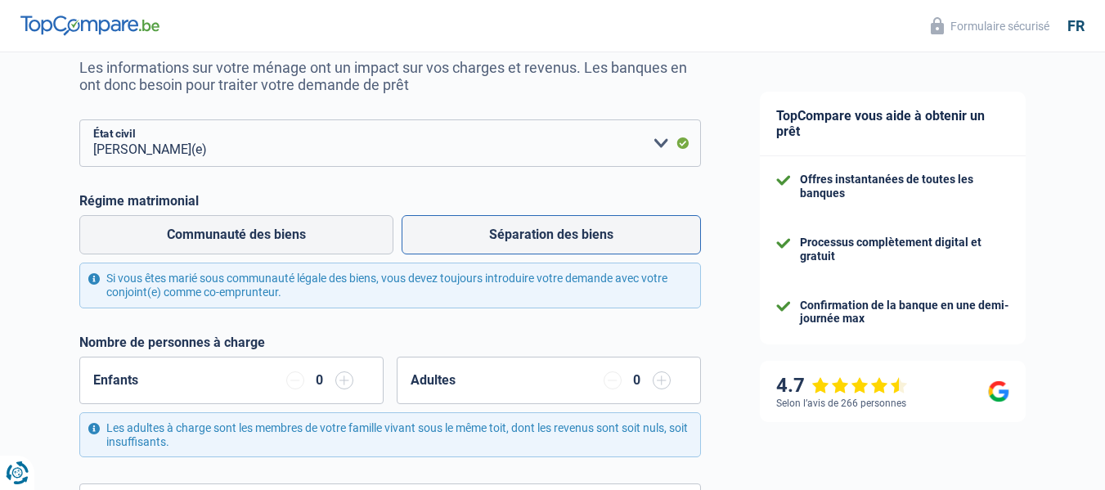
click at [578, 237] on label "Séparation des biens" at bounding box center [551, 234] width 299 height 39
click at [578, 237] on input "Séparation des biens" at bounding box center [551, 234] width 299 height 39
radio input "true"
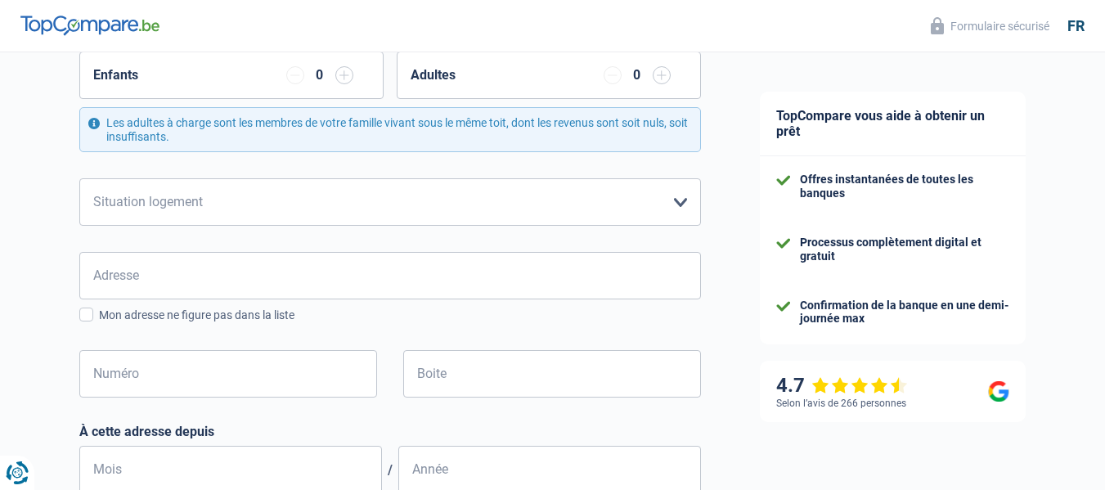
scroll to position [573, 0]
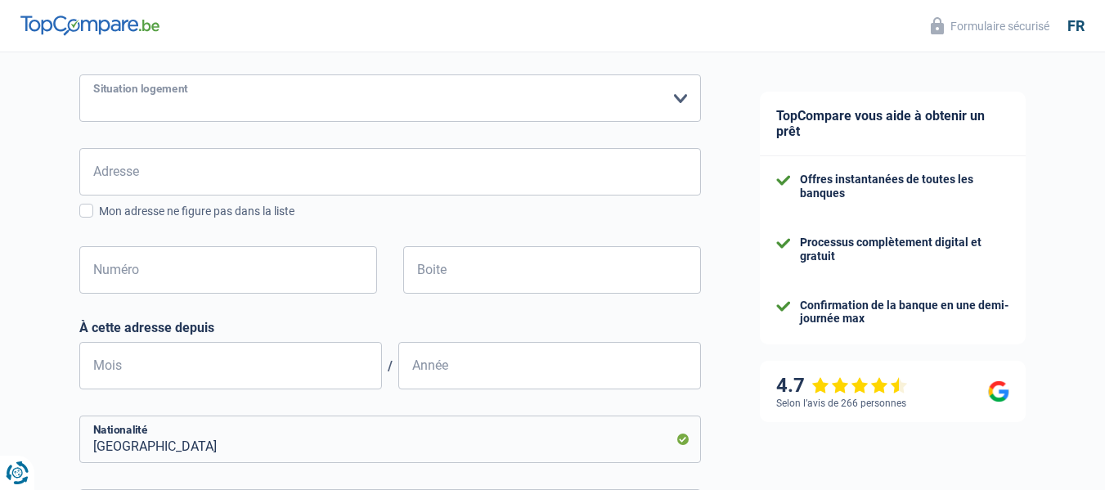
click at [690, 108] on select "Locataire Propriétaire avec prêt hypothécaire Propriétaire sans prêt hypothécai…" at bounding box center [390, 97] width 622 height 47
select select "ownerWithMortgage"
click at [79, 76] on select "Locataire Propriétaire avec prêt hypothécaire Propriétaire sans prêt hypothécai…" at bounding box center [390, 97] width 622 height 47
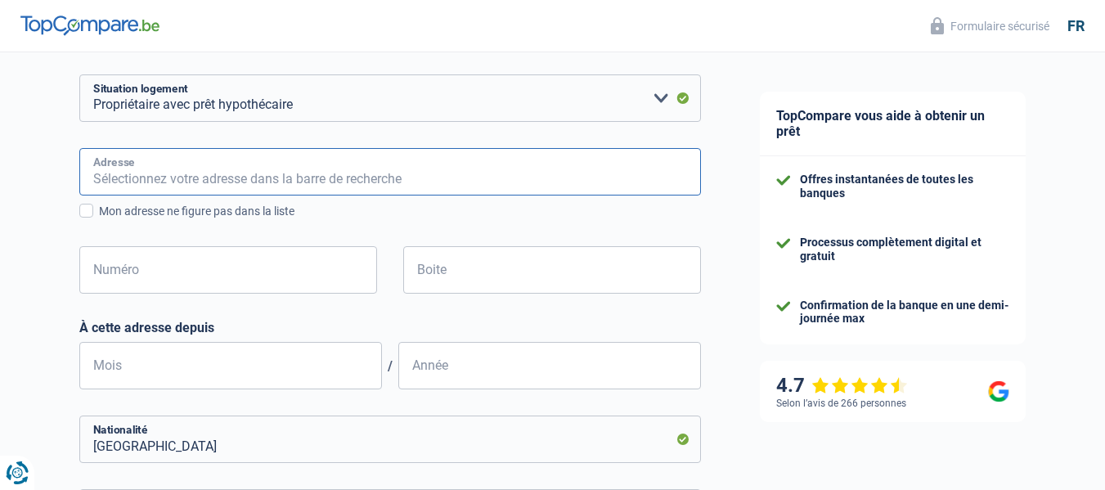
click at [119, 157] on input "Adresse" at bounding box center [390, 171] width 622 height 47
type input "rue de la Joncière 47"
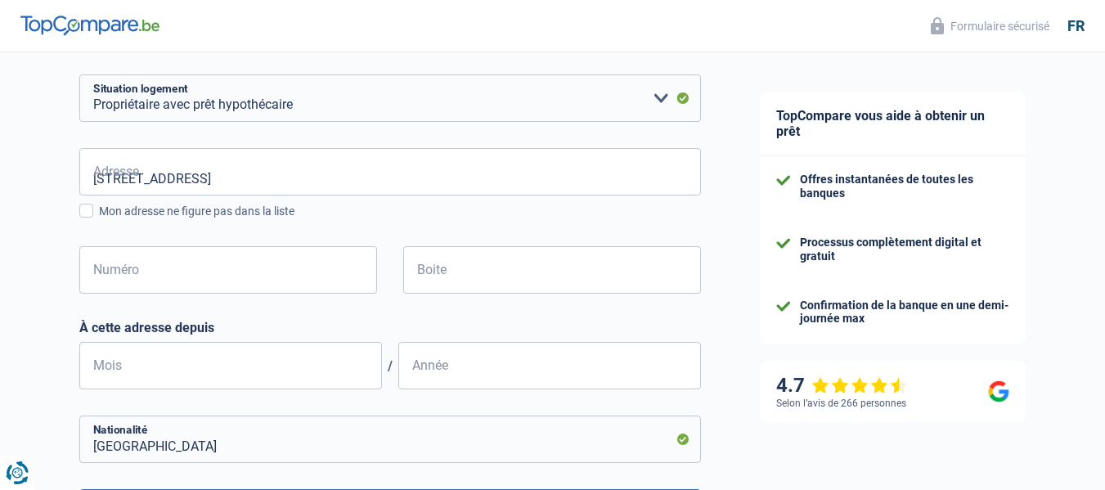
type input "Belgique"
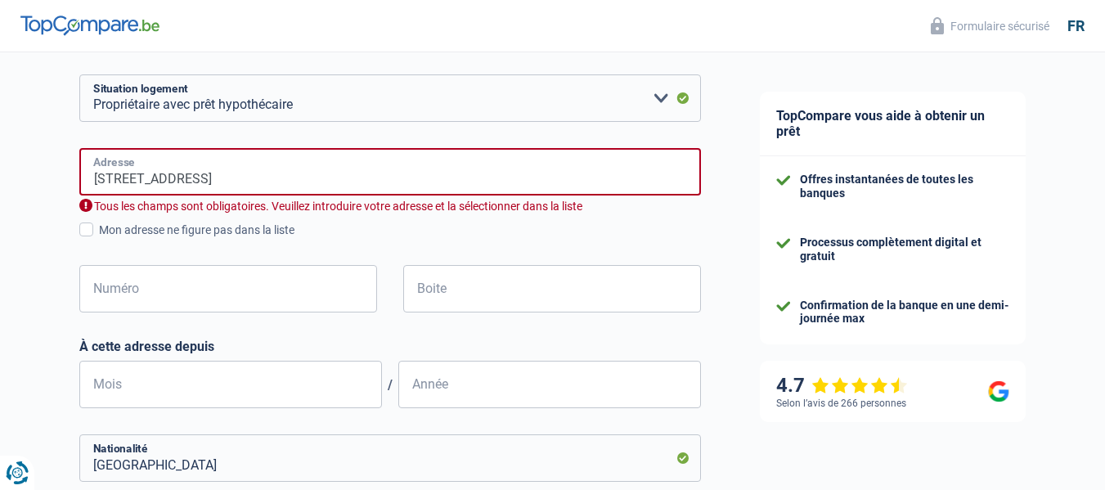
type input "Belgique"
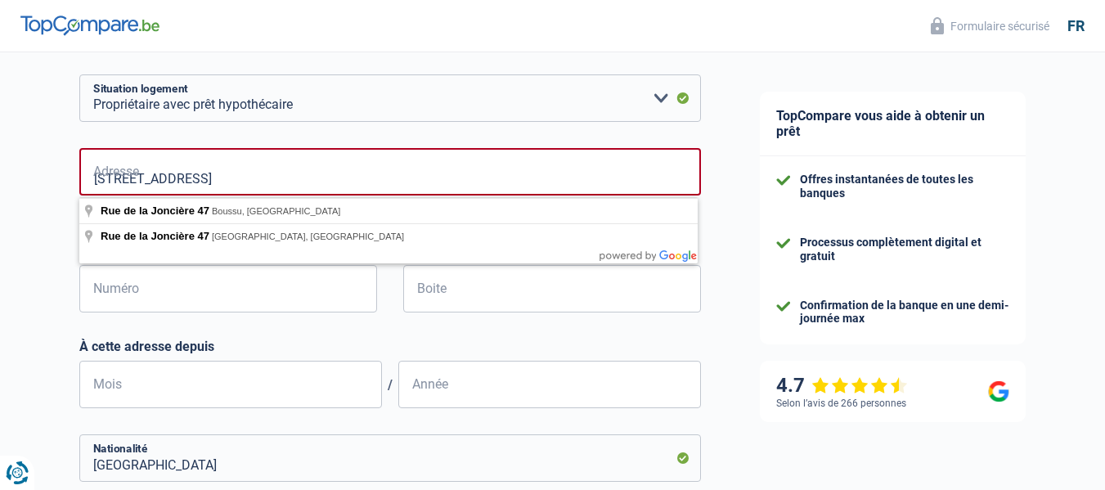
type input "Rue de la Joncière, 7301, Boussu, BE"
type input "47"
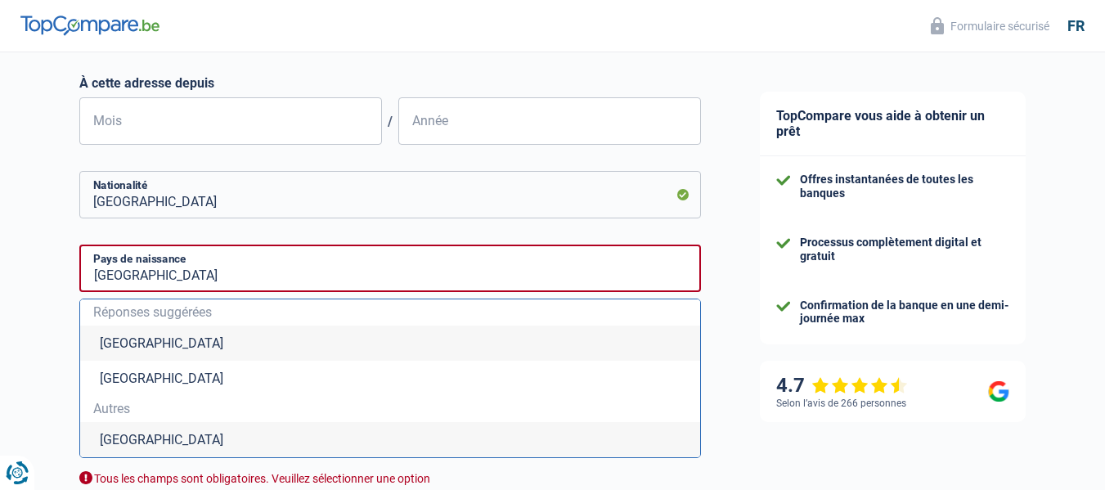
scroll to position [818, 0]
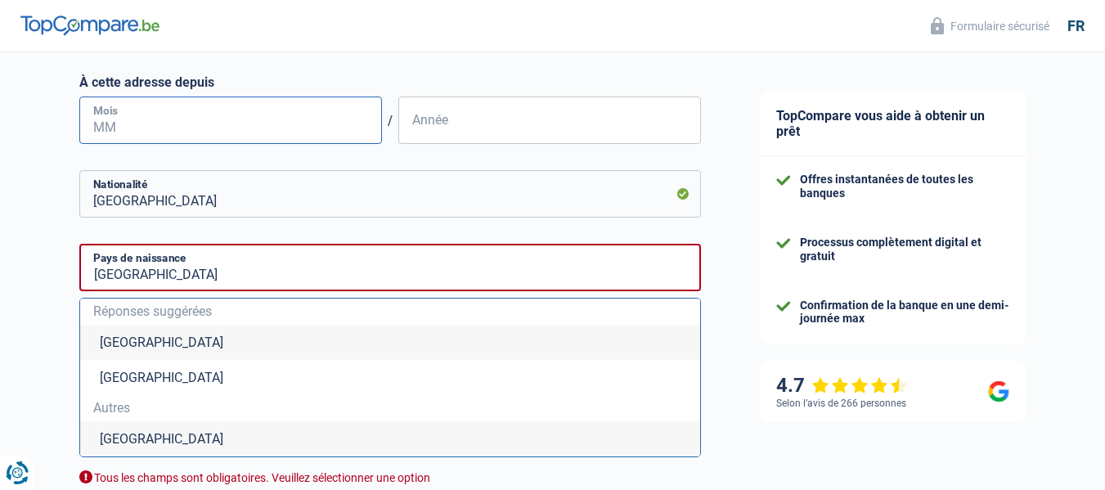
click at [115, 122] on input "Mois" at bounding box center [230, 120] width 303 height 47
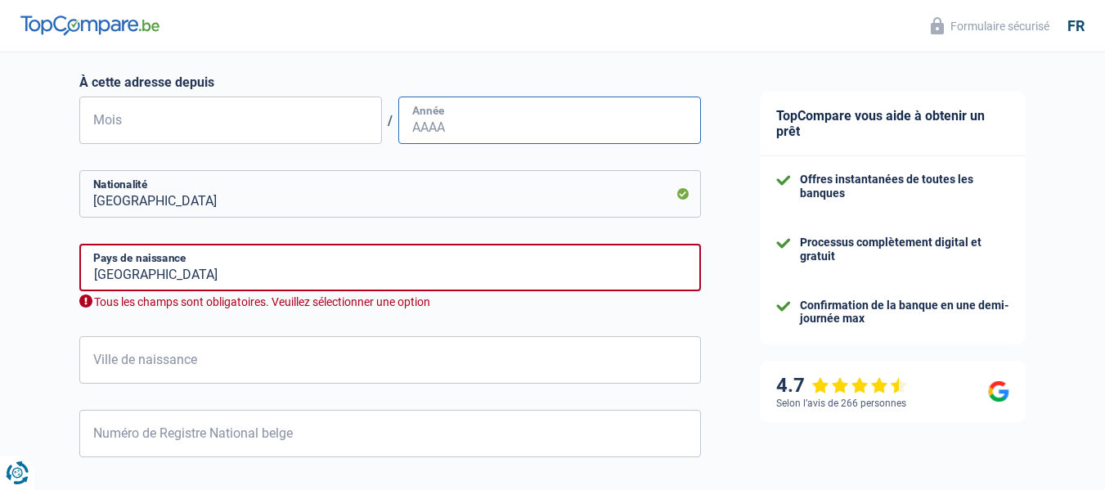
type input "02"
click at [418, 126] on input "Année" at bounding box center [549, 120] width 303 height 47
type input "2020"
click at [285, 268] on input "Belgique" at bounding box center [390, 267] width 622 height 47
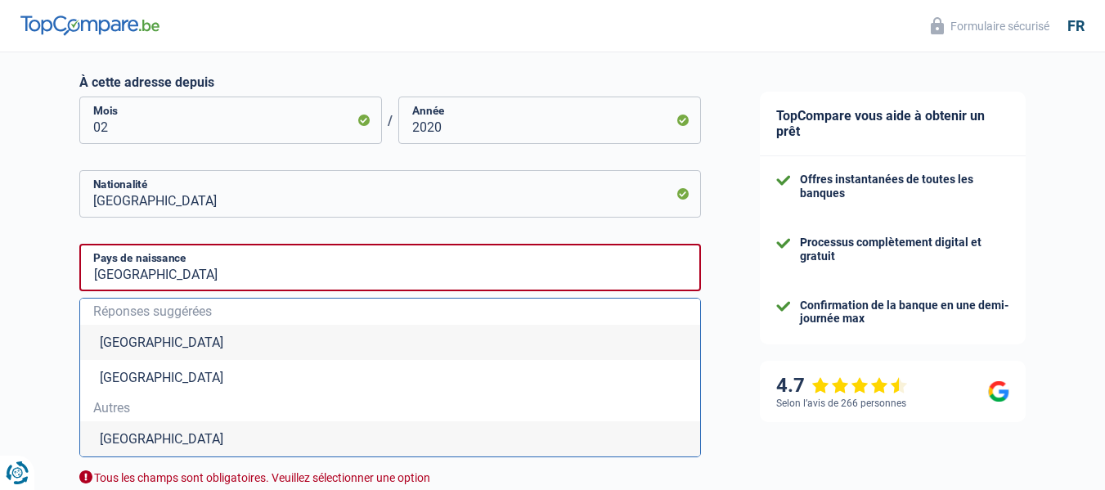
click at [124, 338] on li "Belgique" at bounding box center [390, 342] width 620 height 35
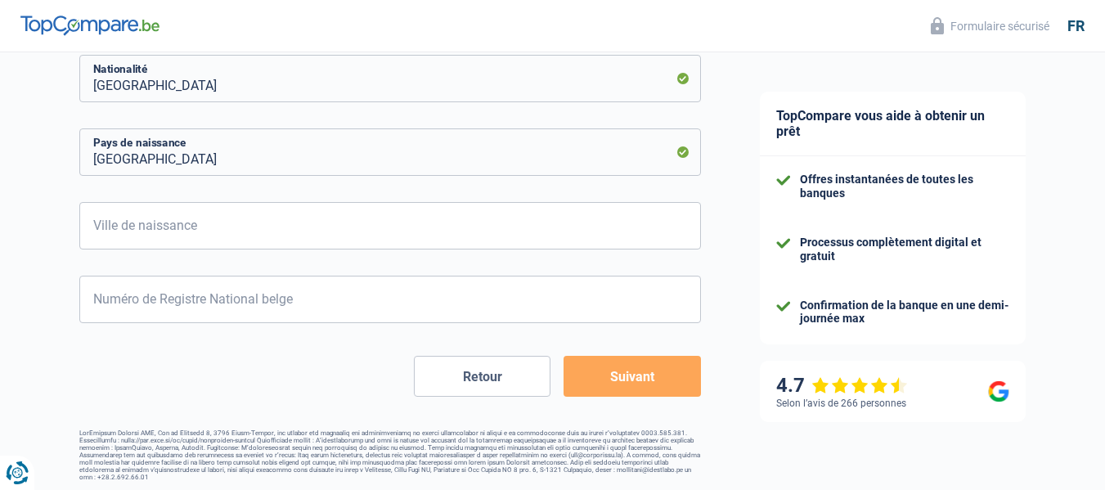
scroll to position [937, 0]
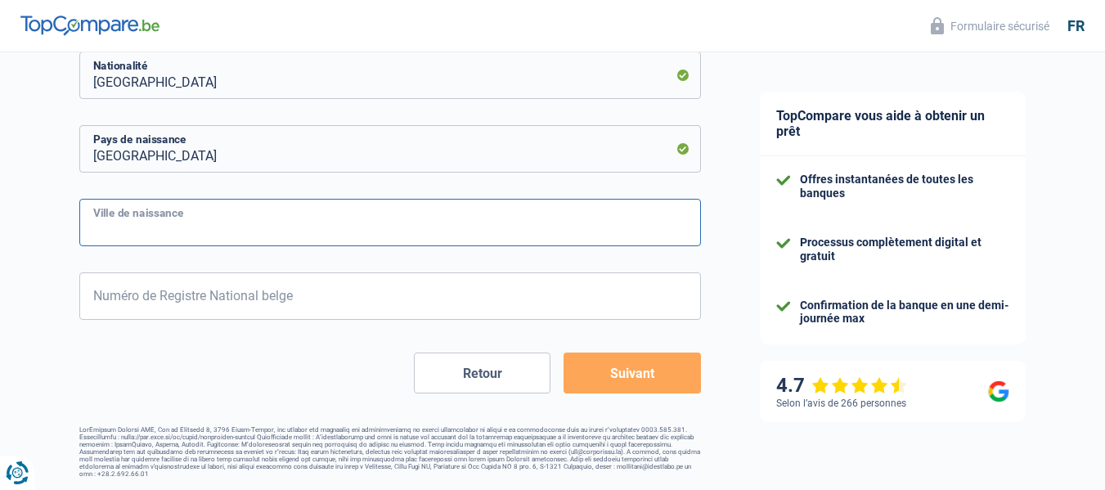
click at [211, 232] on input "Ville de naissance" at bounding box center [390, 222] width 622 height 47
type input "Boussu"
click at [211, 310] on input "Numéro de Registre National belge" at bounding box center [390, 295] width 622 height 47
type input "83.01.06-293.16"
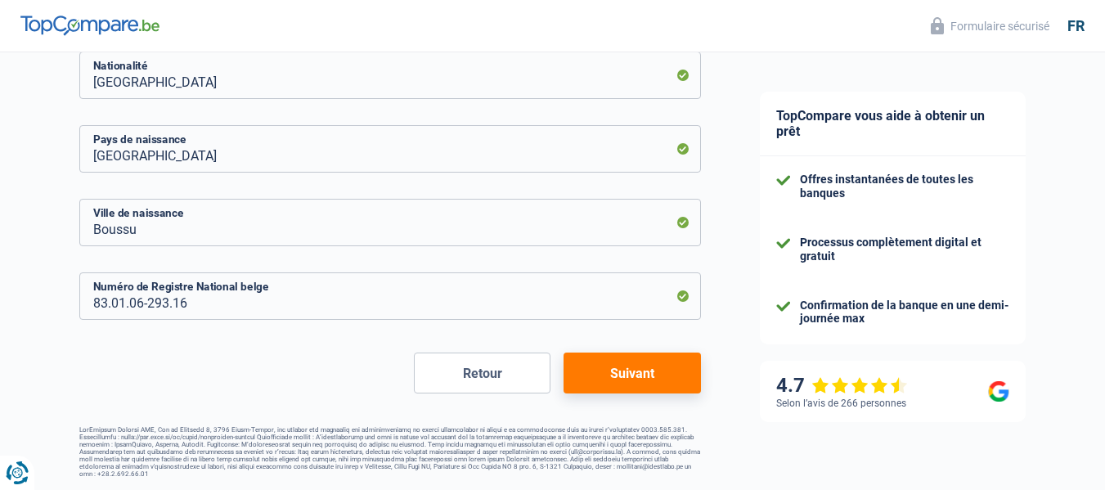
click at [626, 369] on button "Suivant" at bounding box center [632, 373] width 137 height 41
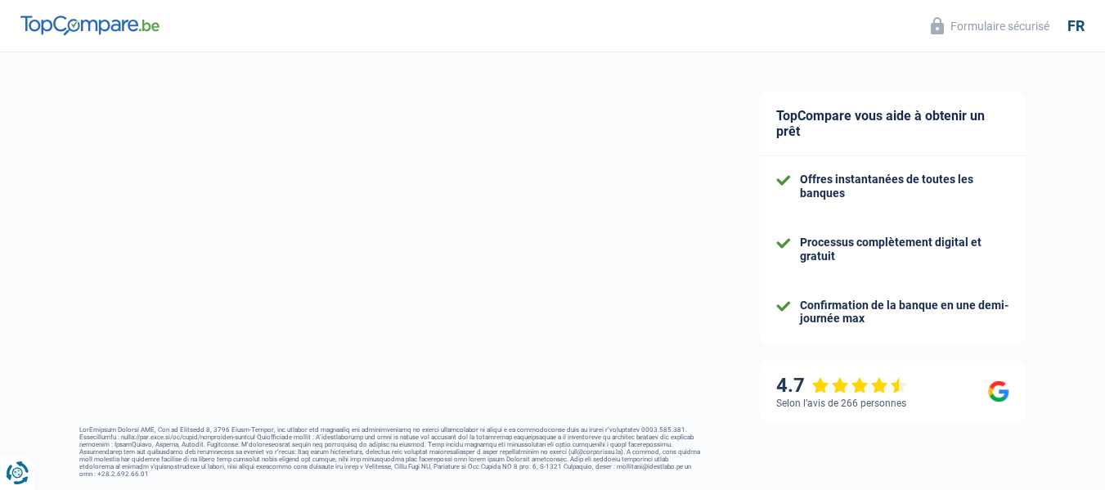
select select "netSalary"
select select "mortgage"
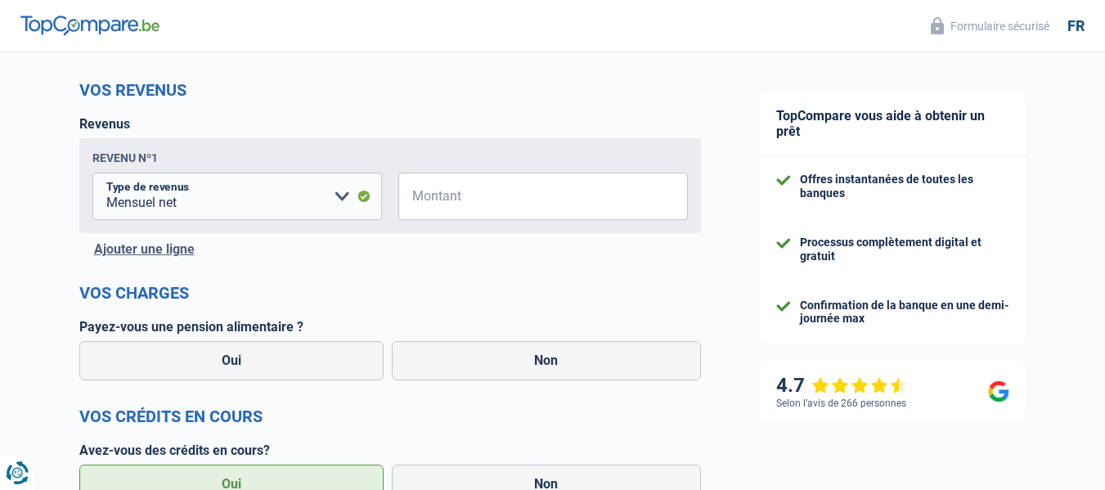
scroll to position [245, 0]
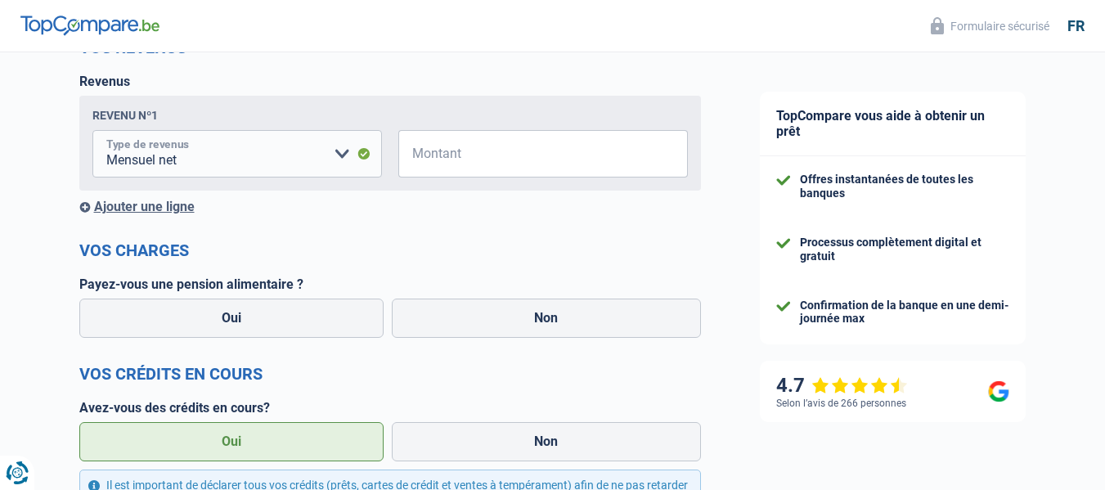
click at [346, 163] on select "Allocation d'handicap Allocations chômage Allocations familiales Chèques repas …" at bounding box center [237, 153] width 290 height 47
click at [421, 191] on div "Revenu nº1 Allocation d'handicap Allocations chômage Allocations familiales Chè…" at bounding box center [390, 143] width 622 height 95
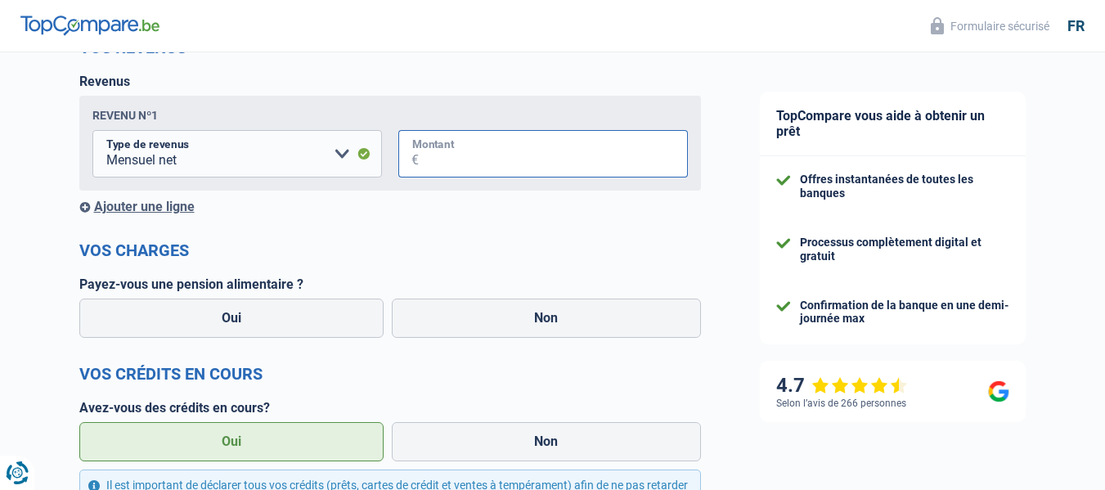
click at [473, 156] on input "Montant" at bounding box center [553, 153] width 269 height 47
type input "2.500"
click at [609, 319] on label "Non" at bounding box center [546, 318] width 309 height 39
click at [609, 319] on input "Non" at bounding box center [546, 318] width 309 height 39
radio input "true"
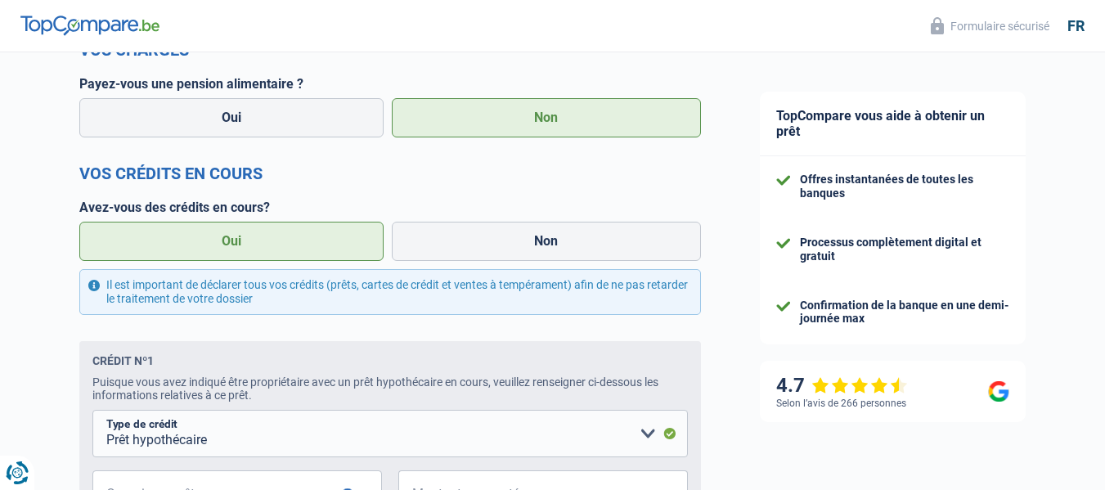
scroll to position [327, 0]
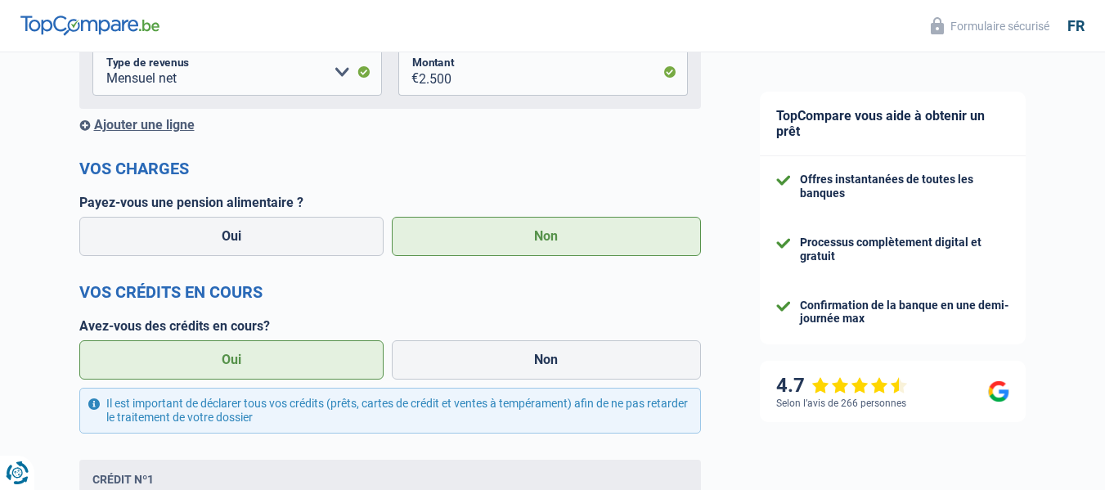
drag, startPoint x: 231, startPoint y: 362, endPoint x: 259, endPoint y: 357, distance: 28.4
click at [232, 362] on label "Oui" at bounding box center [231, 359] width 305 height 39
click at [232, 362] on input "Oui" at bounding box center [231, 359] width 305 height 39
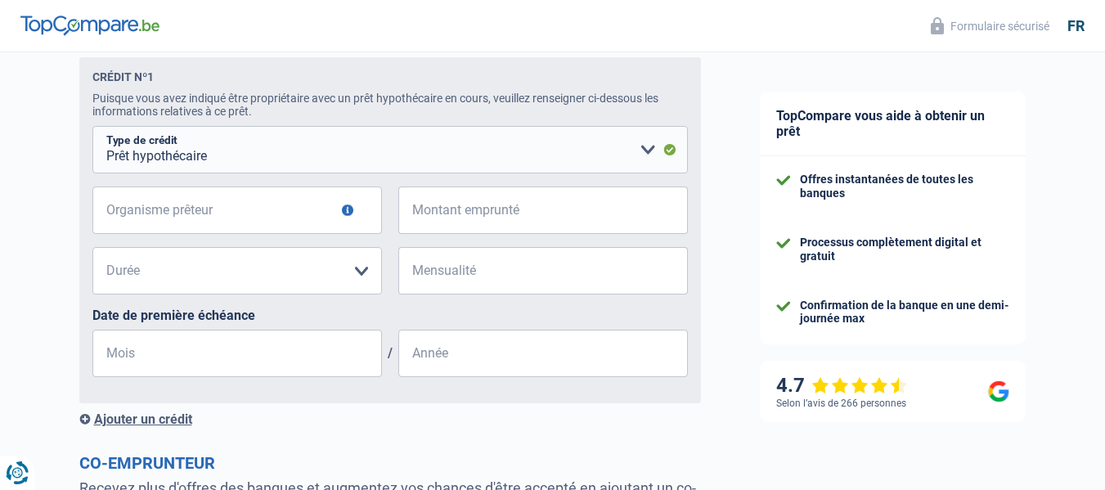
scroll to position [736, 0]
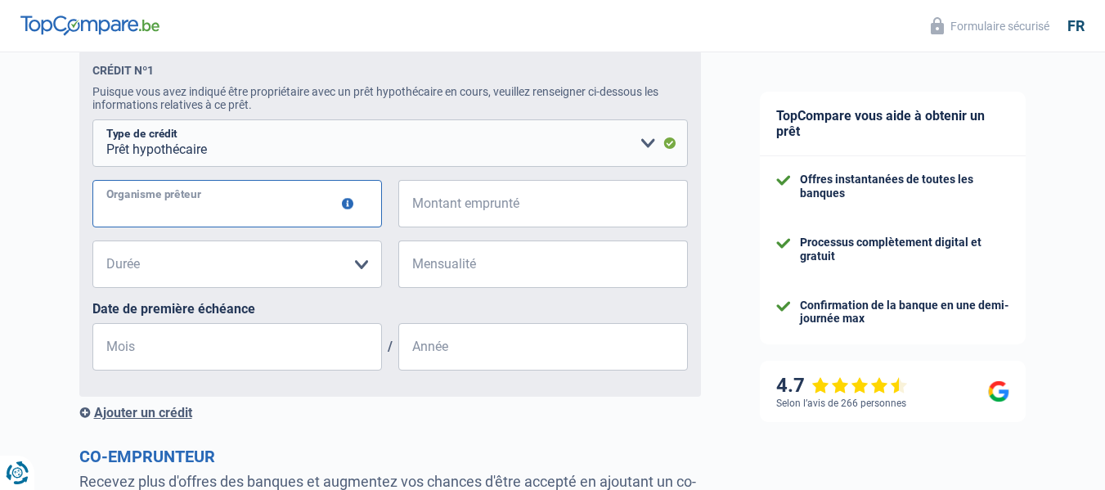
click at [229, 212] on input "Organisme prêteur" at bounding box center [237, 203] width 290 height 47
type input "Cph"
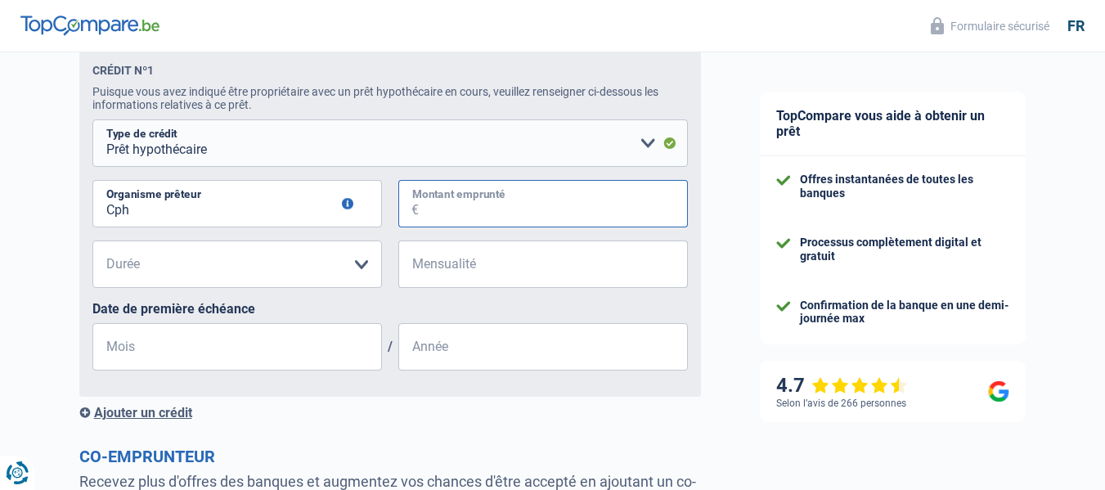
click at [475, 205] on input "Montant emprunté" at bounding box center [553, 203] width 269 height 47
type input "180.000"
click at [337, 272] on select "120 mois 180 mois 240 mois 300 mois 360 mois 420 mois Veuillez sélectionner une…" at bounding box center [237, 264] width 290 height 47
select select "360"
click at [92, 245] on select "120 mois 180 mois 240 mois 300 mois 360 mois 420 mois Veuillez sélectionner une…" at bounding box center [237, 264] width 290 height 47
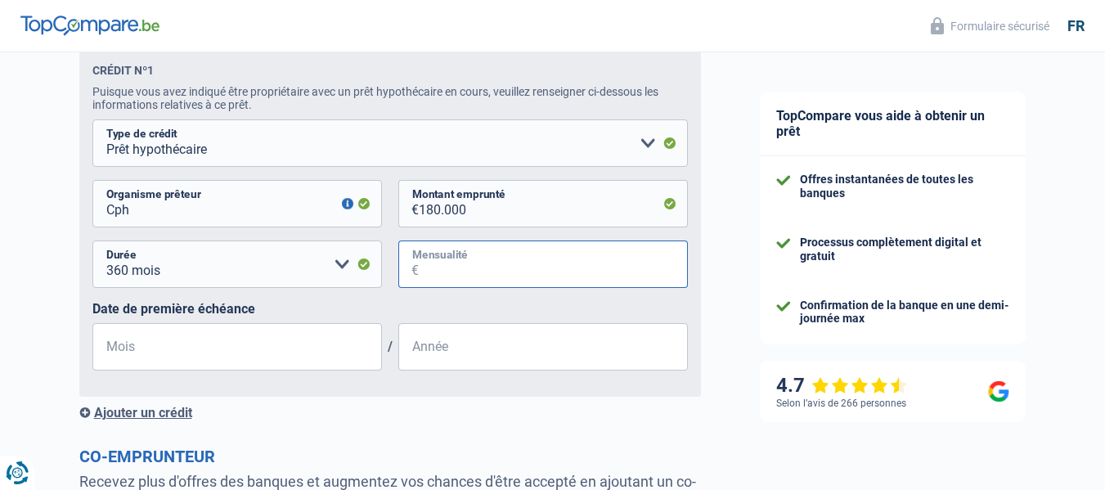
click at [463, 277] on input "Mensualité" at bounding box center [553, 264] width 269 height 47
type input "550"
click at [181, 353] on input "Mois" at bounding box center [237, 346] width 290 height 47
type input "02"
click at [443, 360] on input "Année" at bounding box center [543, 346] width 290 height 47
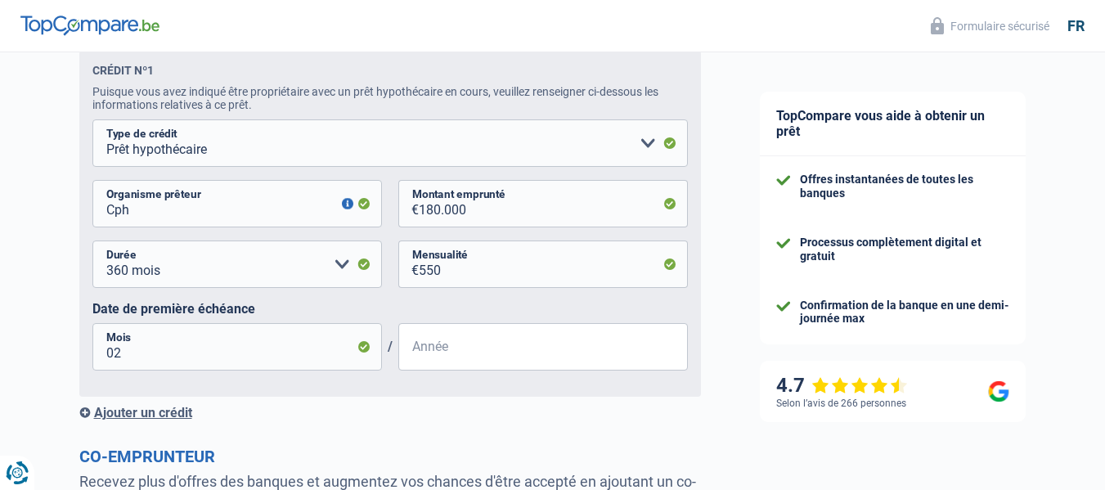
type input "2020"
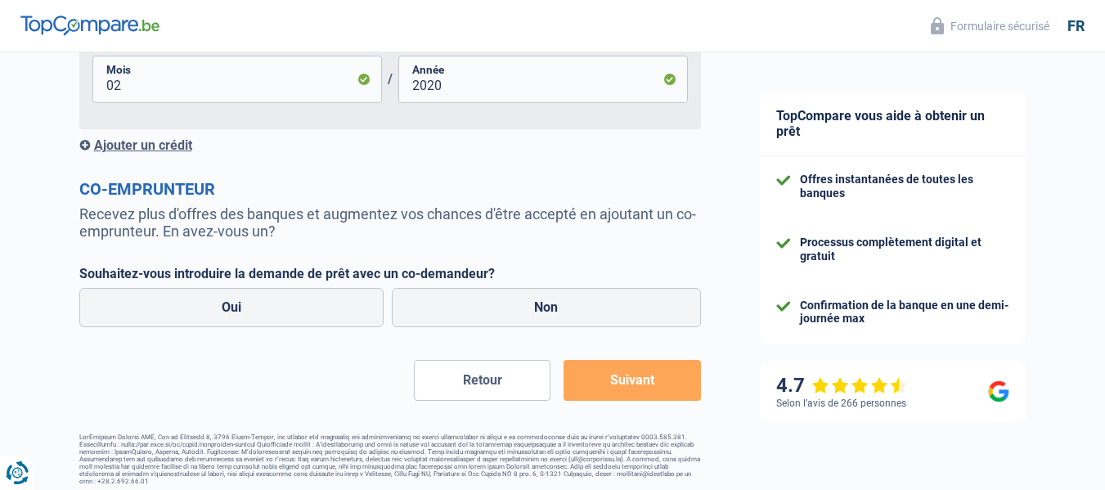
scroll to position [1016, 0]
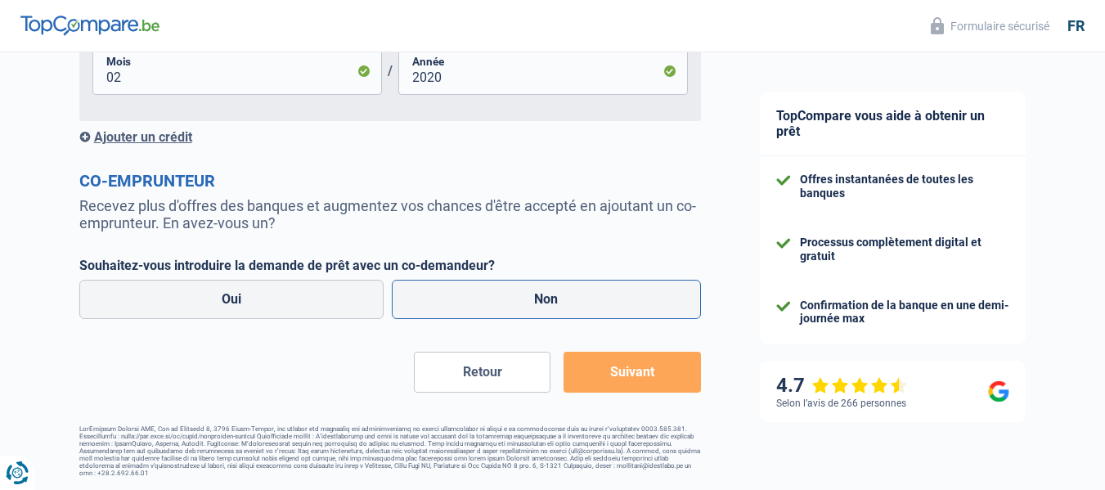
click at [614, 307] on label "Non" at bounding box center [546, 299] width 309 height 39
click at [614, 307] on input "Non" at bounding box center [546, 299] width 309 height 39
radio input "true"
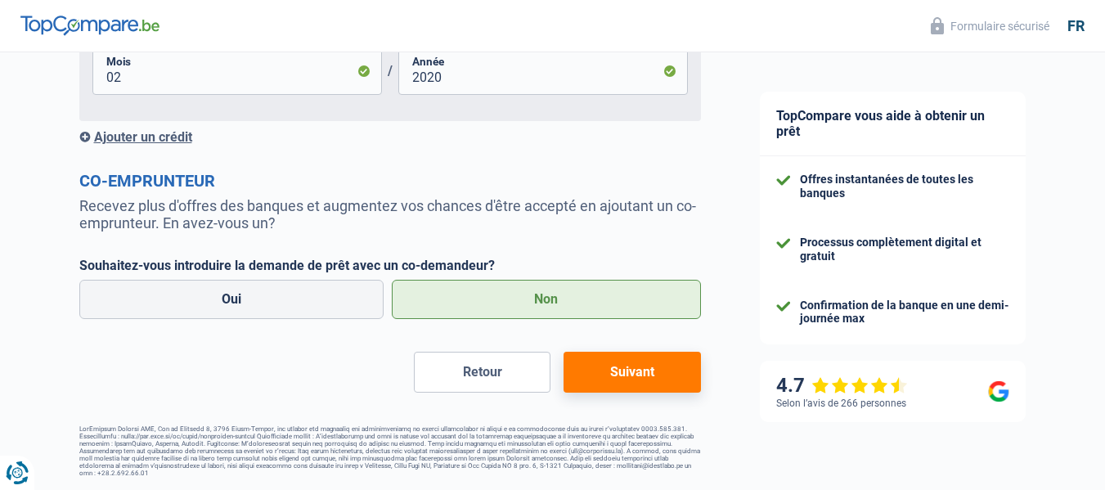
drag, startPoint x: 654, startPoint y: 372, endPoint x: 676, endPoint y: 354, distance: 27.9
click at [656, 372] on button "Suivant" at bounding box center [632, 372] width 137 height 41
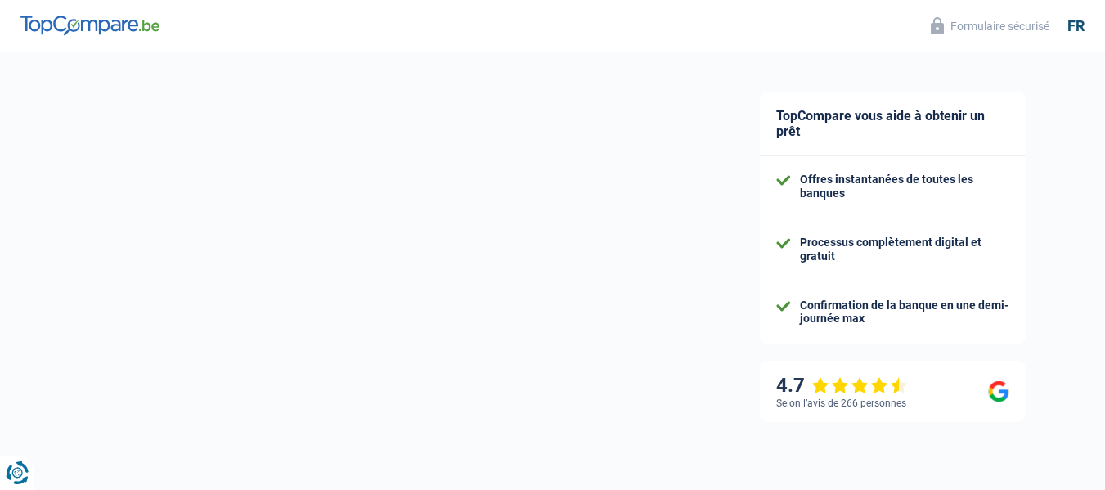
select select "60"
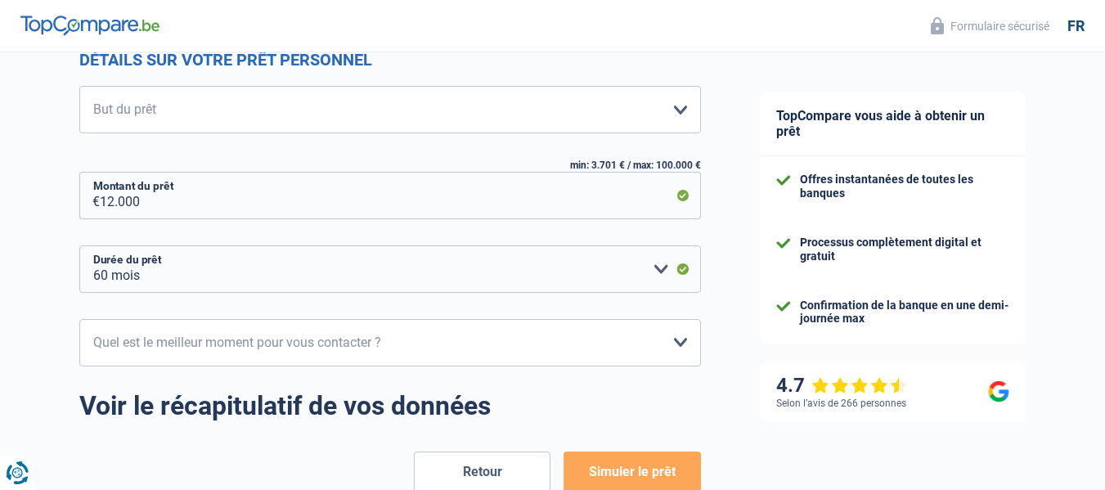
scroll to position [245, 0]
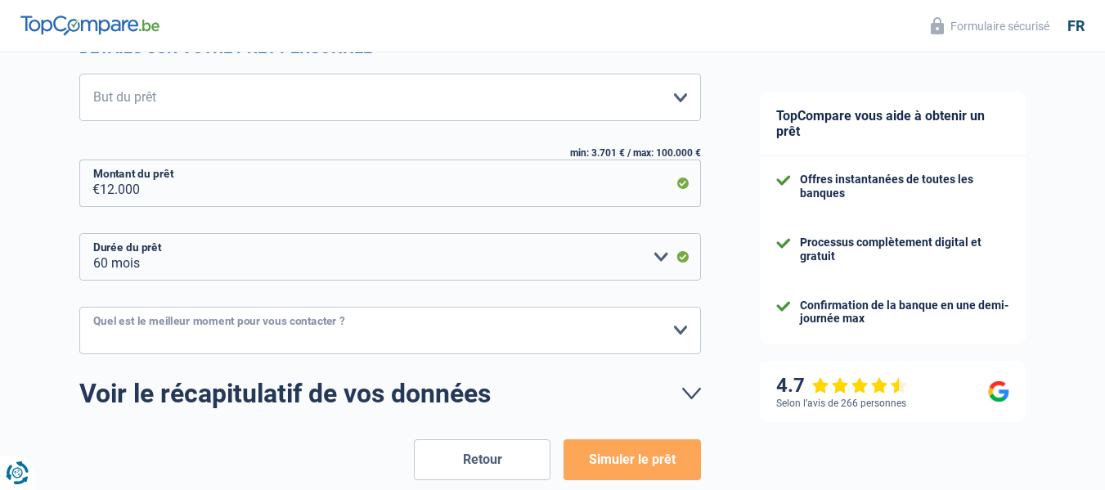
click at [668, 343] on select "10h-12h 12h-14h 14h-16h 16h-18h Veuillez sélectionner une option" at bounding box center [390, 330] width 622 height 47
select select "10-12"
click at [79, 308] on select "10h-12h 12h-14h 14h-16h 16h-18h Veuillez sélectionner une option" at bounding box center [390, 330] width 622 height 47
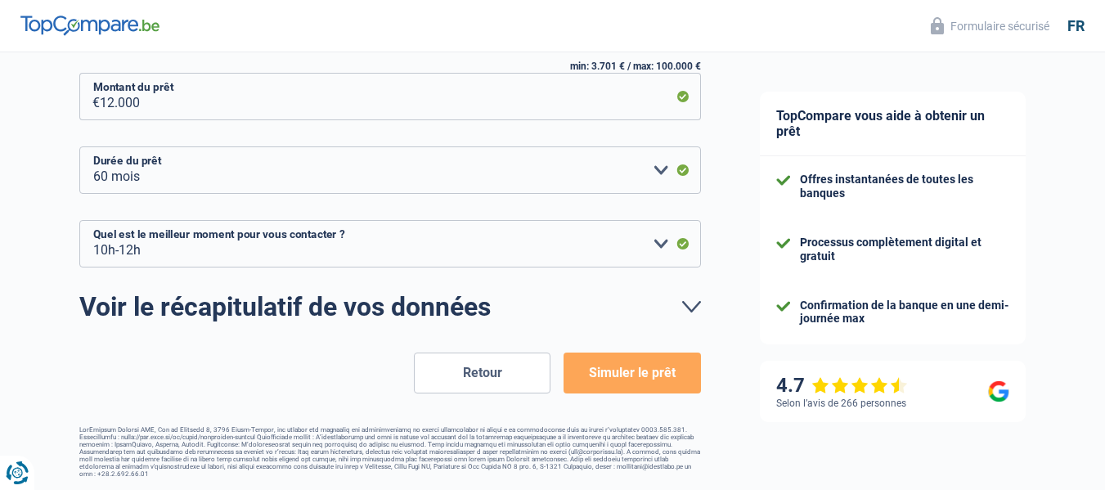
click at [633, 378] on button "Simuler le prêt" at bounding box center [632, 373] width 137 height 41
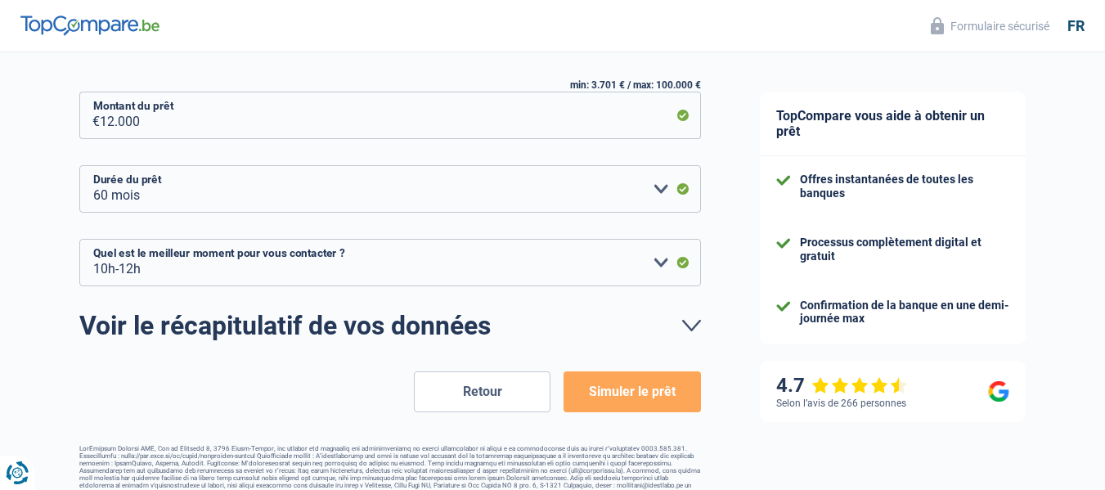
scroll to position [265, 0]
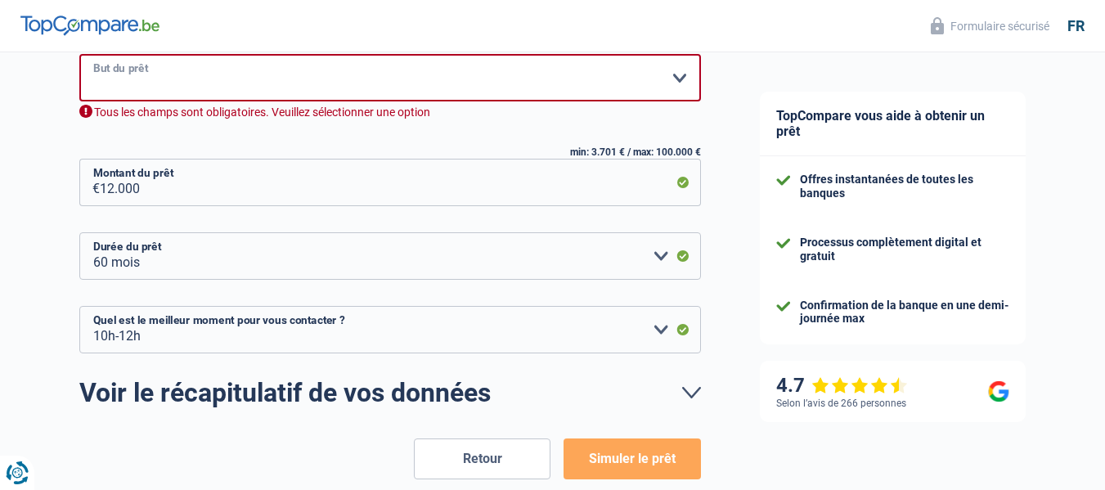
click at [506, 74] on select "Confort maison: meubles, textile, peinture, électroménager, outillage non-profe…" at bounding box center [390, 77] width 622 height 47
select select "other"
click at [79, 56] on select "Confort maison: meubles, textile, peinture, électroménager, outillage non-profe…" at bounding box center [390, 77] width 622 height 47
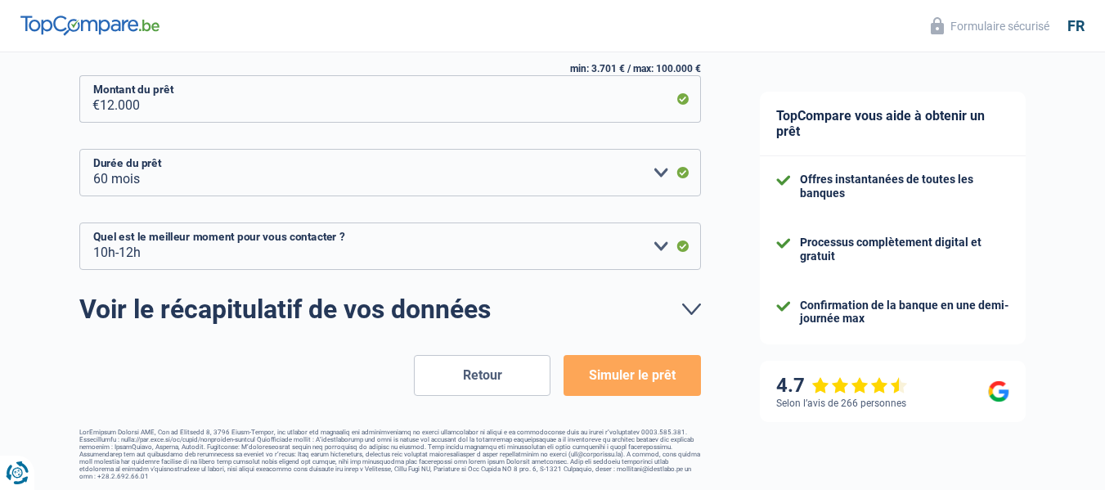
scroll to position [406, 0]
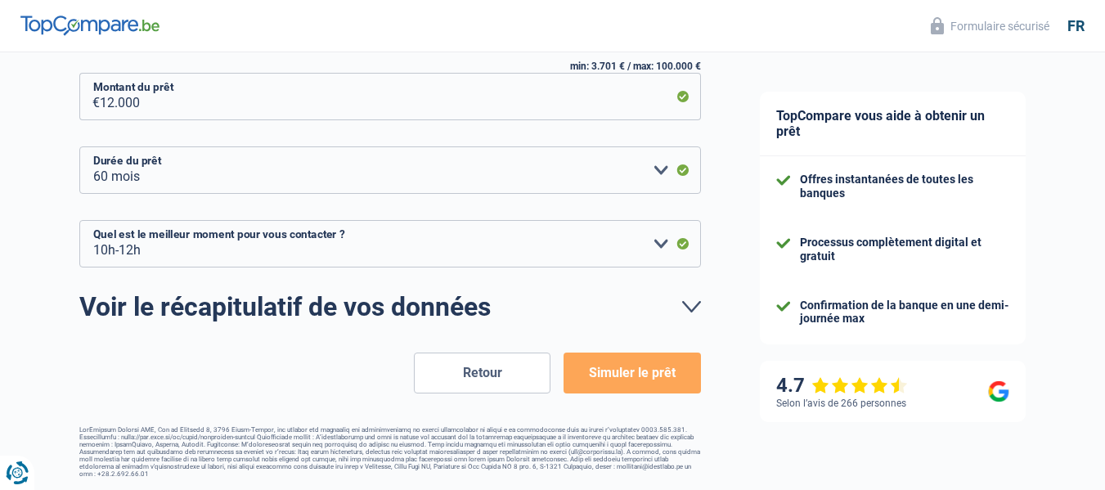
click at [642, 380] on button "Simuler le prêt" at bounding box center [632, 373] width 137 height 41
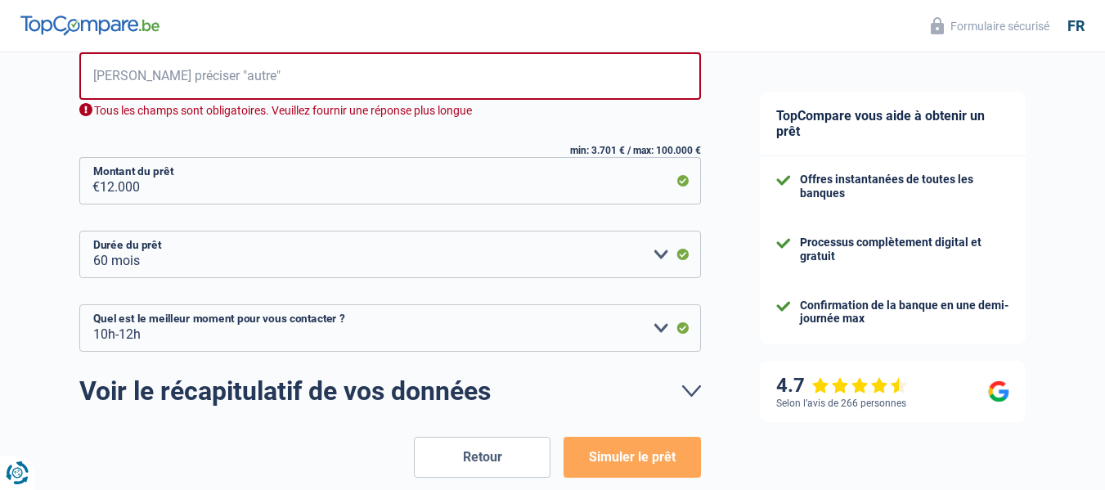
scroll to position [339, 0]
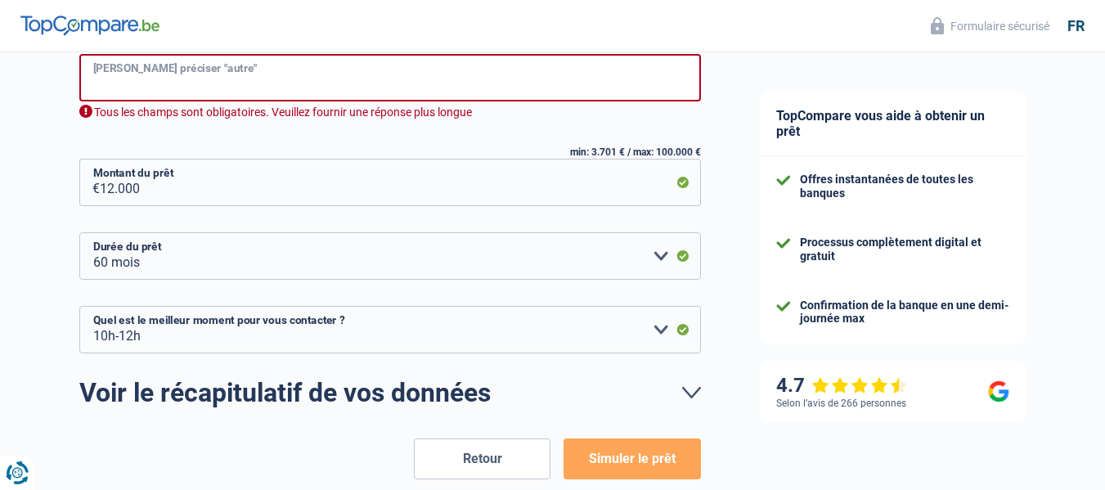
click at [235, 79] on input "Veuillez préciser "autre"" at bounding box center [390, 77] width 622 height 47
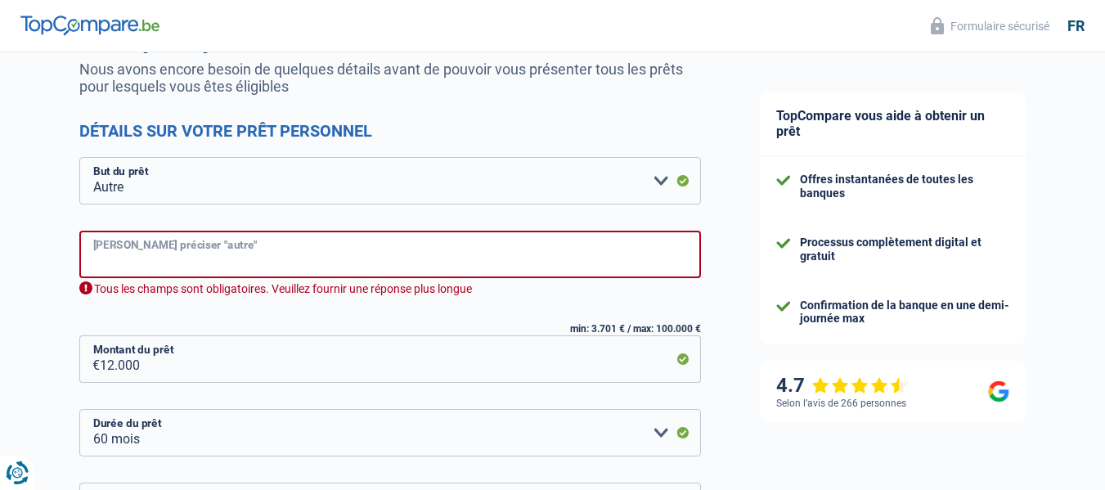
scroll to position [175, 0]
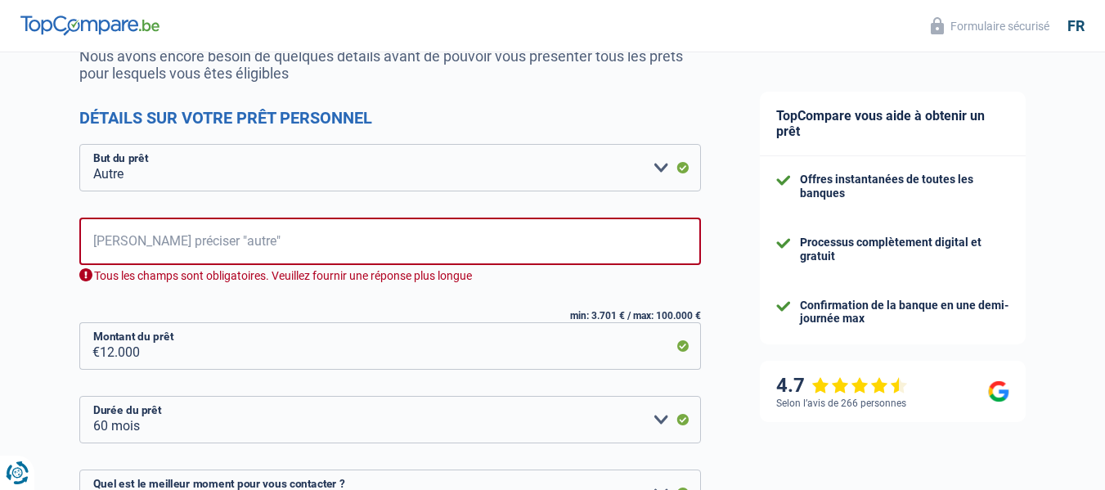
click at [36, 194] on div "Chance de réussite de votre simulation est de 90% 1 2 3 4 5 Vous y êtes presque…" at bounding box center [365, 302] width 731 height 863
click at [83, 274] on div "Tous les champs sont obligatoires. Veuillez fournir une réponse plus longue" at bounding box center [390, 276] width 622 height 16
click at [118, 240] on input "Veuillez préciser "autre"" at bounding box center [390, 241] width 622 height 47
click at [153, 168] on select "Confort maison: meubles, textile, peinture, électroménager, outillage non-profe…" at bounding box center [390, 167] width 622 height 47
click at [54, 235] on div "Chance de réussite de votre simulation est de 90% 1 2 3 4 5 Vous y êtes presque…" at bounding box center [365, 302] width 731 height 863
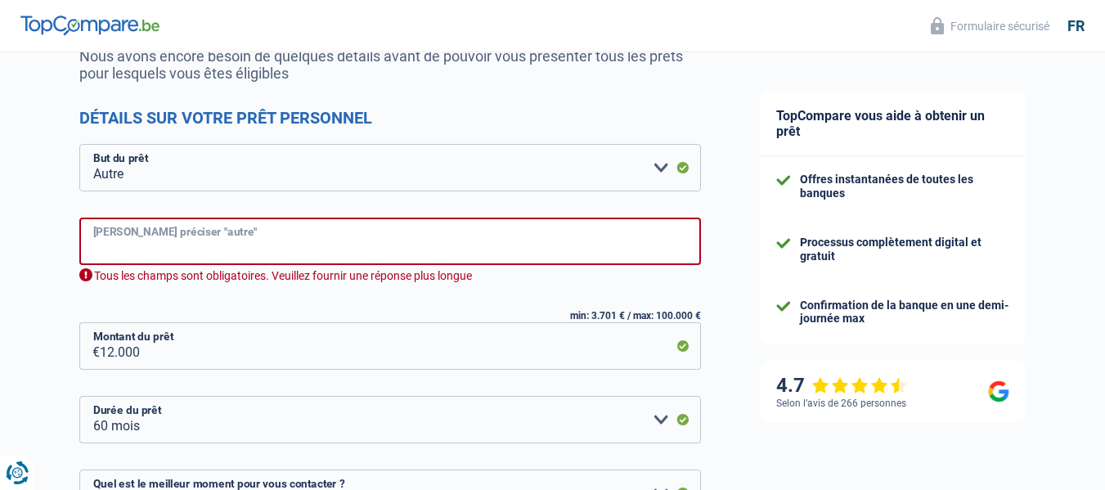
click at [159, 260] on input "Veuillez préciser "autre"" at bounding box center [390, 241] width 622 height 47
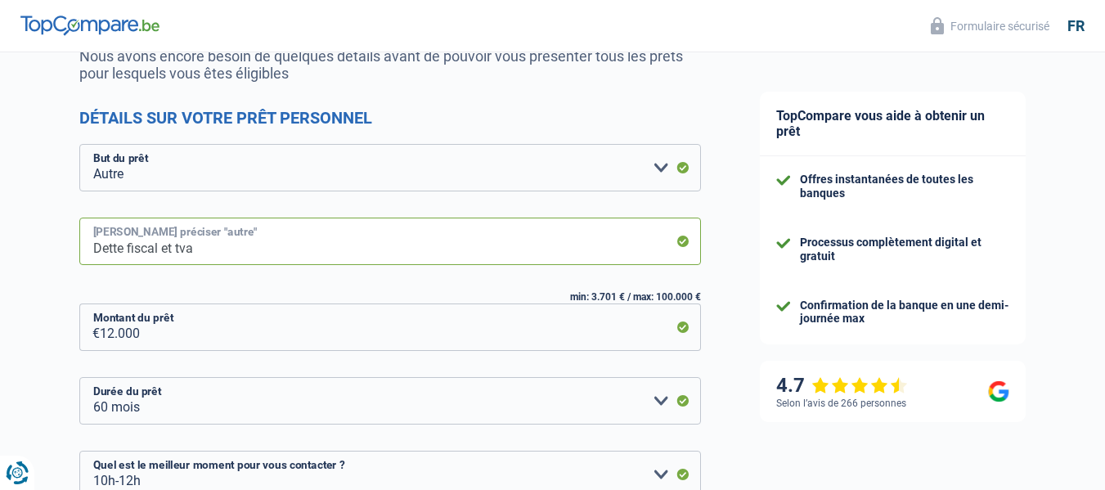
type input "Dette fiscal et tva"
click at [744, 191] on div "TopCompare vous aide à obtenir un prêt Offres instantanées de toutes les banque…" at bounding box center [919, 299] width 376 height 844
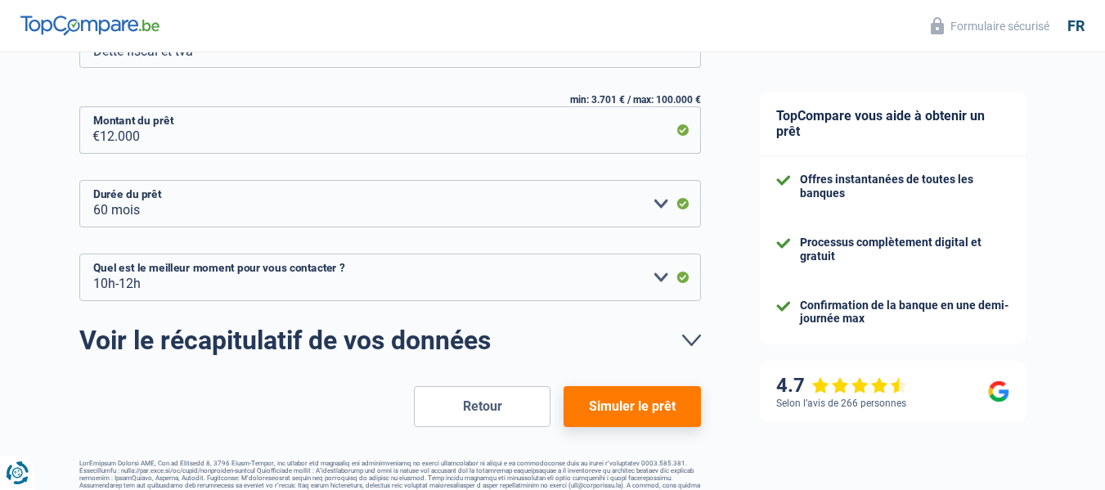
scroll to position [406, 0]
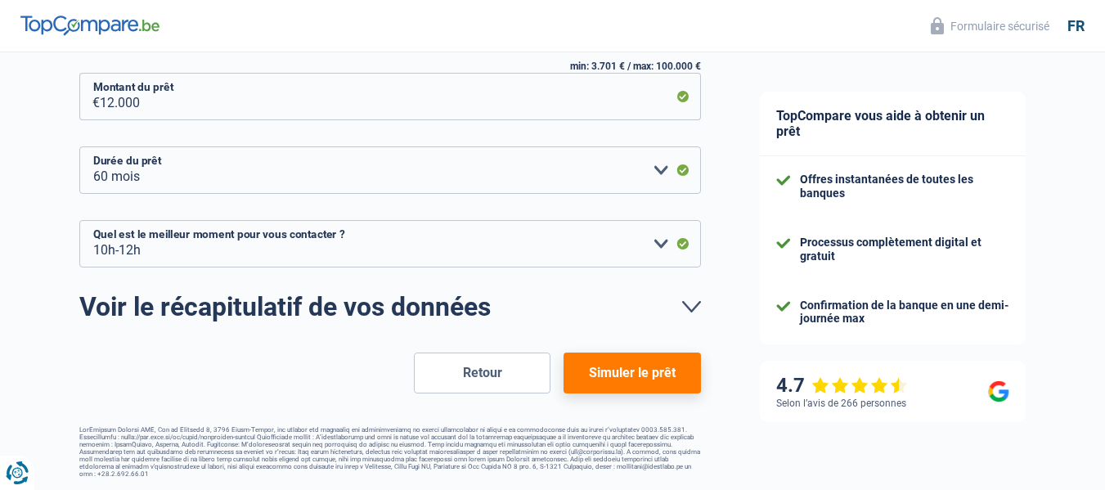
drag, startPoint x: 629, startPoint y: 376, endPoint x: 637, endPoint y: 368, distance: 11.0
click at [631, 376] on button "Simuler le prêt" at bounding box center [632, 373] width 137 height 41
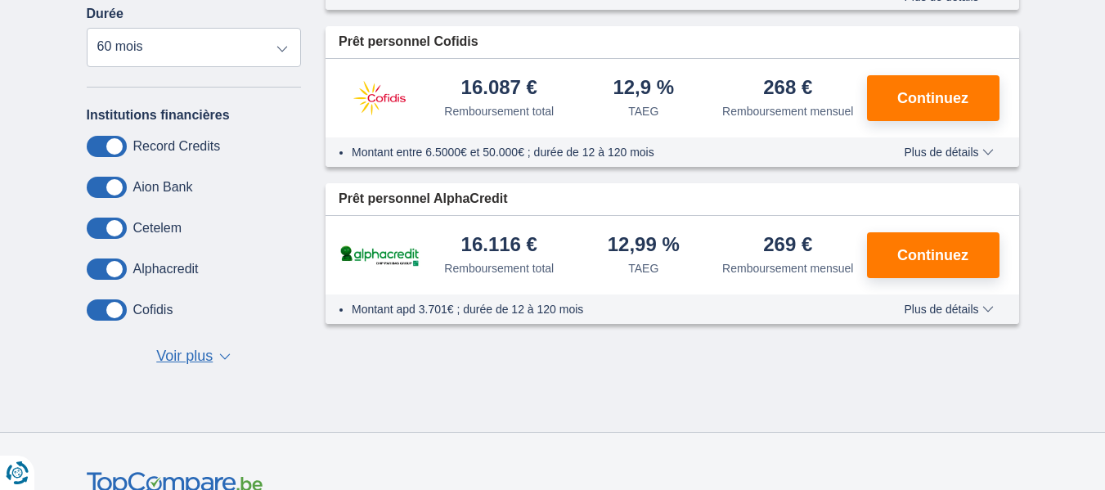
scroll to position [245, 0]
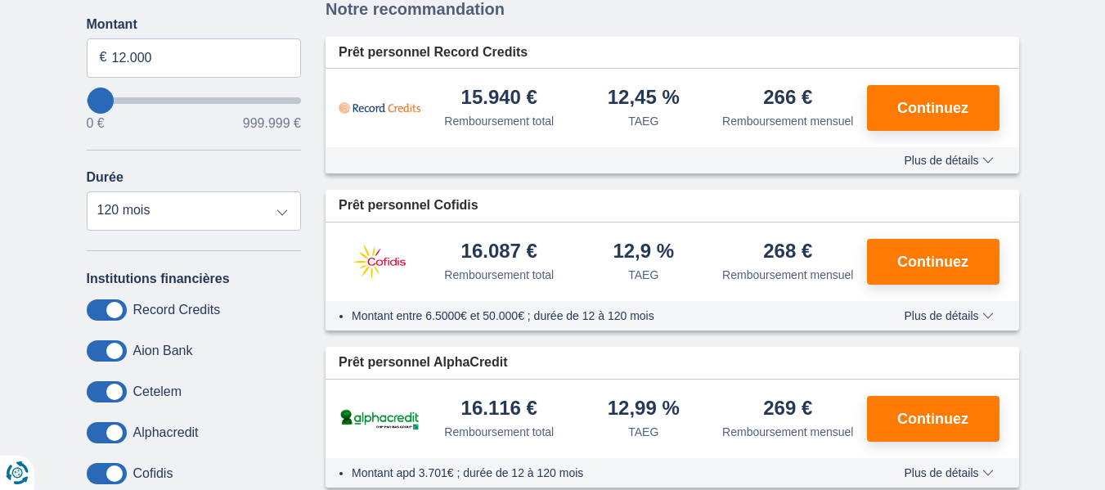
type input "80.000"
type input "80000"
select select "120"
type input "80000"
click at [115, 104] on input "wantToBorrow" at bounding box center [194, 100] width 215 height 7
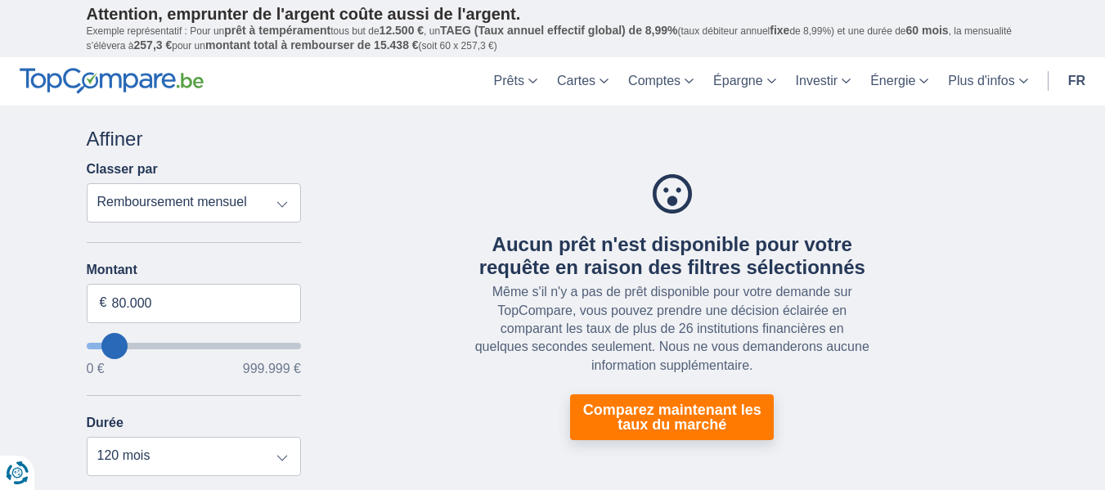
type input "0"
select select "12"
type input "0"
click at [98, 345] on input "wantToBorrow" at bounding box center [194, 346] width 215 height 7
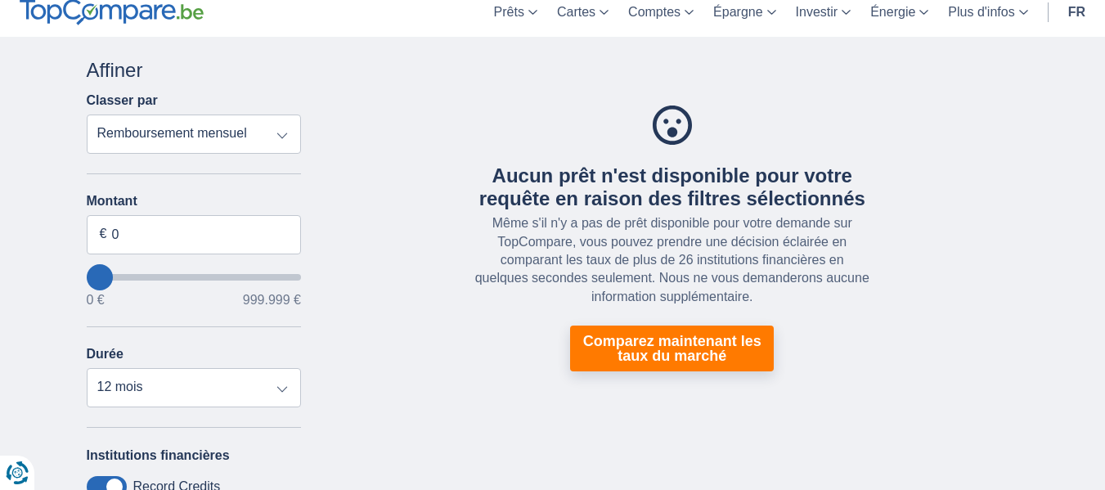
scroll to position [164, 0]
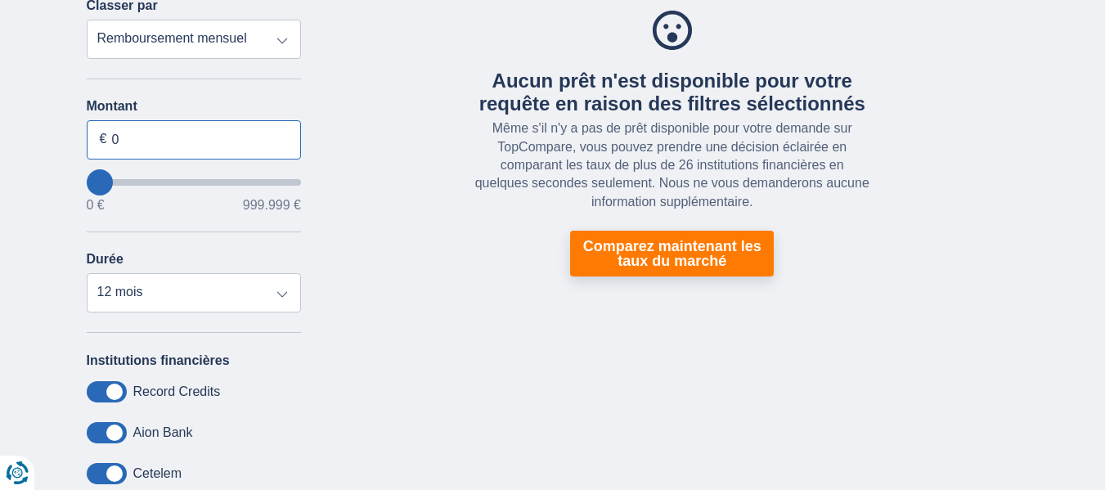
click at [133, 135] on input "0" at bounding box center [194, 139] width 215 height 39
type input "0"
type input "20.000"
type input "20000"
click at [30, 155] on div "× widget.non-eligible-application.title widget.non-eligible-application.text no…" at bounding box center [552, 309] width 1105 height 735
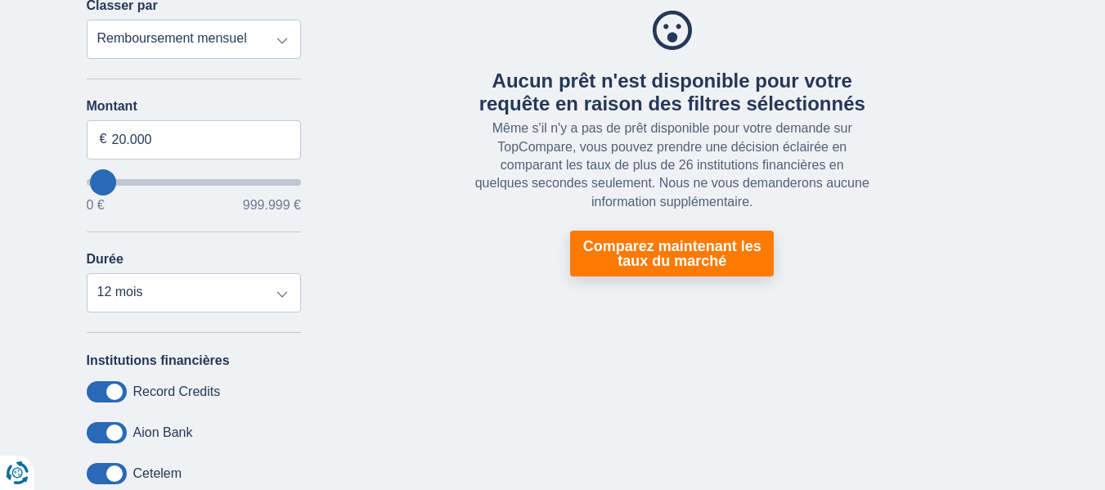
select select "84"
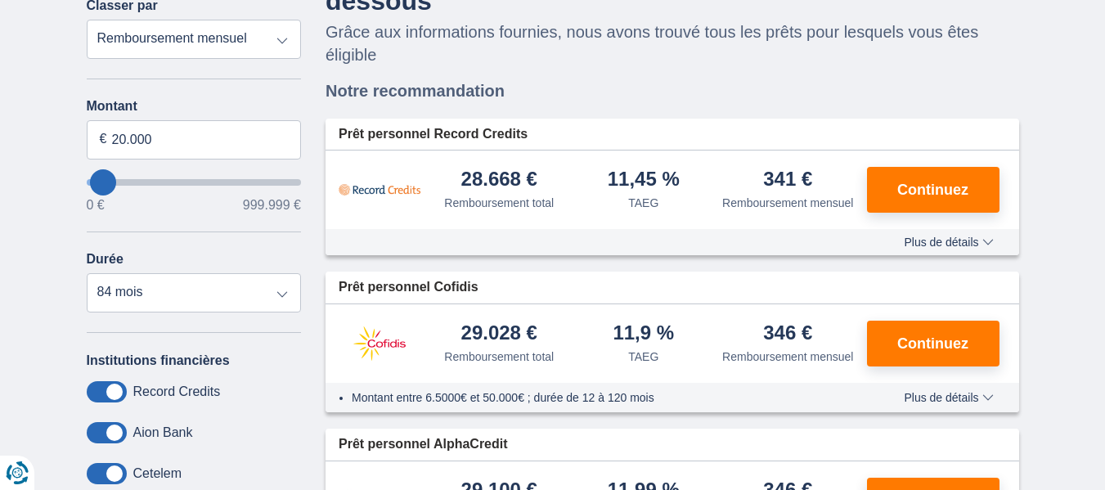
scroll to position [327, 0]
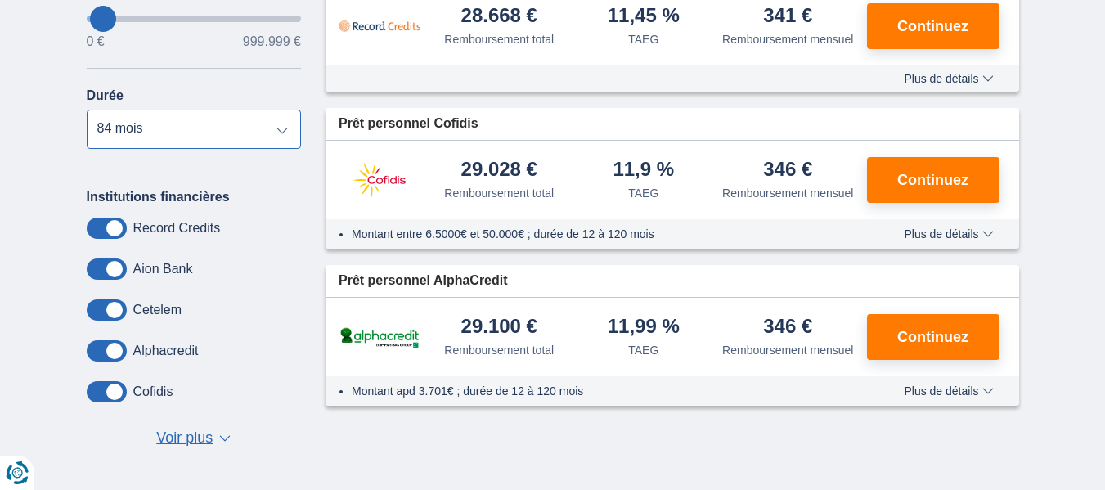
click at [290, 127] on select "12 mois 18 mois 24 mois 30 mois 36 mois 42 mois 48 mois 60 mois 72 mois 84 mois" at bounding box center [194, 129] width 215 height 39
click at [27, 152] on div "× widget.non-eligible-application.title widget.non-eligible-application.text no…" at bounding box center [552, 145] width 1105 height 735
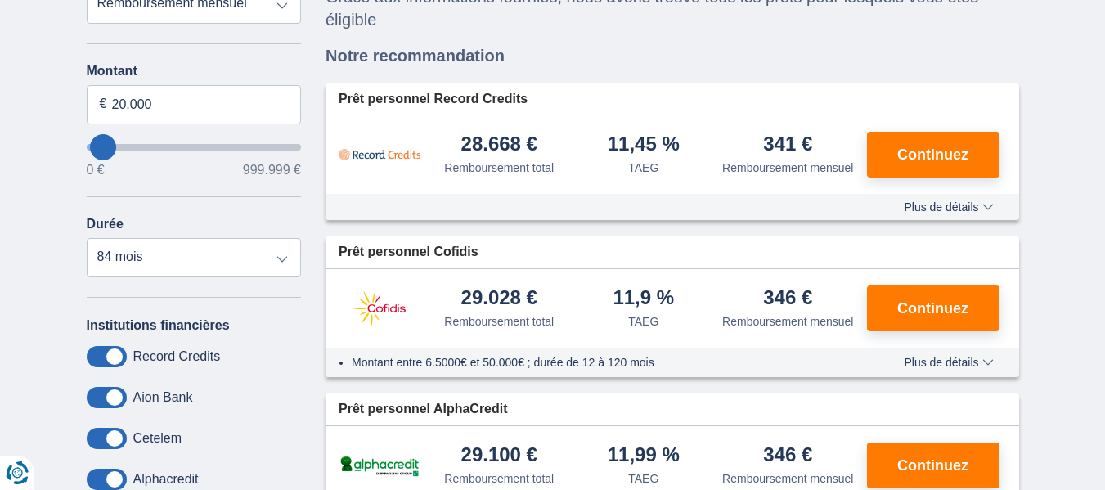
scroll to position [164, 0]
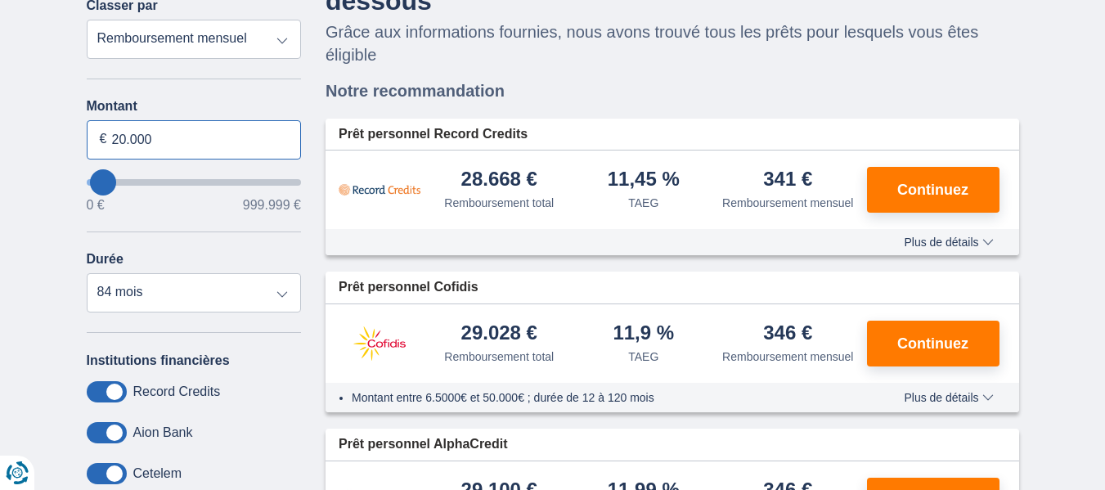
click at [126, 134] on input "20.000" at bounding box center [194, 139] width 215 height 39
click at [25, 213] on div "× widget.non-eligible-application.title widget.non-eligible-application.text no…" at bounding box center [552, 309] width 1105 height 735
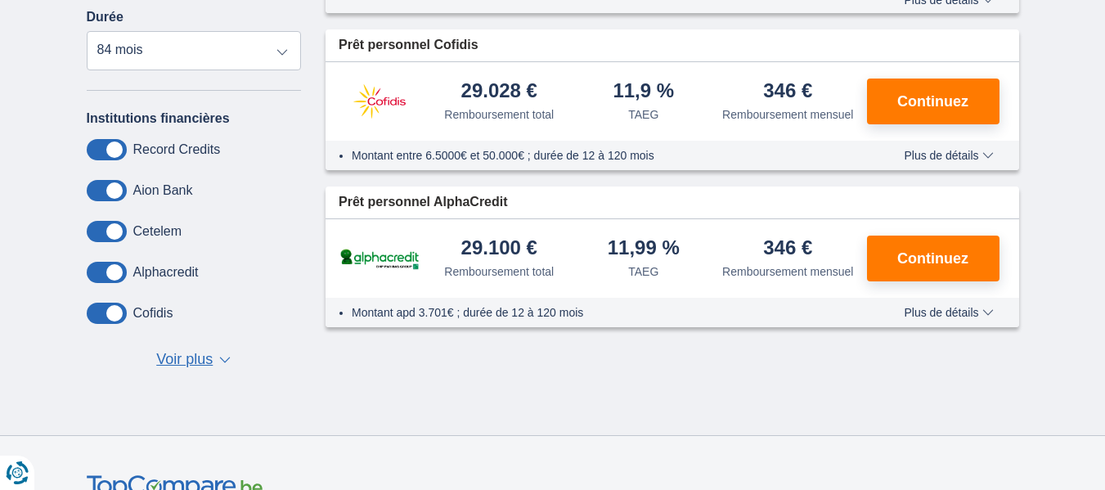
scroll to position [409, 0]
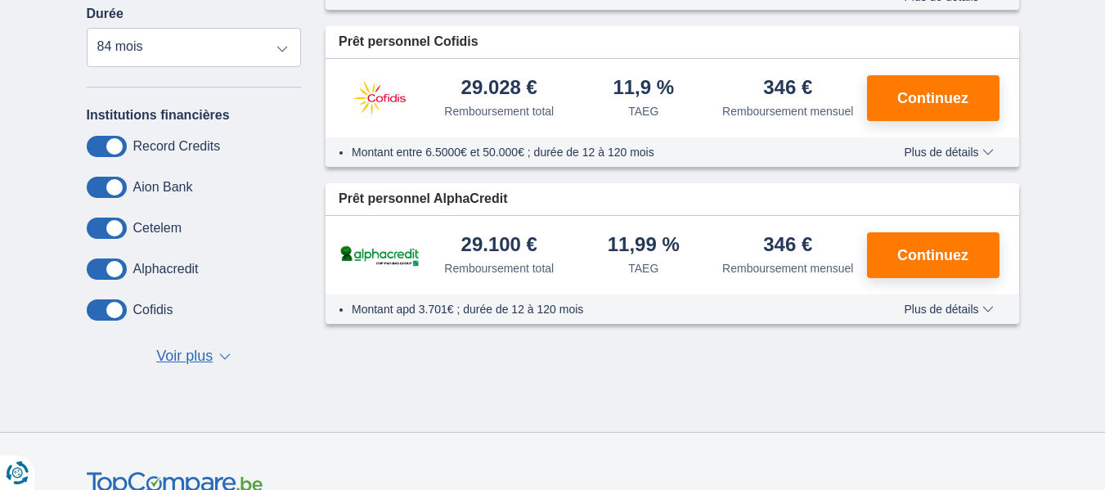
click at [983, 309] on span "Plus de détails" at bounding box center [948, 309] width 89 height 11
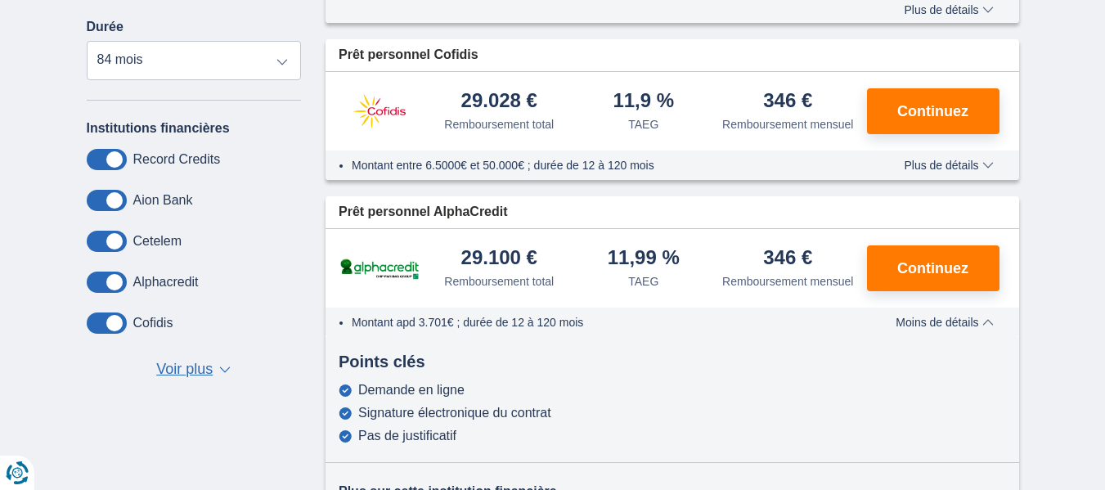
scroll to position [245, 0]
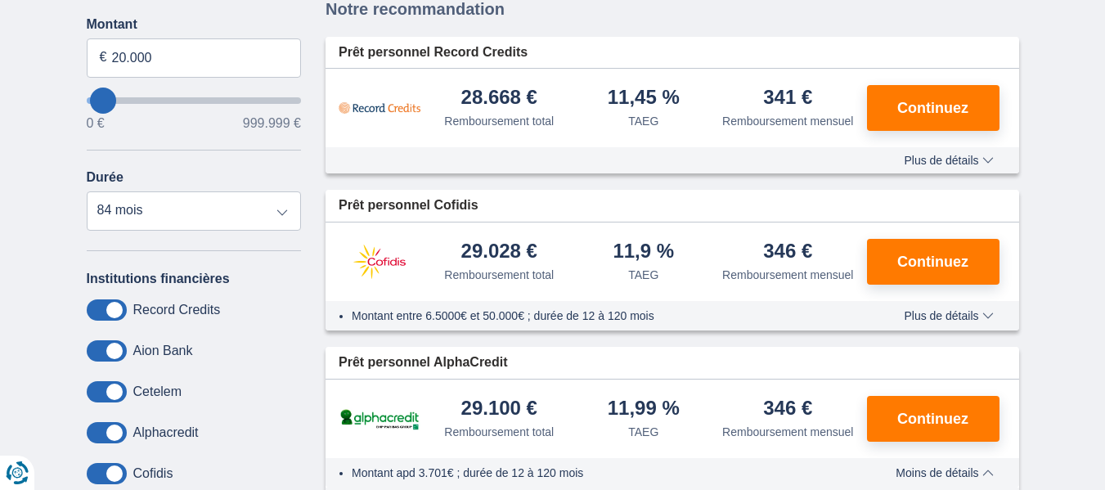
type input "24.000"
type input "24000"
select select "120"
type input "20.000"
type input "20000"
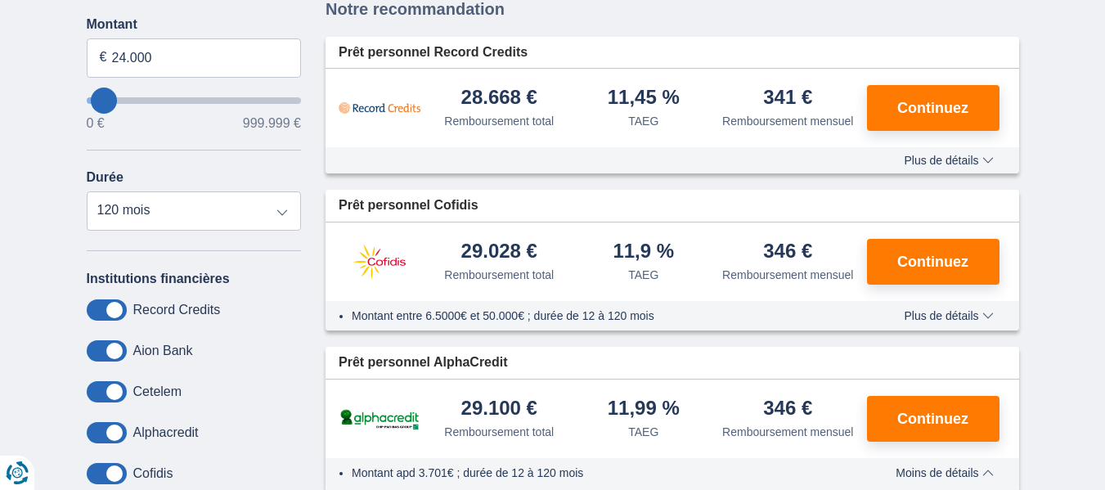
select select "84"
type input "15.000"
type input "15000"
select select "60"
type input "11.000"
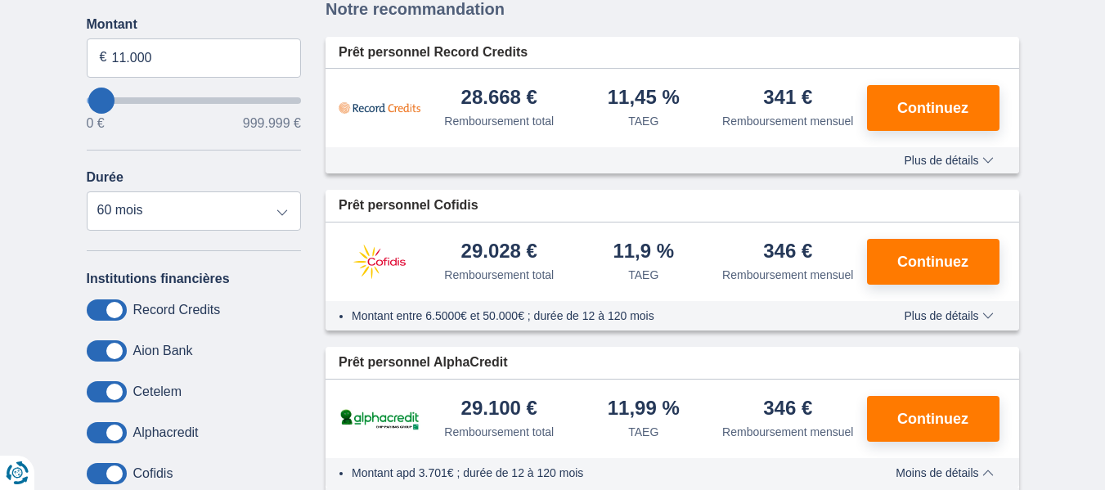
type input "11000"
click at [101, 100] on input "wantToBorrow" at bounding box center [194, 100] width 215 height 7
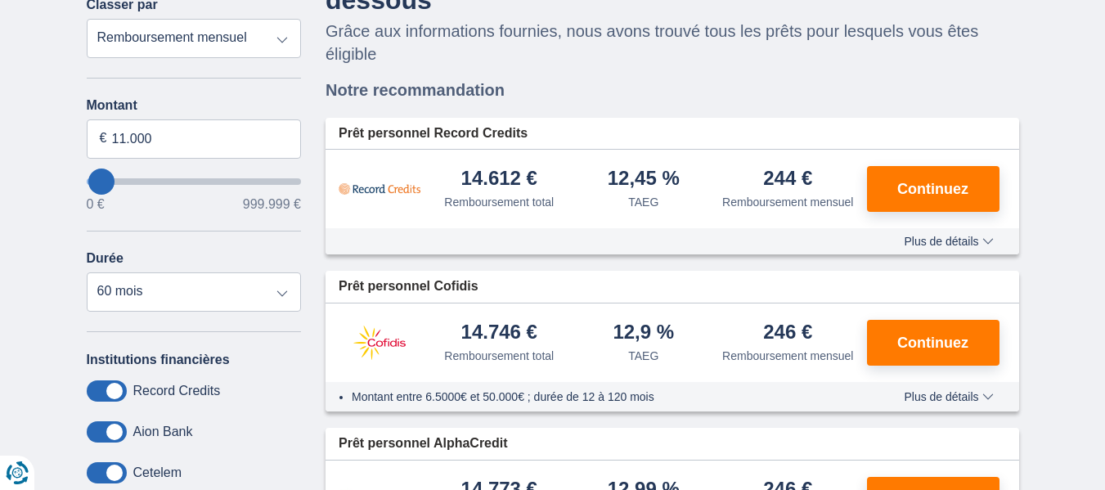
scroll to position [164, 0]
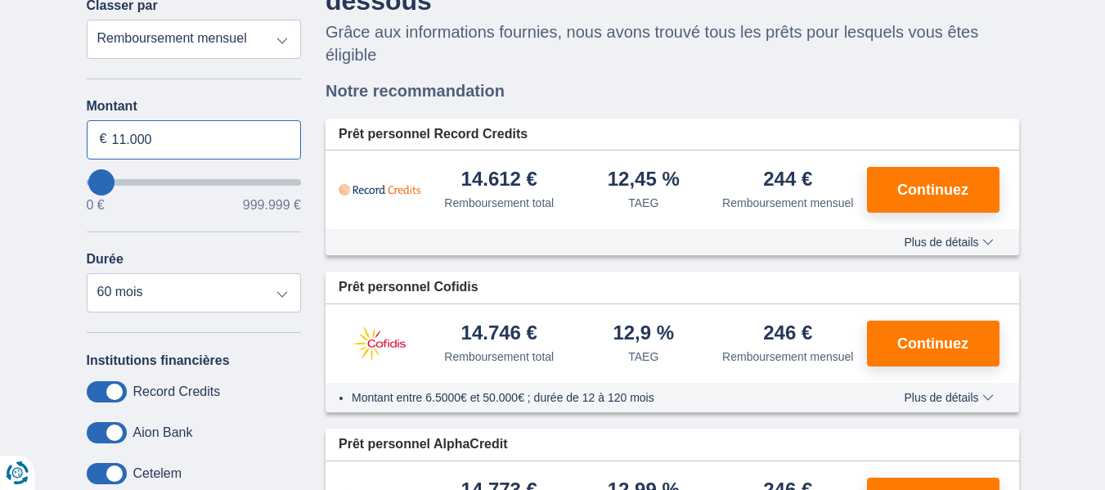
click at [124, 135] on input "11.000" at bounding box center [194, 139] width 215 height 39
type input "20.000"
click at [53, 148] on div "× widget.non-eligible-application.title widget.non-eligible-application.text no…" at bounding box center [552, 309] width 1105 height 735
type input "20000"
select select "84"
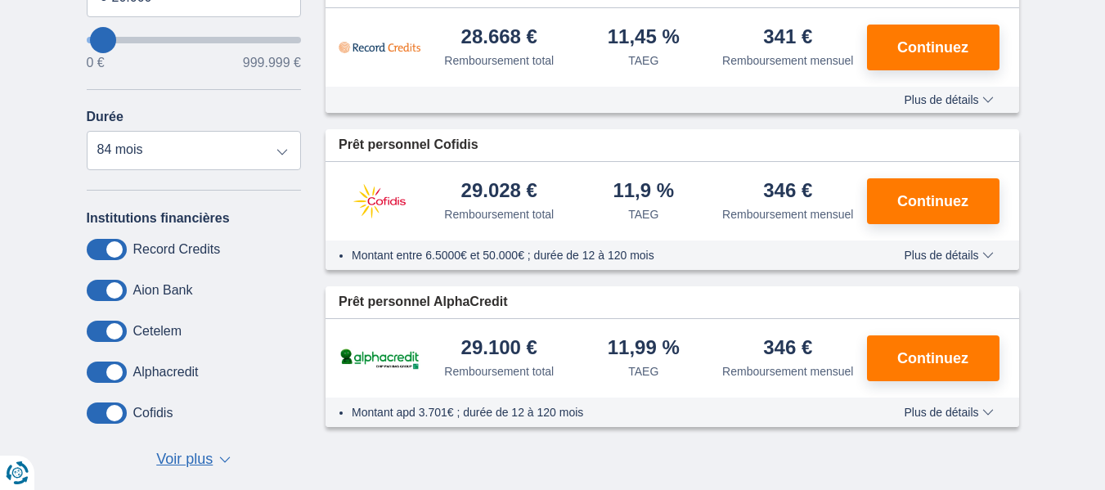
scroll to position [327, 0]
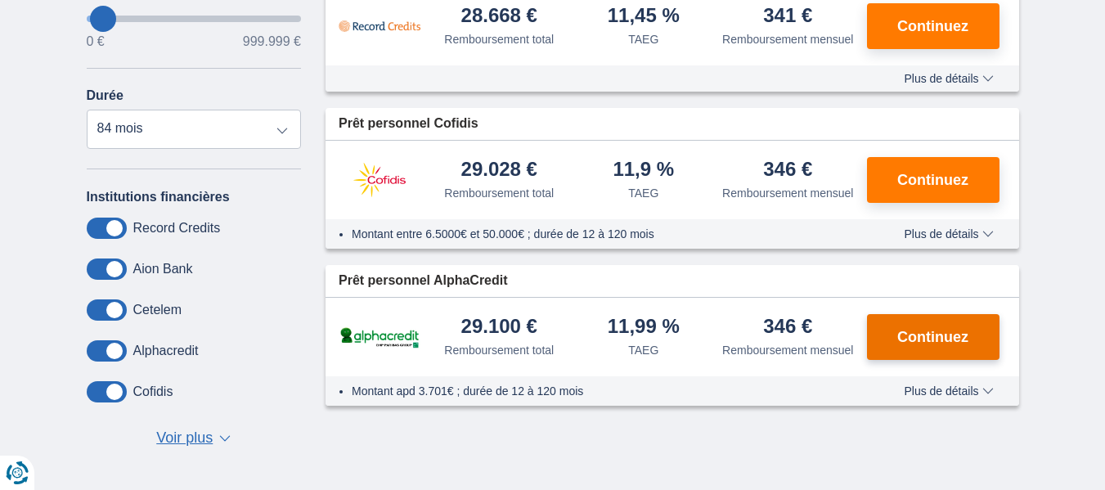
click at [946, 339] on span "Continuez" at bounding box center [932, 337] width 71 height 15
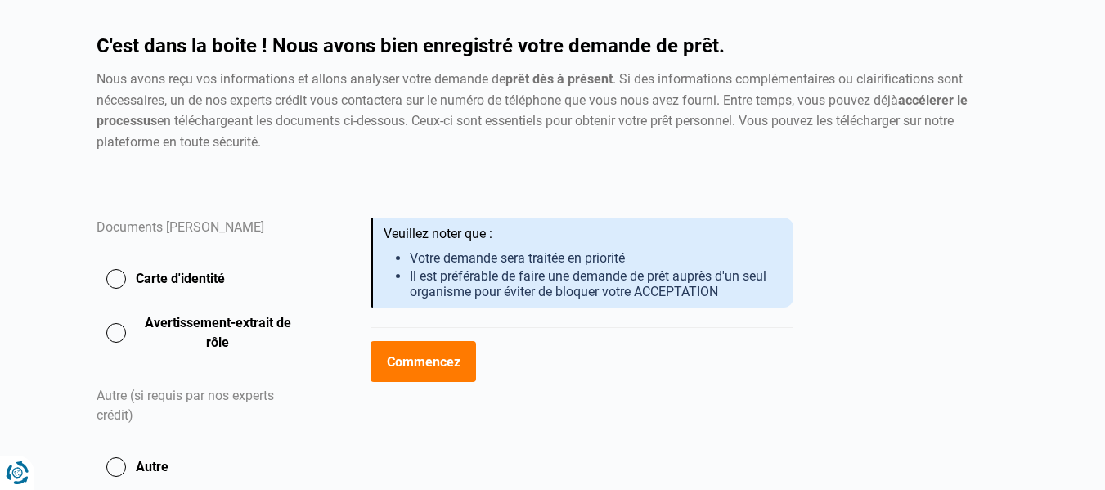
scroll to position [164, 0]
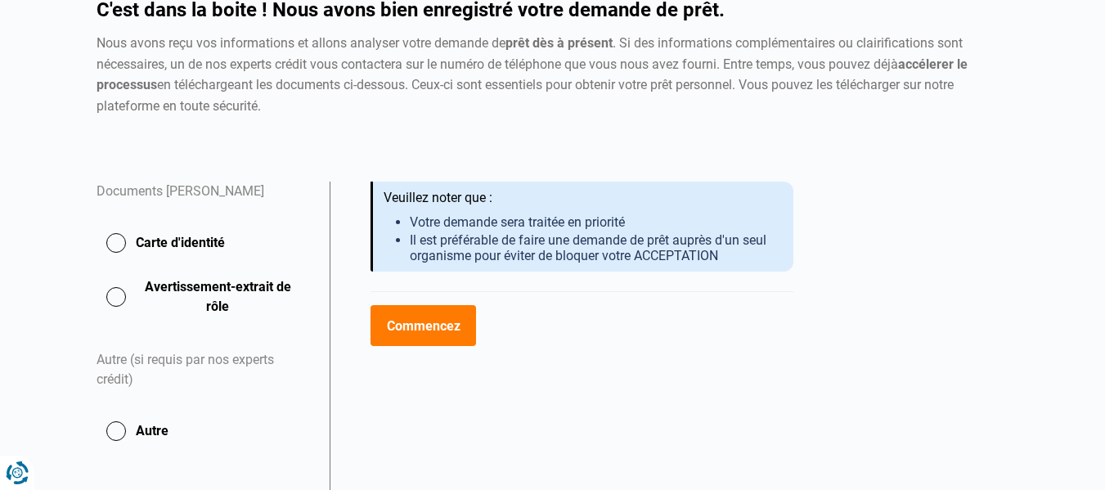
click at [112, 238] on button "Carte d'identité" at bounding box center [204, 243] width 214 height 41
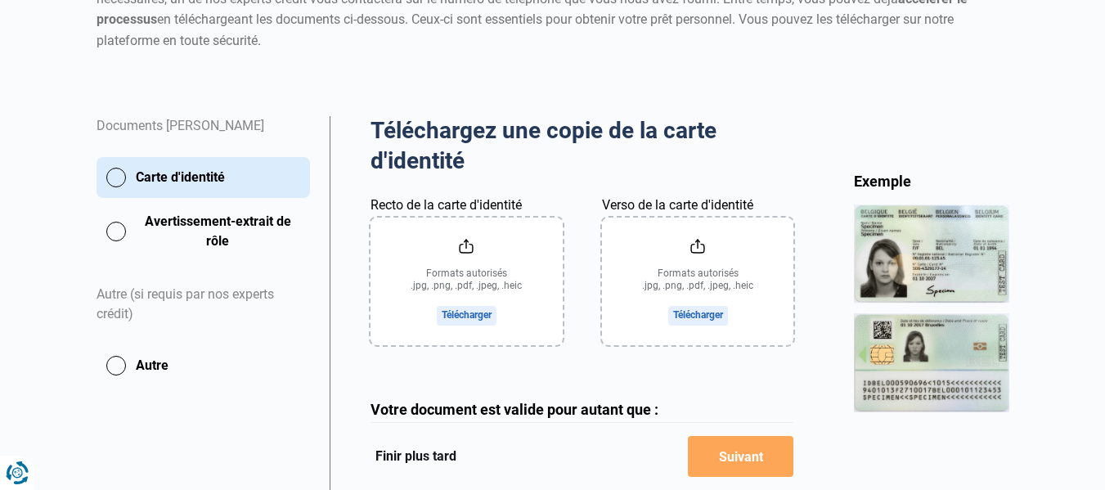
scroll to position [245, 0]
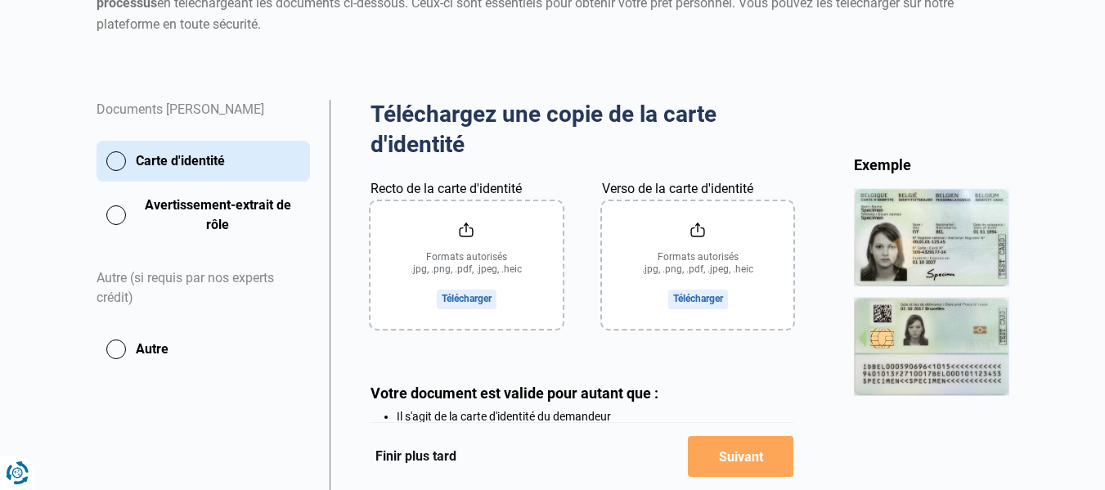
click at [461, 295] on input "Recto de la carte d'identité" at bounding box center [467, 265] width 192 height 128
click at [464, 296] on input "Recto de la carte d'identité" at bounding box center [467, 265] width 192 height 128
click at [473, 287] on input "Recto de la carte d'identité" at bounding box center [467, 265] width 192 height 128
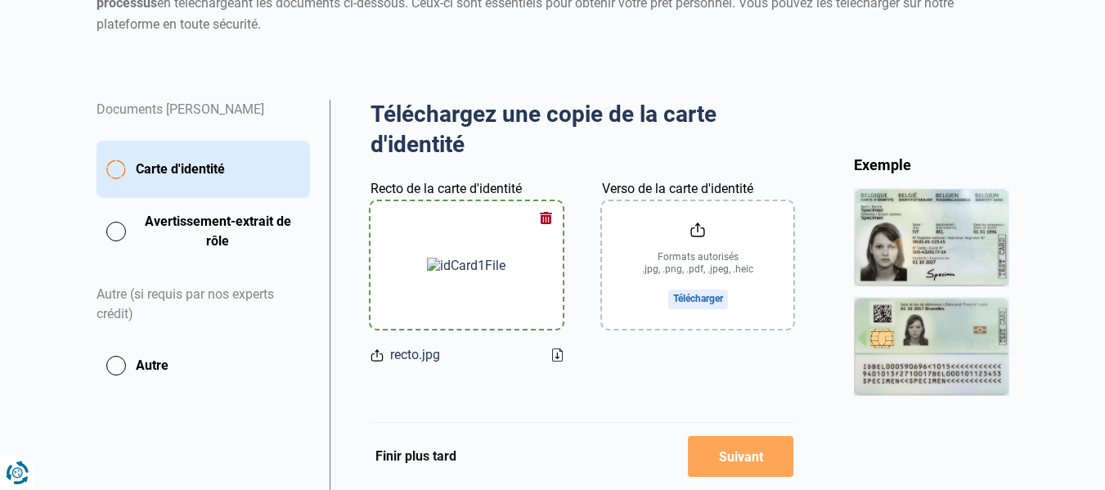
click at [691, 252] on input "Verso de la carte d'identité" at bounding box center [698, 265] width 192 height 128
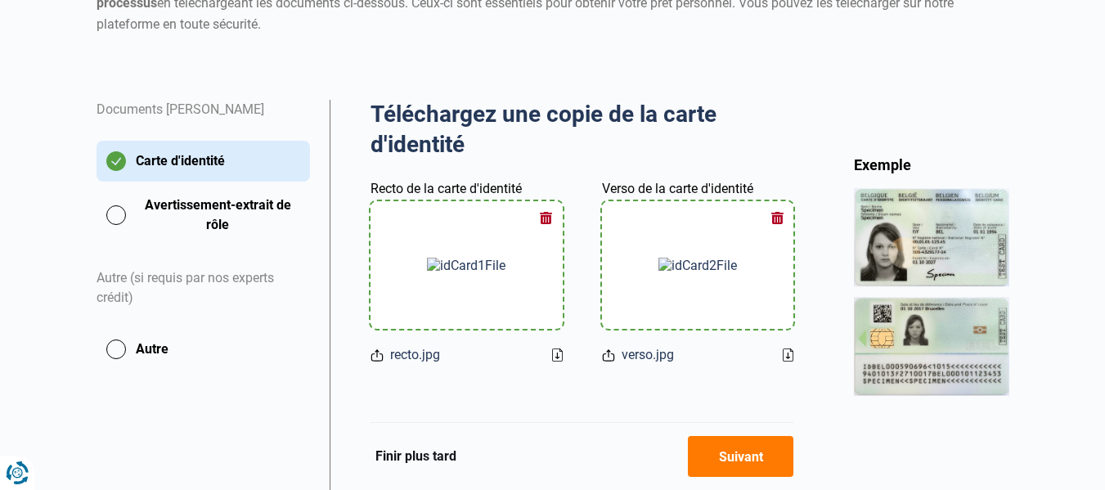
click at [789, 106] on h2 "Téléchargez une copie de la carte d'identité" at bounding box center [583, 130] width 424 height 60
click at [748, 452] on button "Suivant" at bounding box center [741, 456] width 106 height 41
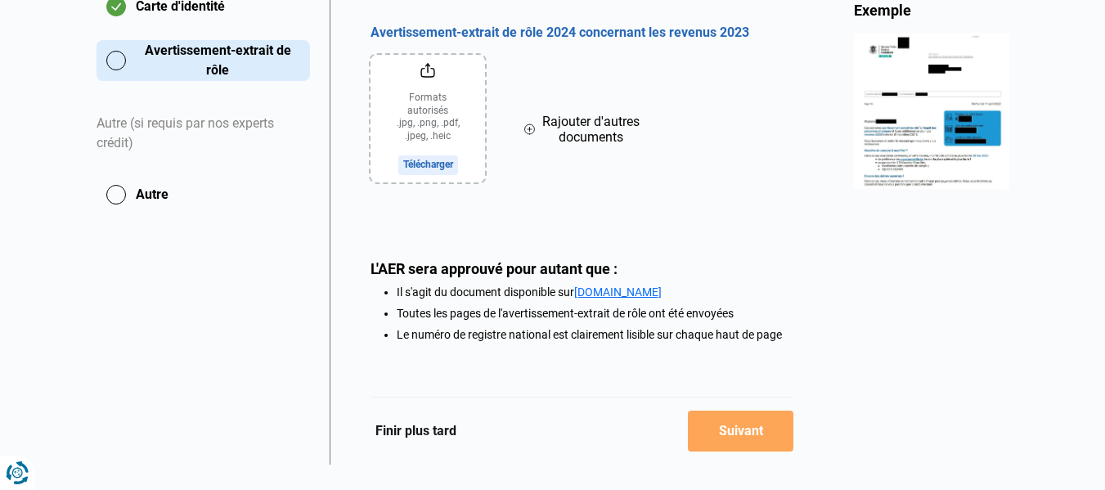
scroll to position [409, 0]
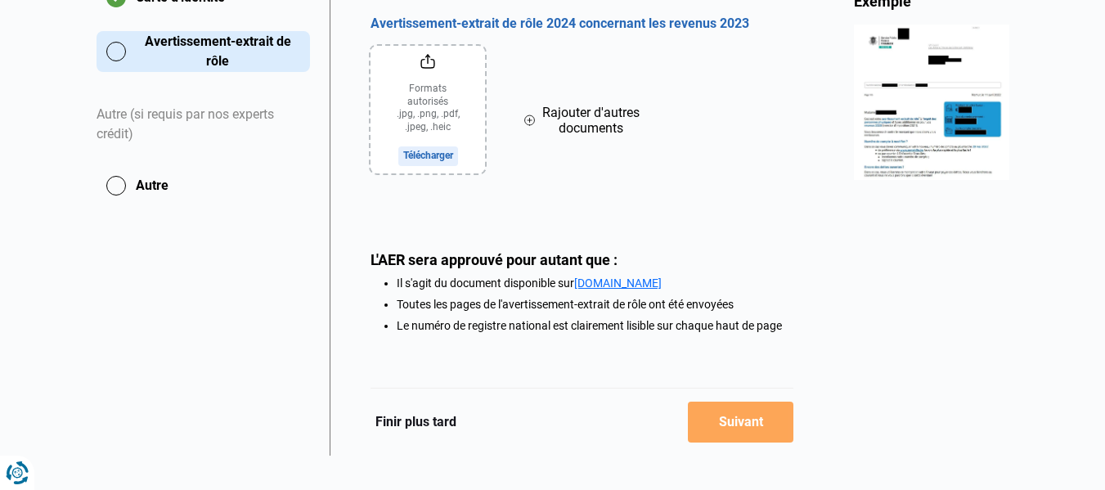
click at [434, 156] on input "file" at bounding box center [428, 110] width 115 height 128
click at [624, 284] on link "[DOMAIN_NAME]" at bounding box center [618, 283] width 88 height 13
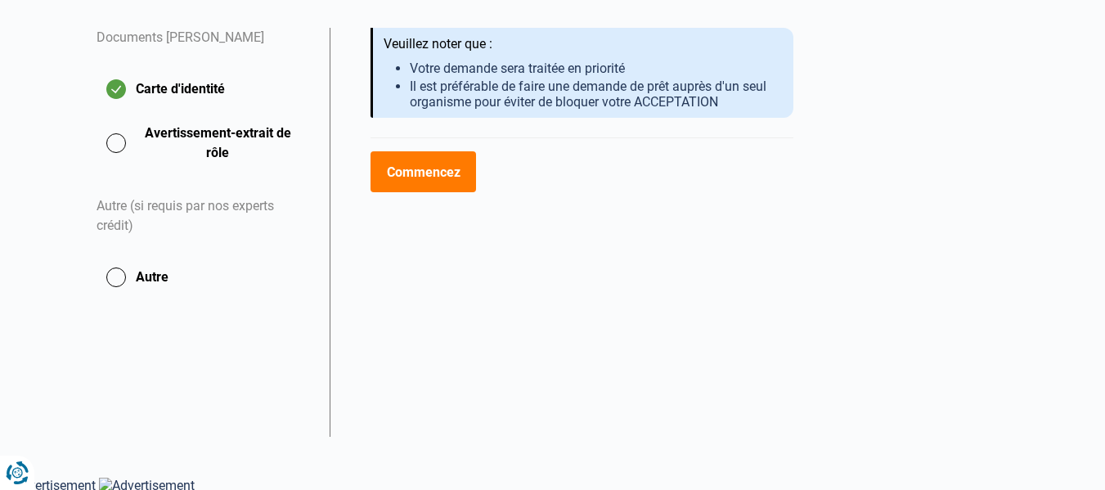
scroll to position [319, 0]
click at [107, 139] on button "Avertissement-extrait de rôle" at bounding box center [204, 141] width 214 height 41
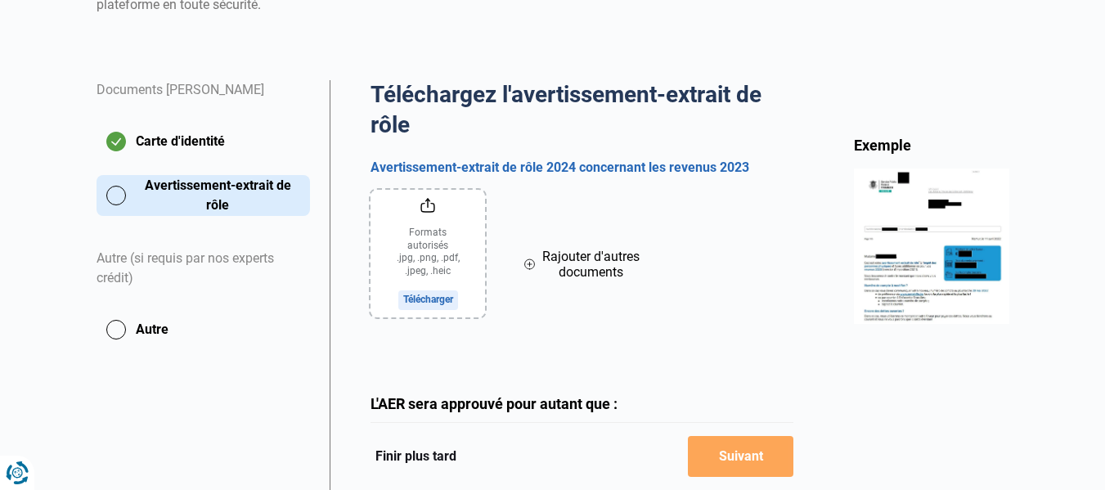
scroll to position [409, 0]
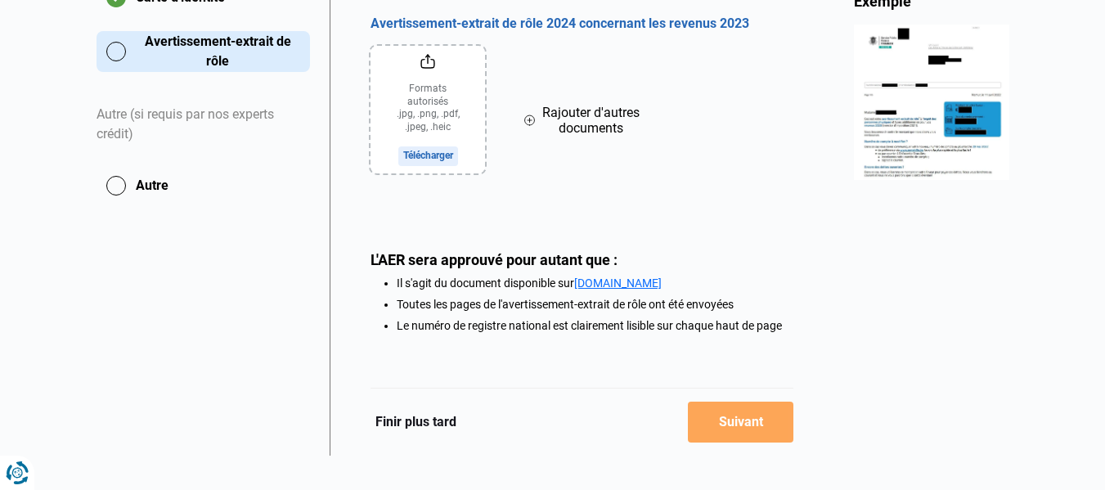
click at [423, 157] on input "file" at bounding box center [428, 110] width 115 height 128
click at [614, 283] on link "MyMinFin.be" at bounding box center [618, 283] width 88 height 13
click at [424, 156] on input "file" at bounding box center [428, 110] width 115 height 128
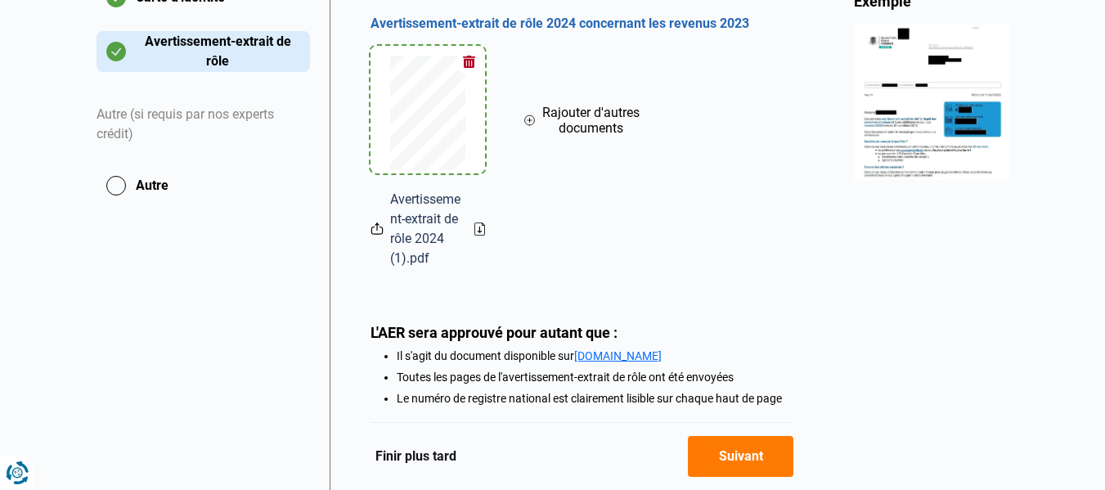
click at [741, 459] on button "Suivant" at bounding box center [741, 456] width 106 height 41
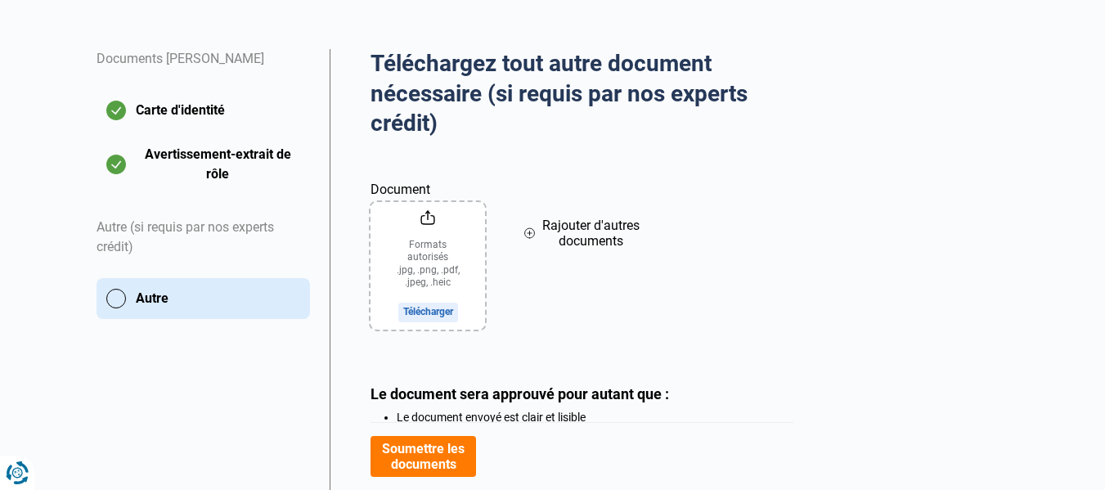
scroll to position [409, 0]
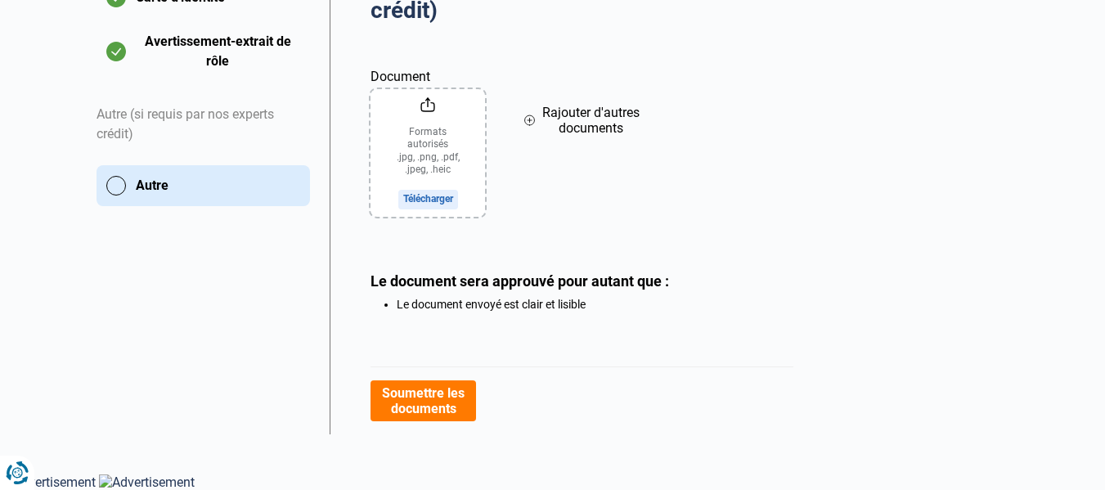
click at [444, 394] on button "Soumettre les documents" at bounding box center [424, 400] width 106 height 41
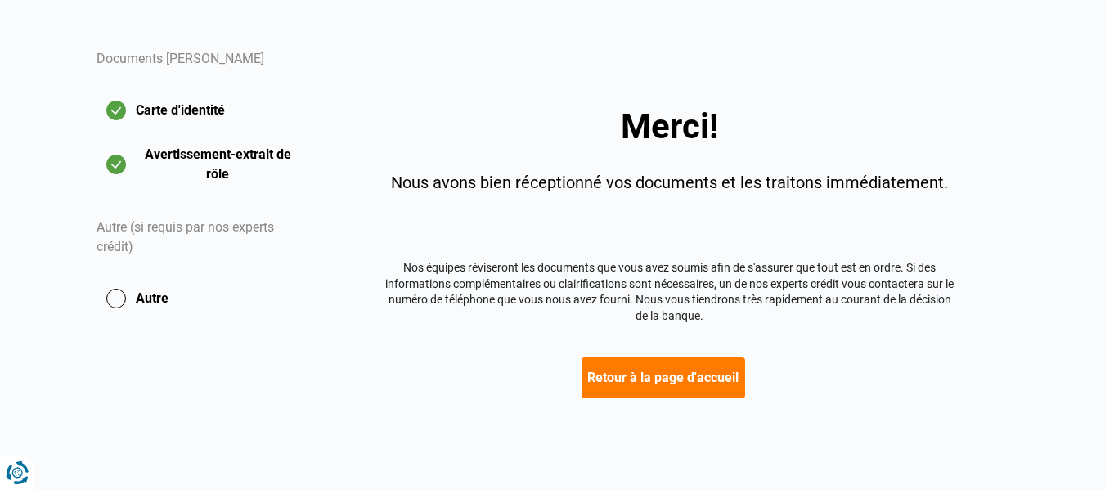
scroll to position [319, 0]
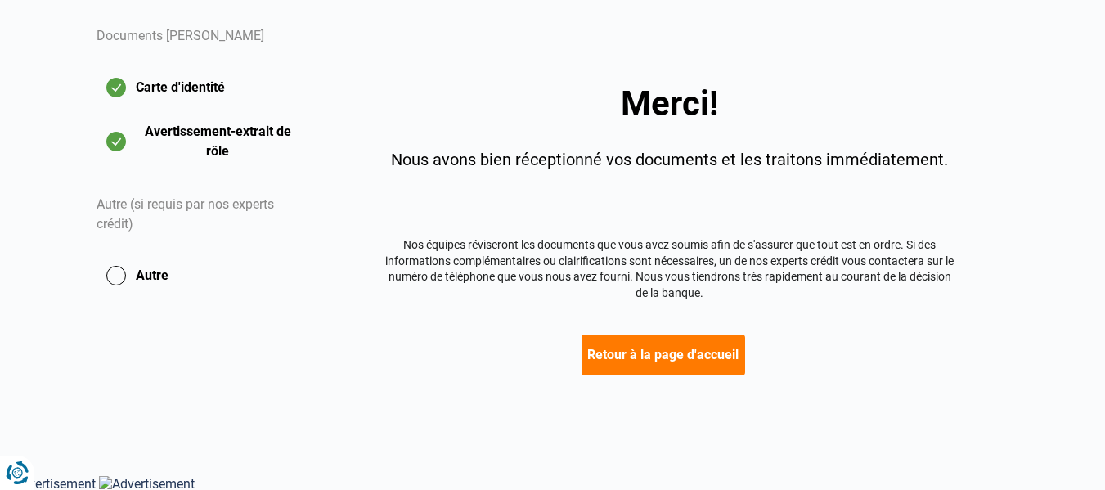
drag, startPoint x: 676, startPoint y: 352, endPoint x: 685, endPoint y: 344, distance: 11.6
click at [677, 352] on button "Retour à la page d'accueil" at bounding box center [664, 355] width 164 height 41
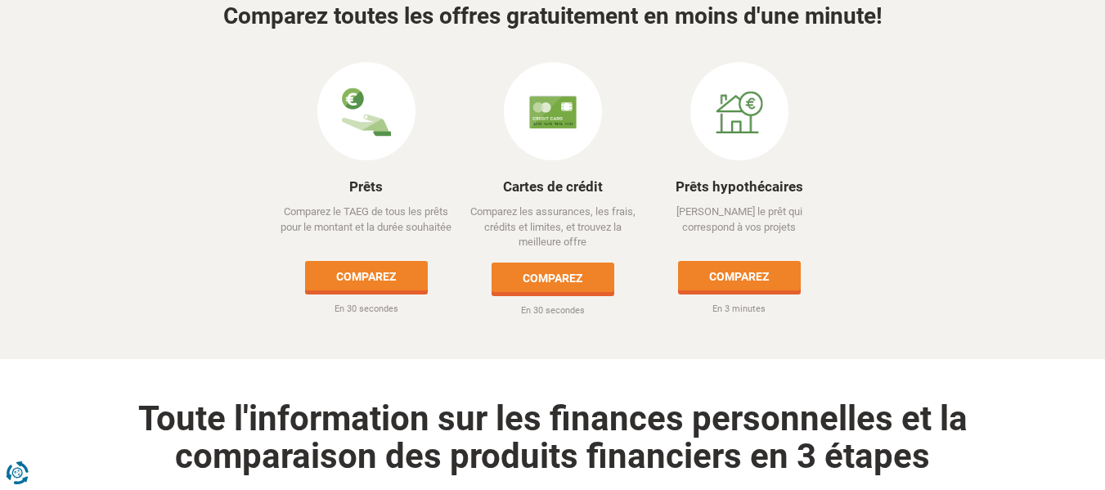
scroll to position [245, 0]
